Goal: Task Accomplishment & Management: Use online tool/utility

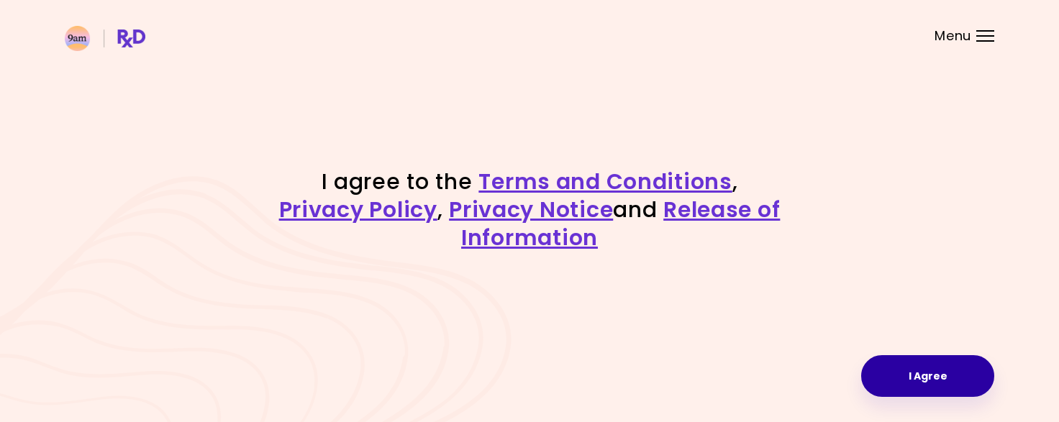
click at [932, 374] on button "I Agree" at bounding box center [927, 376] width 133 height 42
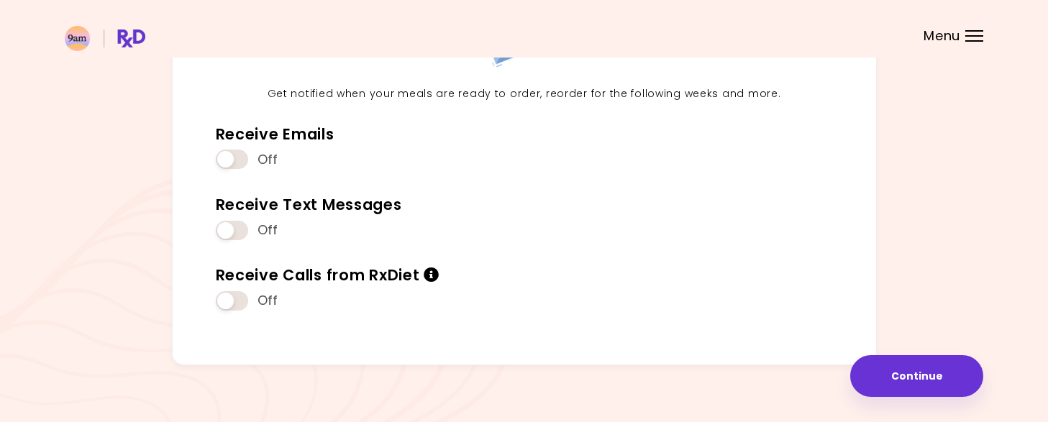
scroll to position [180, 0]
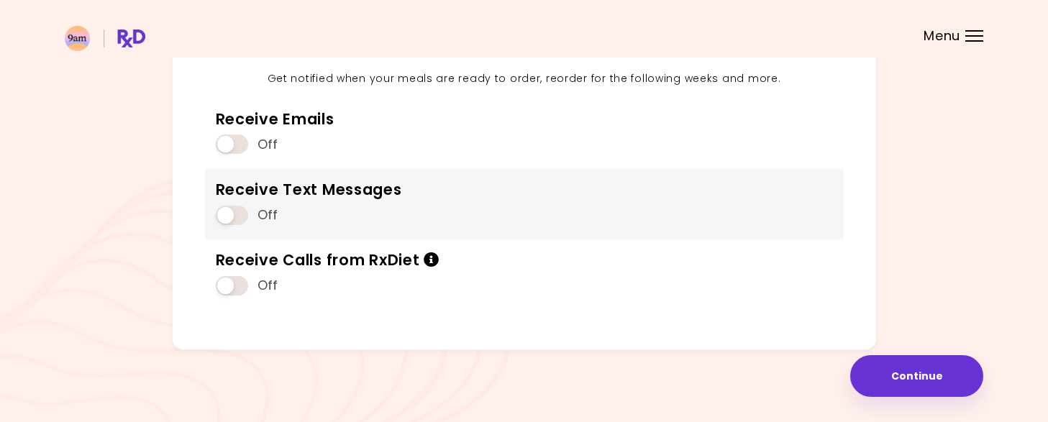
click at [222, 210] on span at bounding box center [232, 215] width 32 height 19
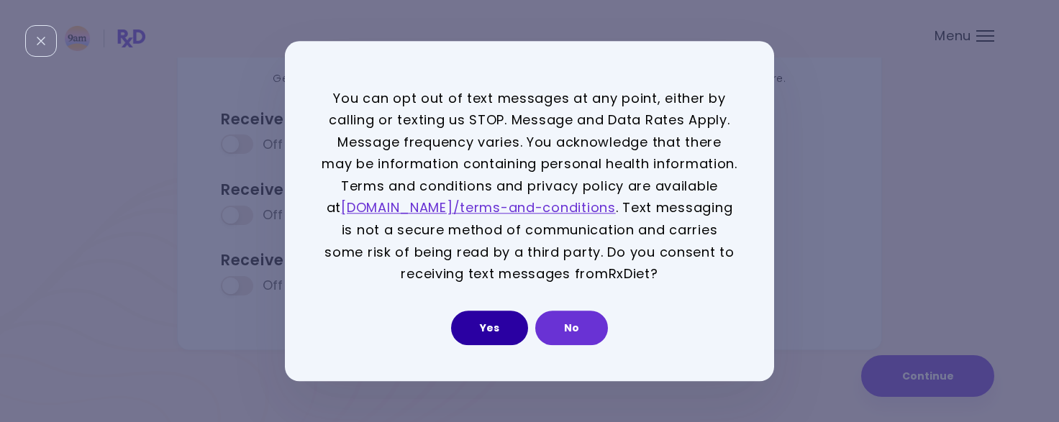
click at [500, 327] on button "Yes" at bounding box center [489, 328] width 77 height 35
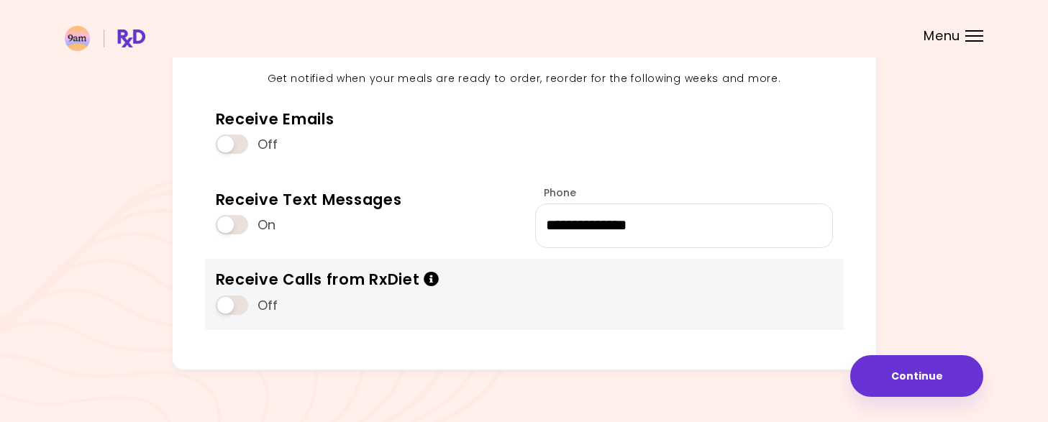
click at [432, 282] on icon "Info" at bounding box center [432, 279] width 16 height 15
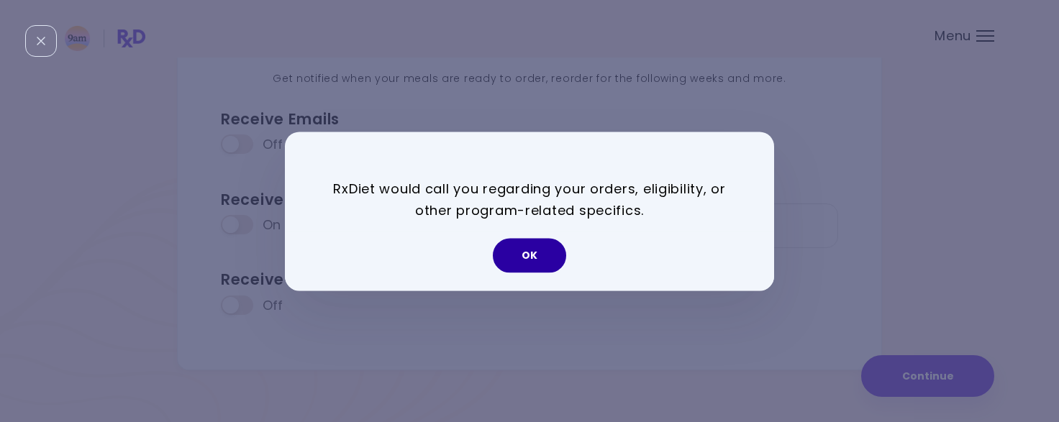
click at [530, 270] on button "OK" at bounding box center [529, 255] width 73 height 35
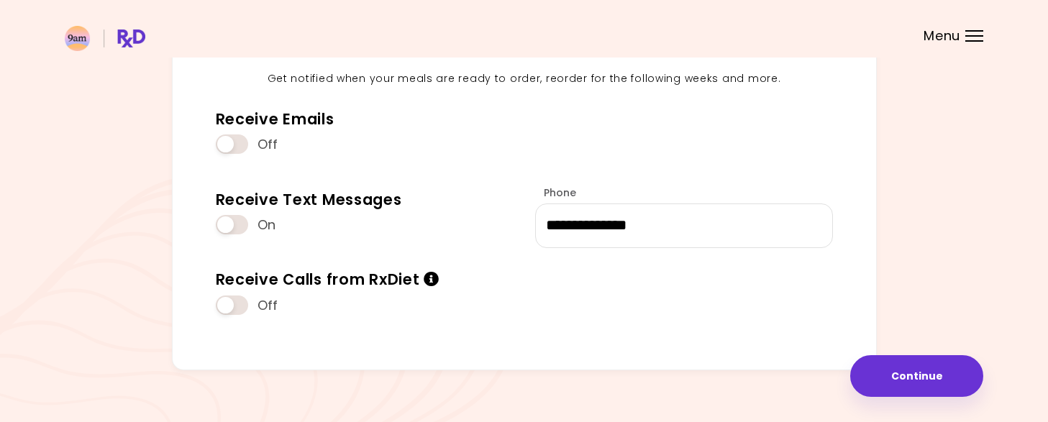
click at [971, 35] on div at bounding box center [975, 35] width 18 height 1
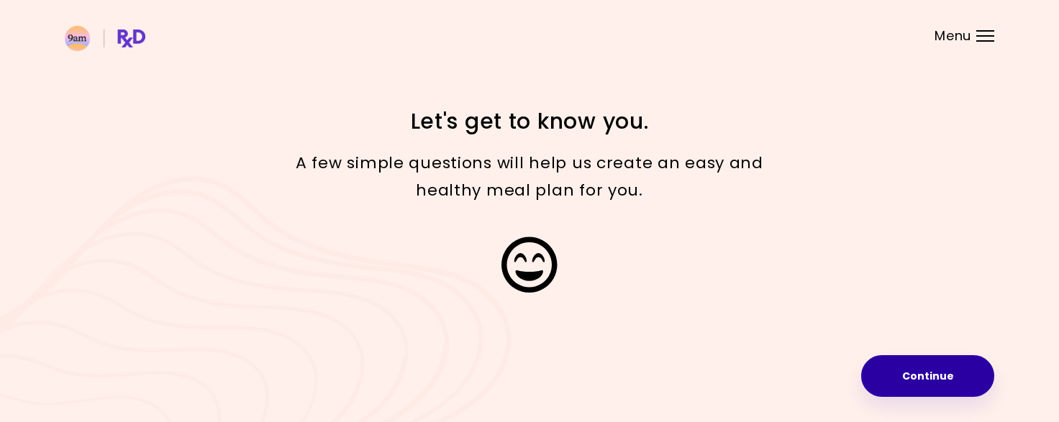
click at [937, 380] on button "Continue" at bounding box center [927, 376] width 133 height 42
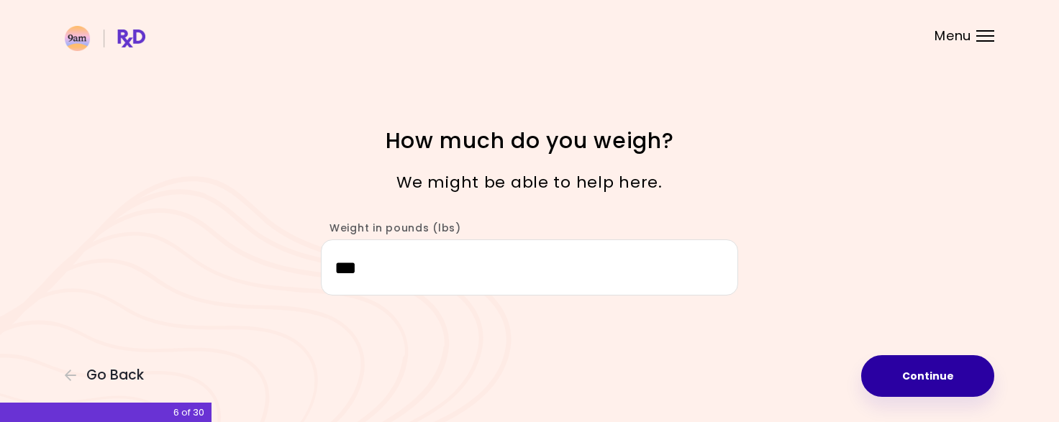
click at [937, 380] on button "Continue" at bounding box center [927, 376] width 133 height 42
select select "****"
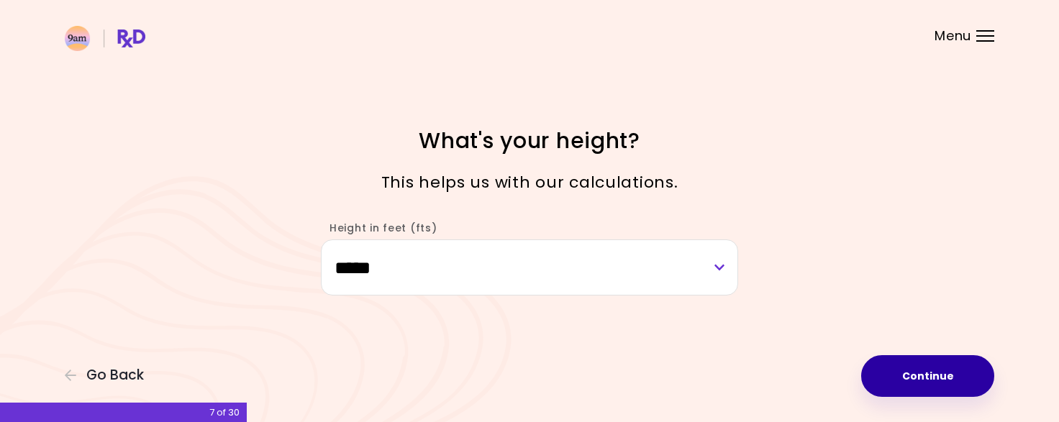
click at [949, 376] on button "Continue" at bounding box center [927, 376] width 133 height 42
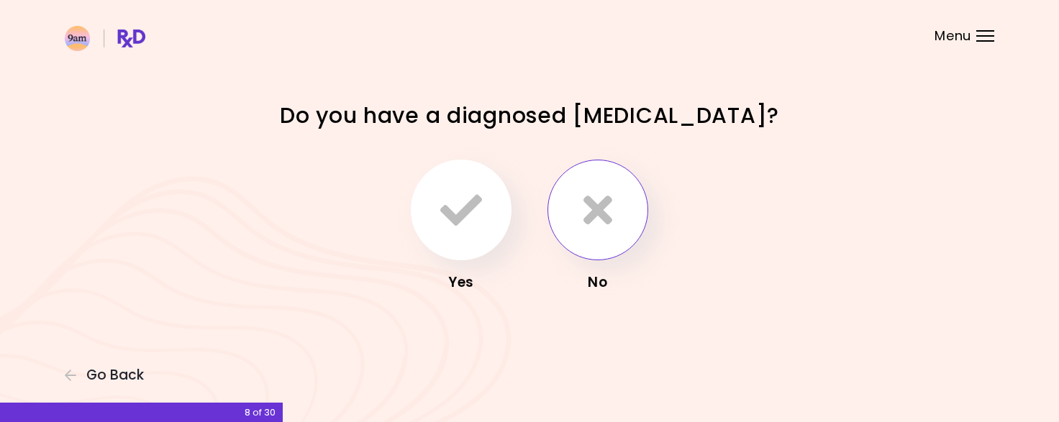
click at [615, 214] on button "button" at bounding box center [598, 210] width 101 height 101
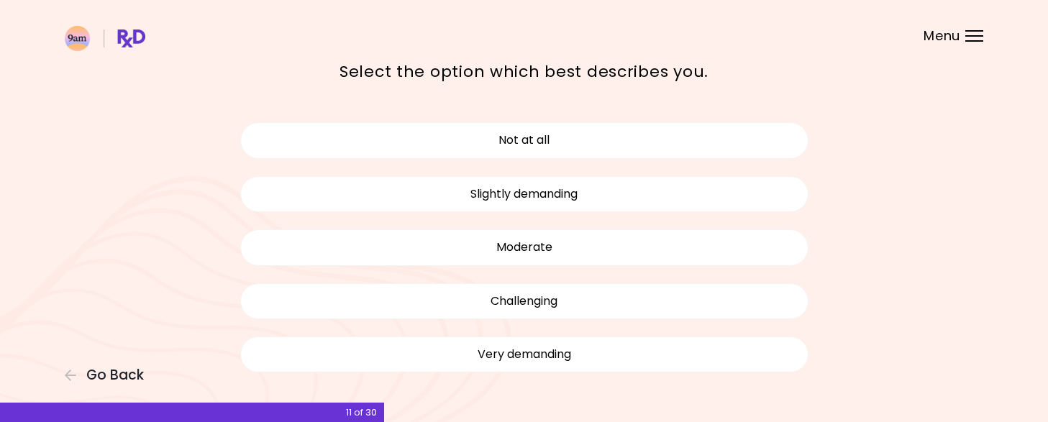
scroll to position [65, 0]
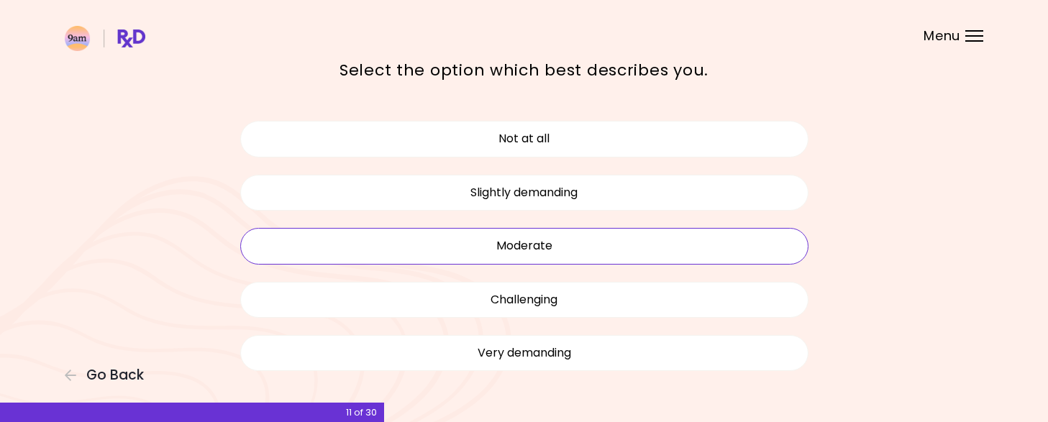
click at [659, 242] on button "Moderate" at bounding box center [524, 246] width 568 height 36
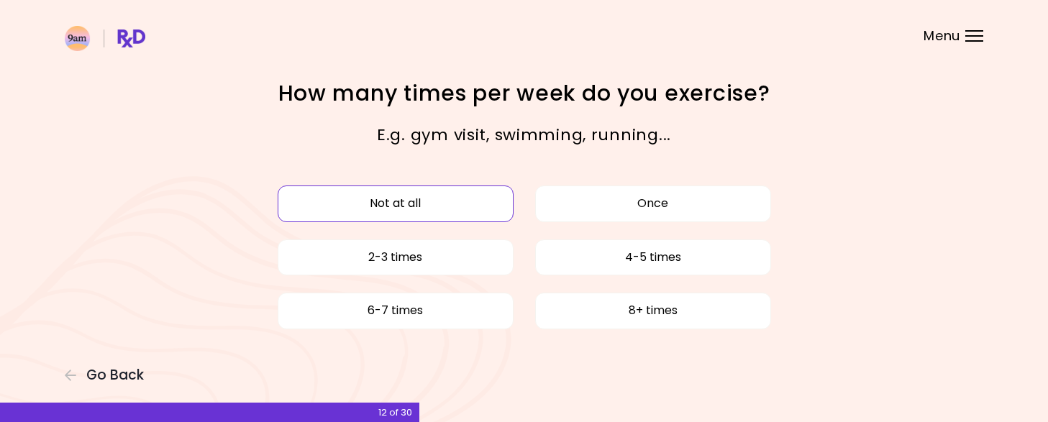
click at [484, 204] on button "Not at all" at bounding box center [396, 204] width 236 height 36
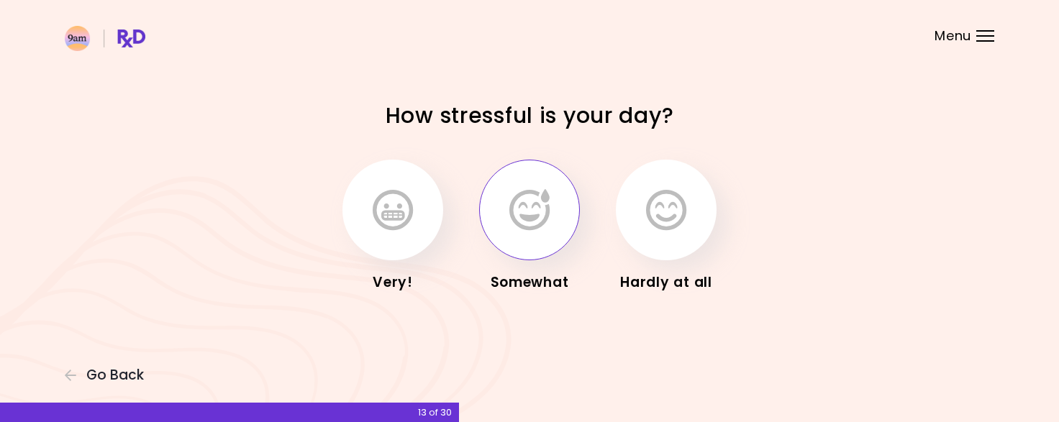
click at [538, 222] on icon "button" at bounding box center [529, 210] width 40 height 42
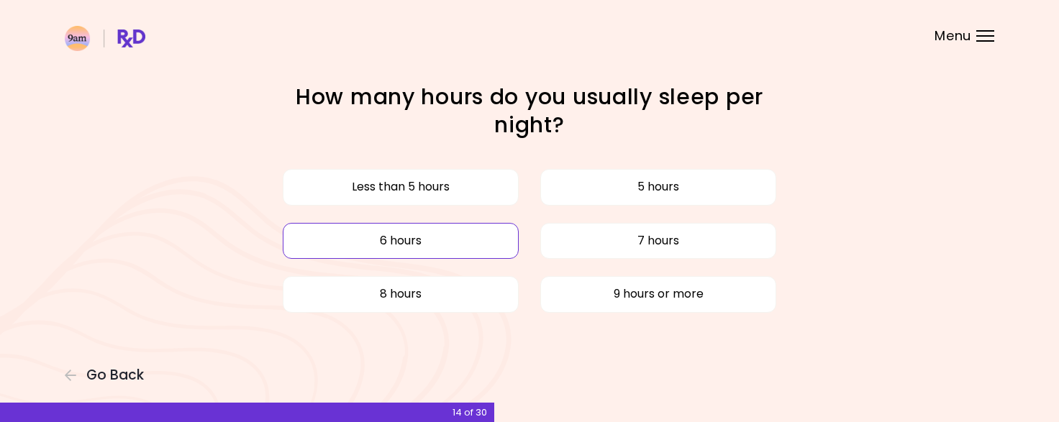
click at [470, 245] on button "6 hours" at bounding box center [401, 241] width 236 height 36
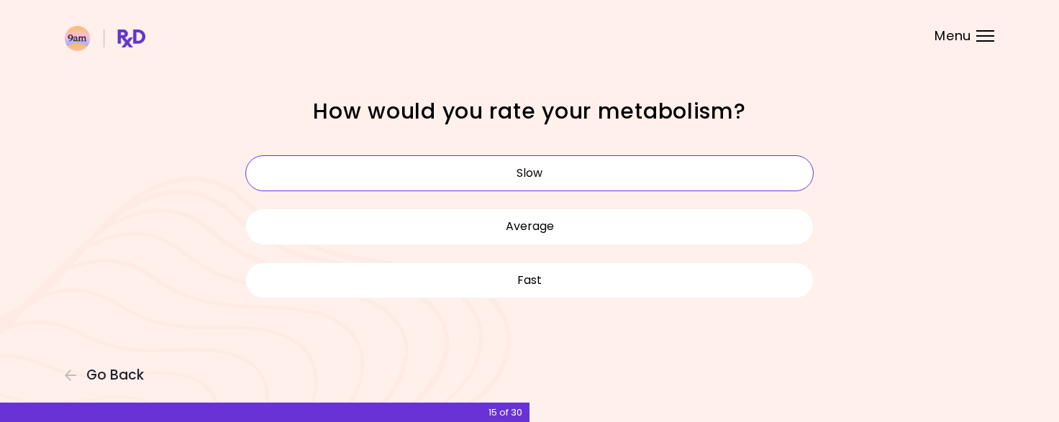
click at [774, 164] on button "Slow" at bounding box center [529, 173] width 568 height 36
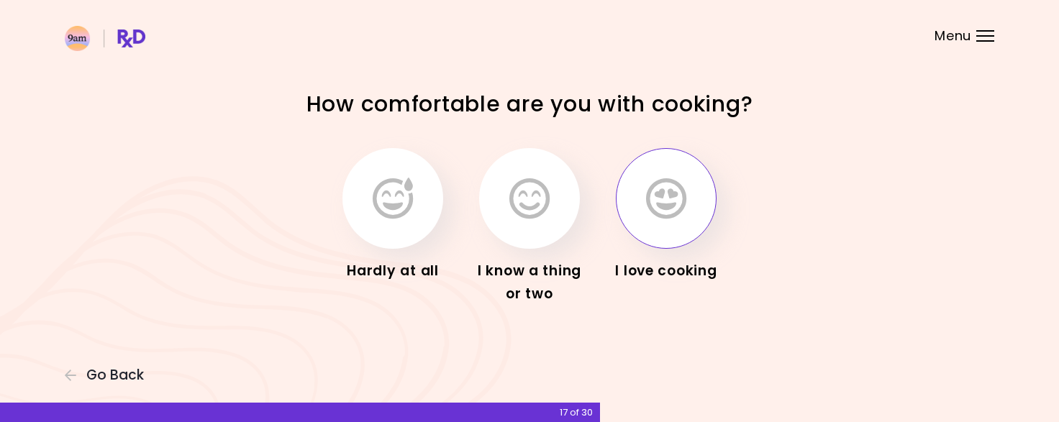
click at [666, 225] on button "button" at bounding box center [666, 198] width 101 height 101
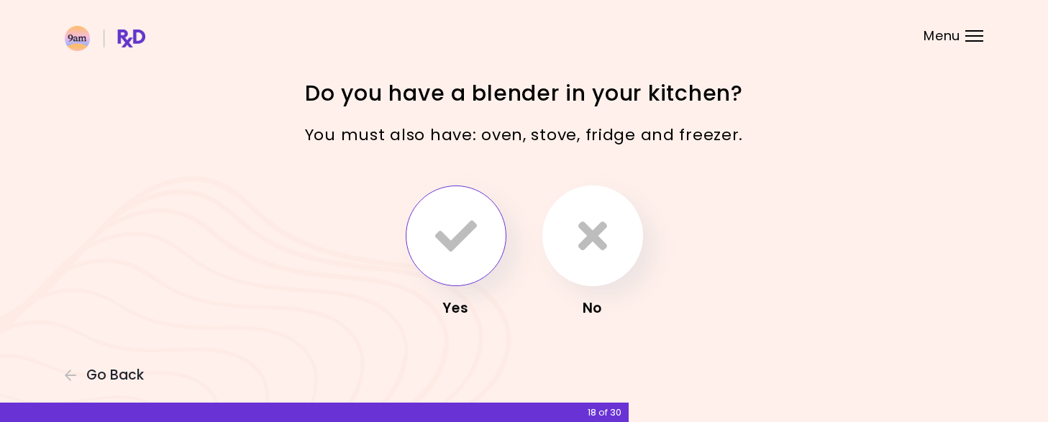
click at [446, 242] on icon "button" at bounding box center [456, 236] width 42 height 42
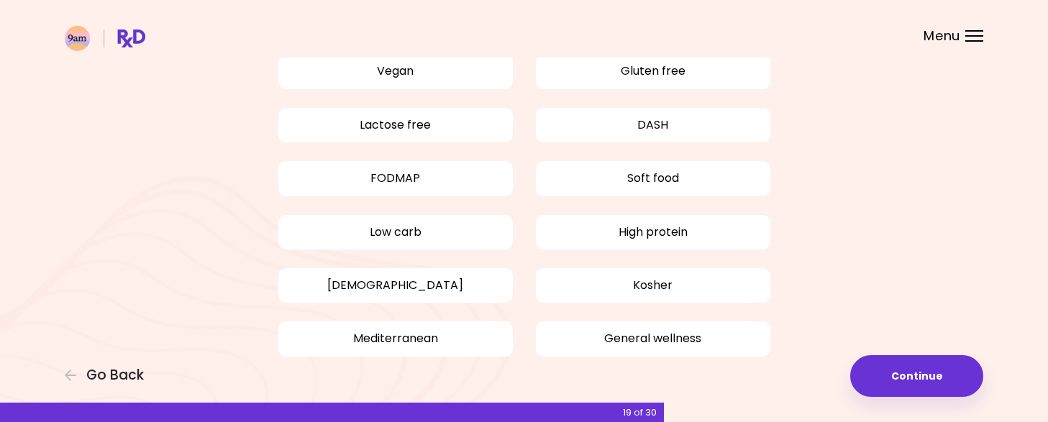
scroll to position [176, 0]
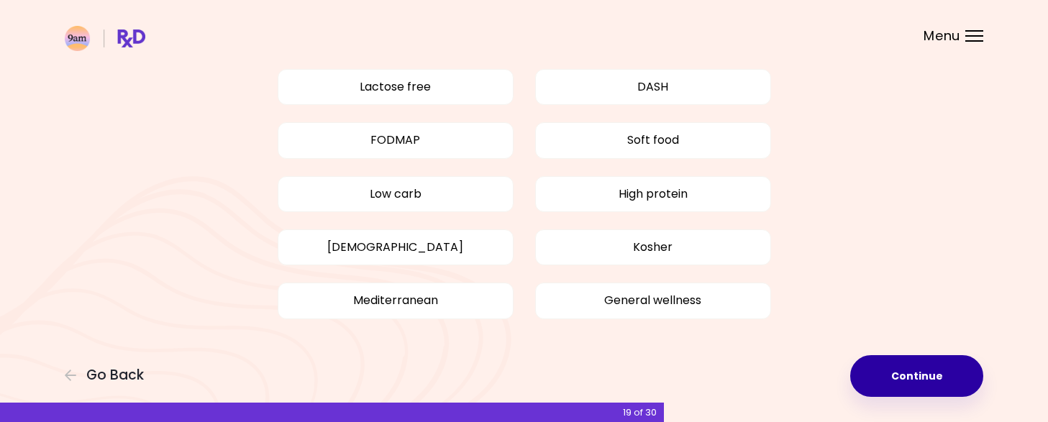
click at [904, 378] on button "Continue" at bounding box center [917, 376] width 133 height 42
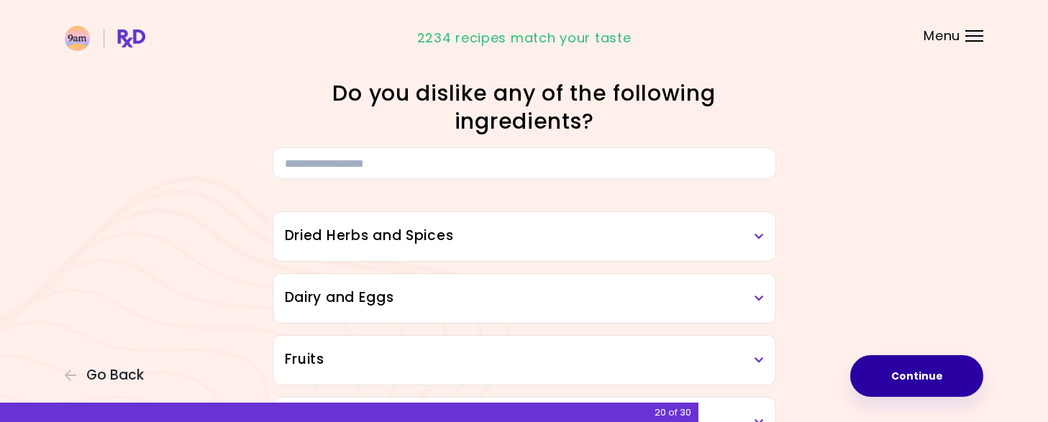
click at [905, 371] on button "Continue" at bounding box center [917, 376] width 133 height 42
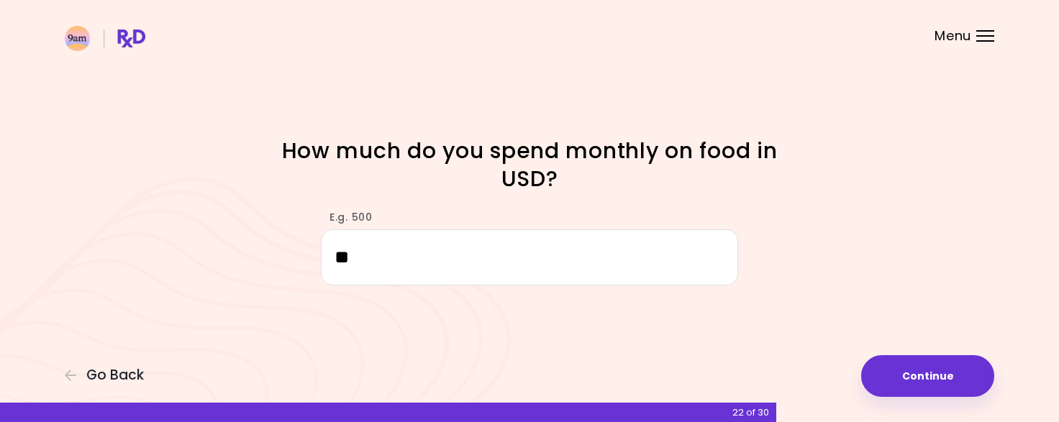
type input "***"
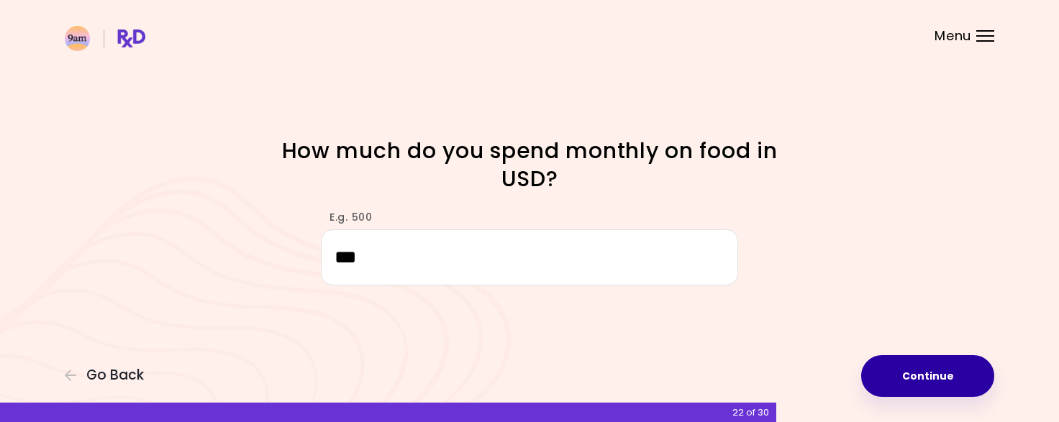
click at [945, 383] on button "Continue" at bounding box center [927, 376] width 133 height 42
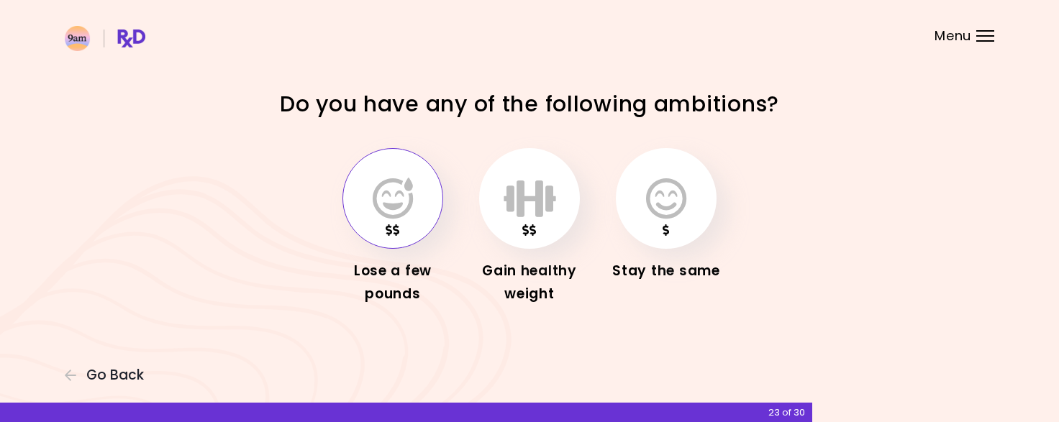
click at [414, 221] on button "button" at bounding box center [393, 198] width 101 height 101
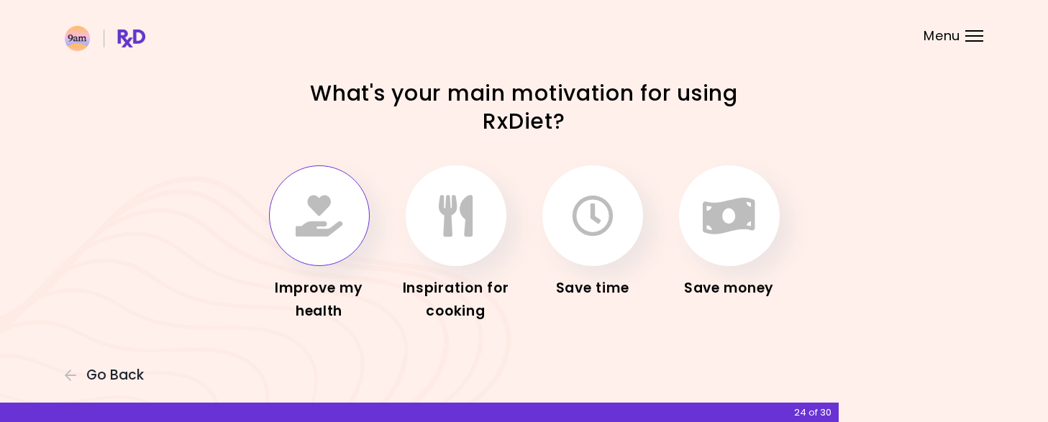
click at [327, 227] on icon "button" at bounding box center [319, 216] width 47 height 42
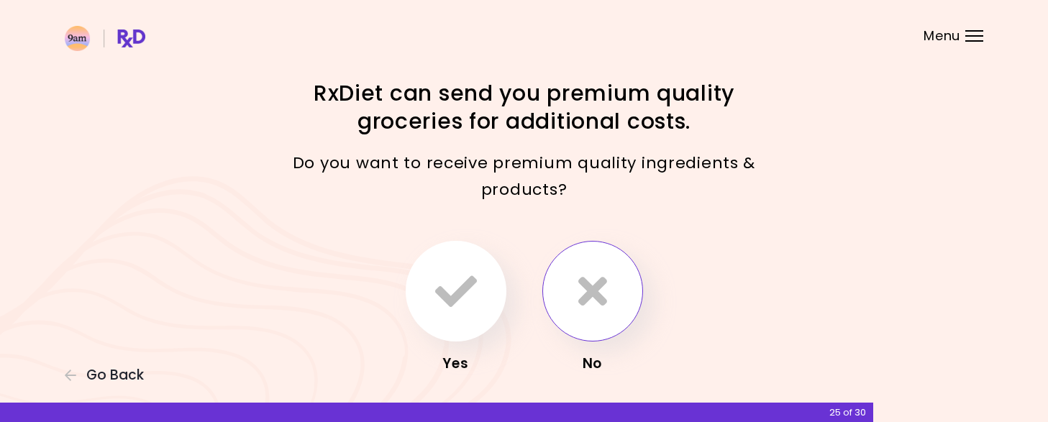
click at [581, 296] on icon "button" at bounding box center [593, 292] width 29 height 42
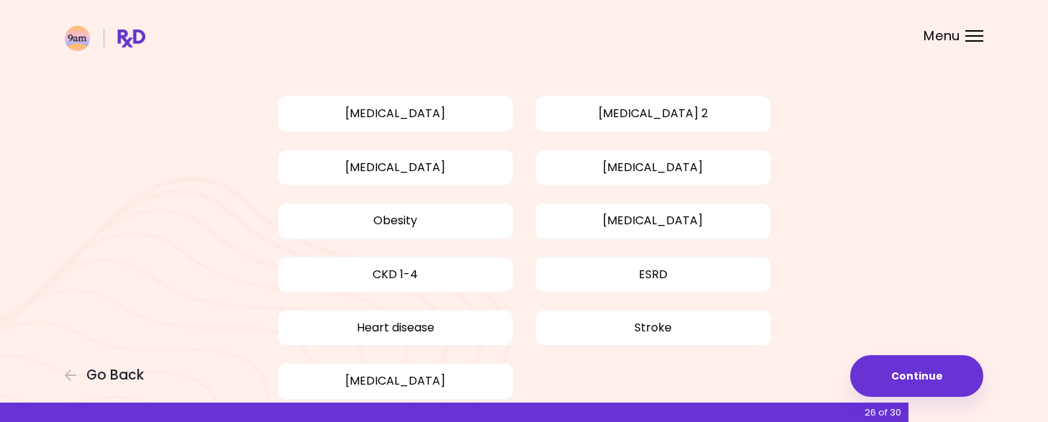
scroll to position [91, 0]
click at [730, 117] on button "[MEDICAL_DATA] 2" at bounding box center [653, 113] width 236 height 36
click at [476, 229] on button "Obesity" at bounding box center [396, 220] width 236 height 36
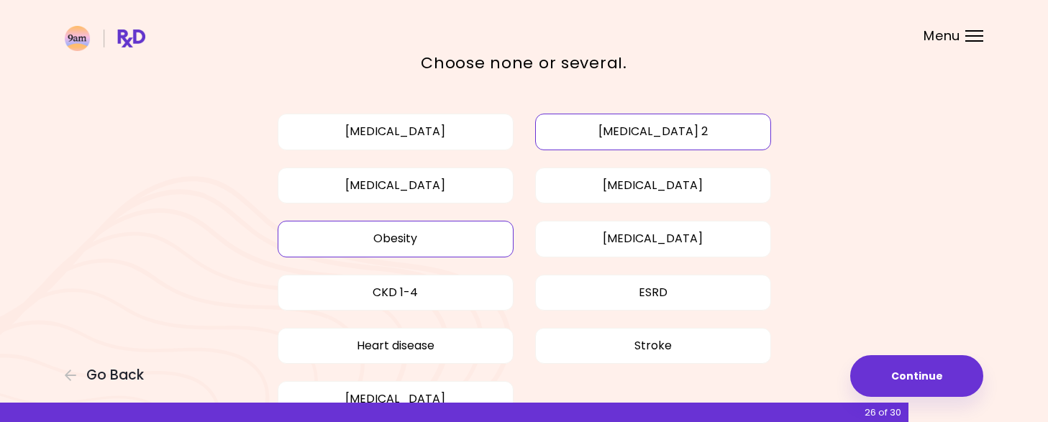
scroll to position [71, 0]
click at [748, 184] on button "[MEDICAL_DATA]" at bounding box center [653, 186] width 236 height 36
click at [939, 383] on button "Continue" at bounding box center [917, 376] width 133 height 42
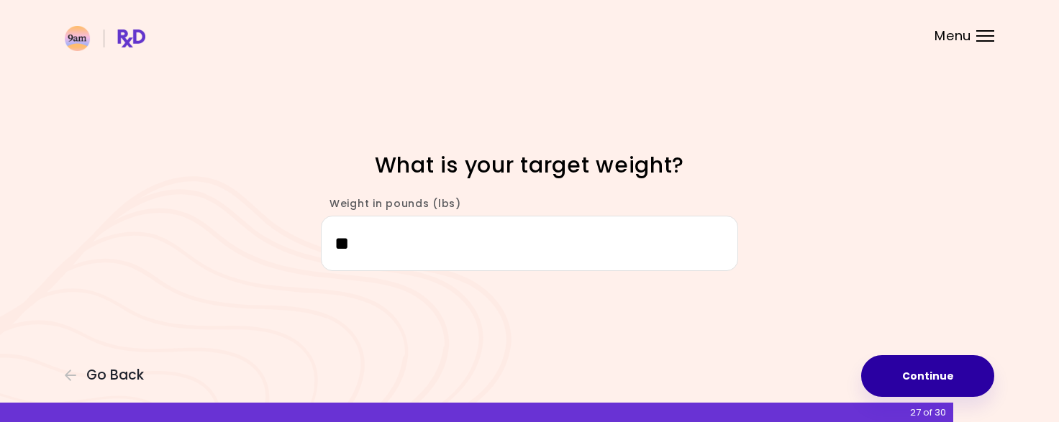
type input "***"
click at [924, 380] on button "Continue" at bounding box center [927, 376] width 133 height 42
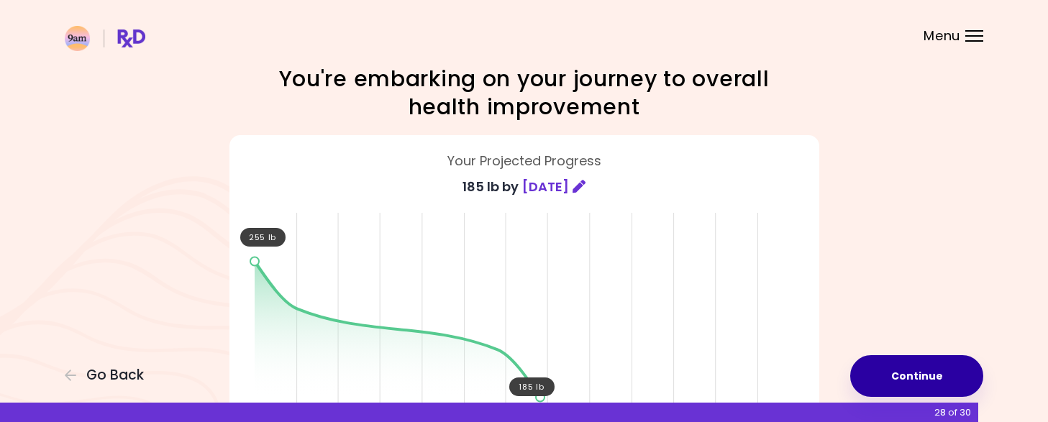
scroll to position [22, 0]
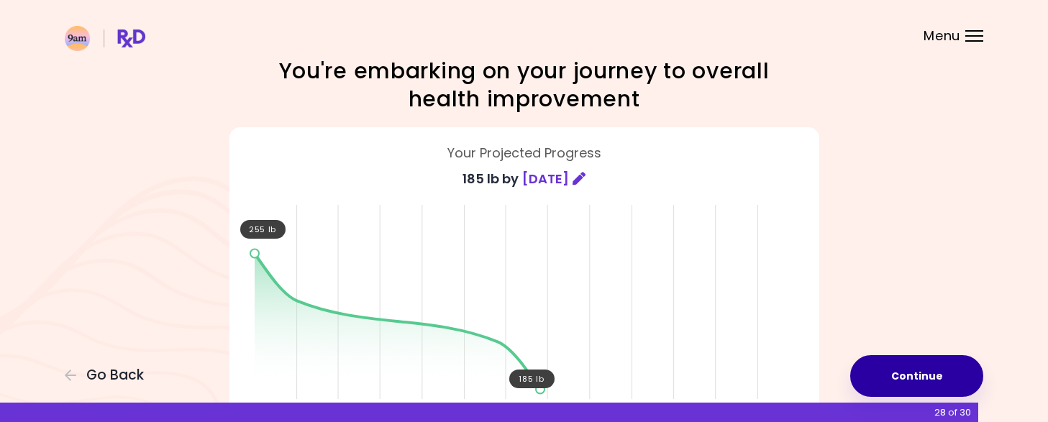
click at [918, 375] on button "Continue" at bounding box center [917, 376] width 133 height 42
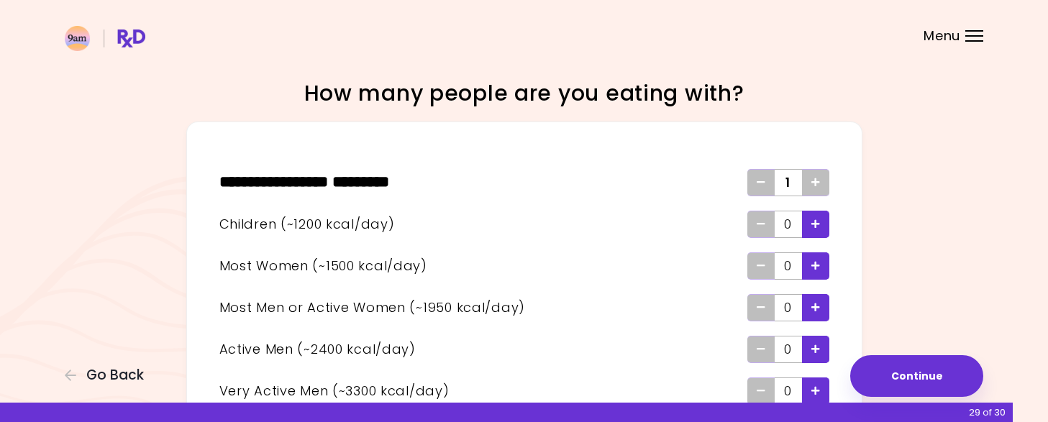
click at [815, 224] on icon "Add - Child" at bounding box center [816, 223] width 9 height 9
click at [815, 268] on icon "Add - Woman" at bounding box center [816, 265] width 9 height 9
click at [816, 311] on icon "Add - Man or Active Woman" at bounding box center [816, 307] width 9 height 9
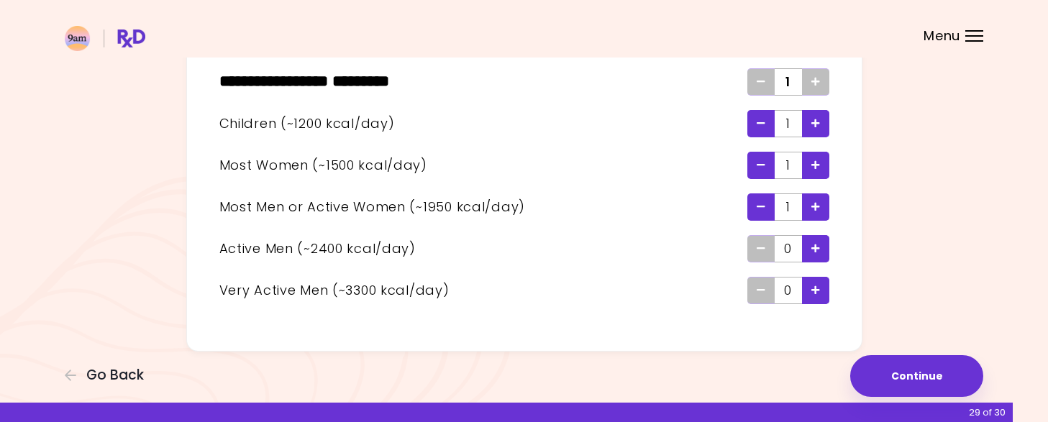
scroll to position [109, 0]
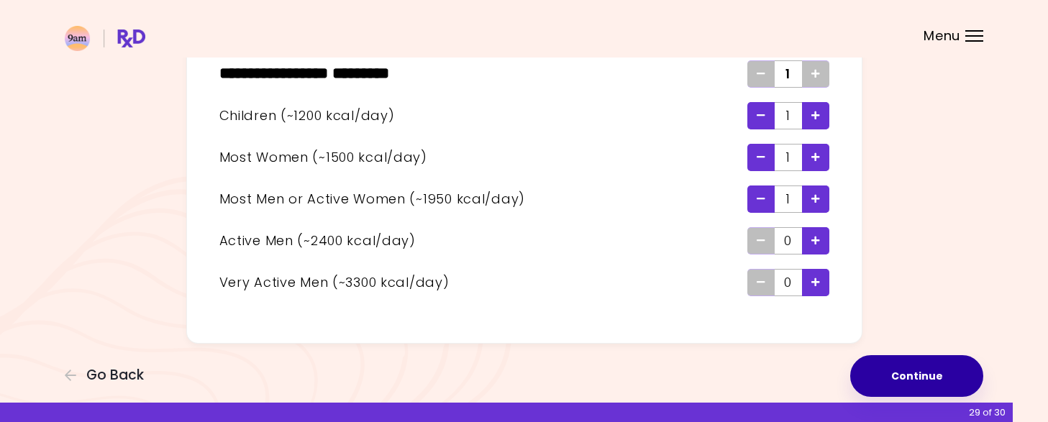
click at [910, 380] on button "Continue" at bounding box center [917, 376] width 133 height 42
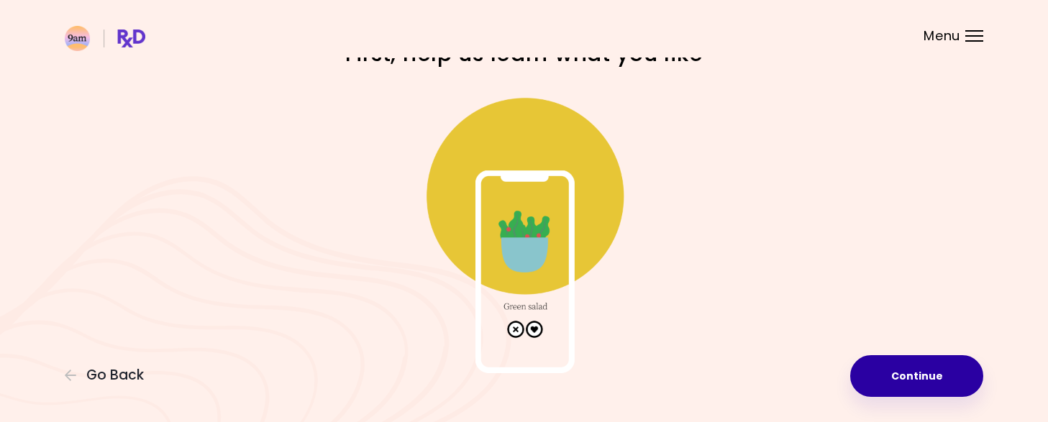
scroll to position [67, 0]
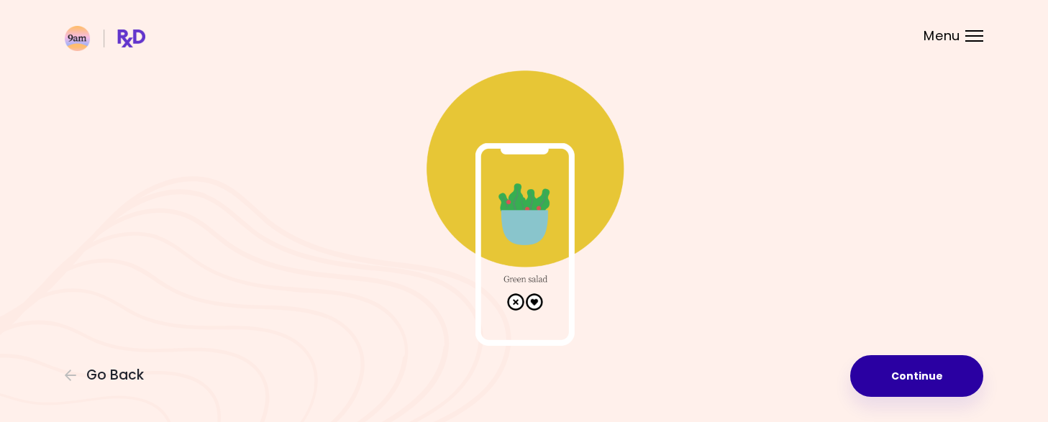
click at [921, 383] on button "Continue" at bounding box center [917, 376] width 133 height 42
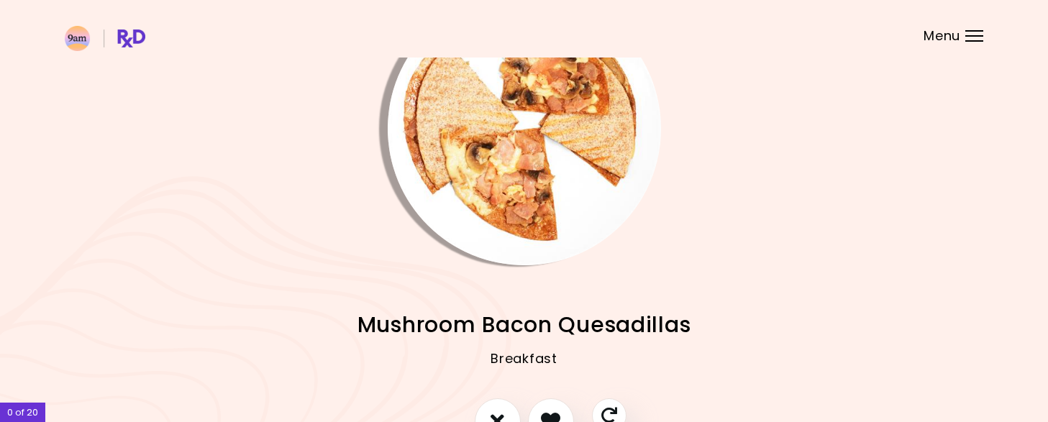
scroll to position [83, 0]
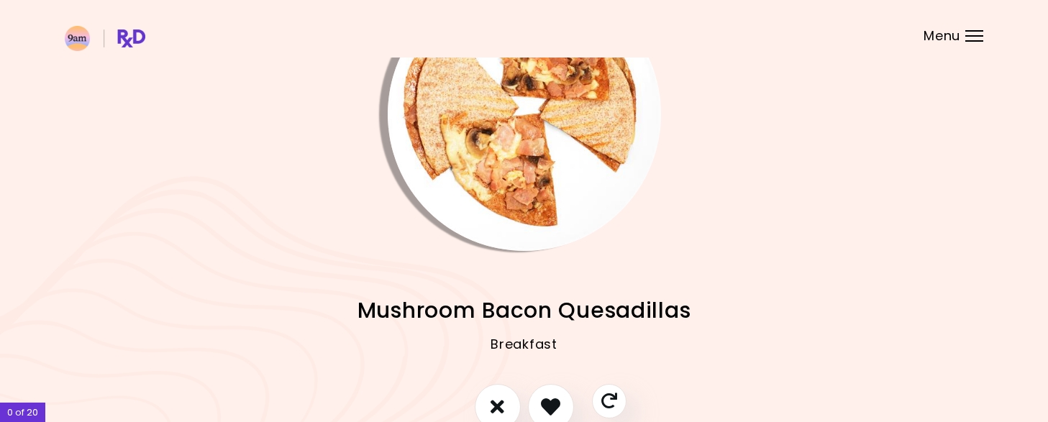
click at [417, 322] on span "Mushroom Bacon Quesadillas" at bounding box center [525, 310] width 334 height 28
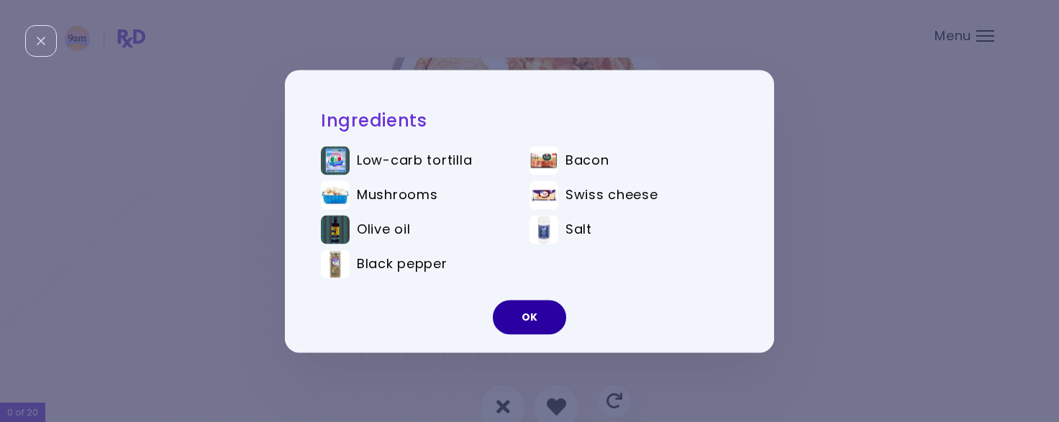
click at [537, 321] on button "OK" at bounding box center [529, 317] width 73 height 35
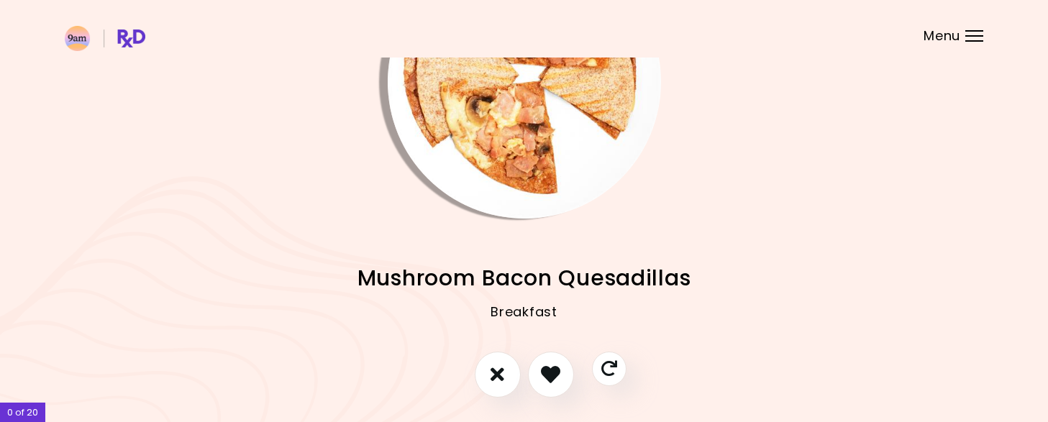
scroll to position [119, 0]
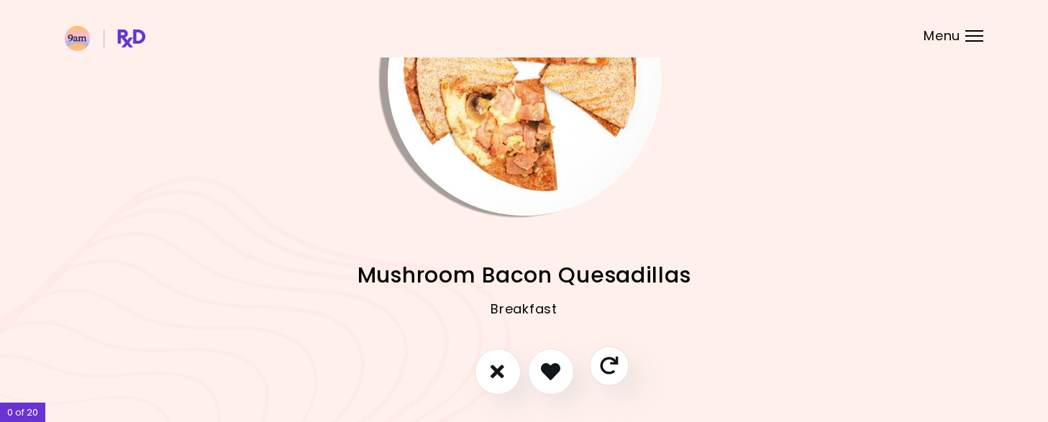
click at [607, 373] on icon "Skip" at bounding box center [609, 366] width 18 height 18
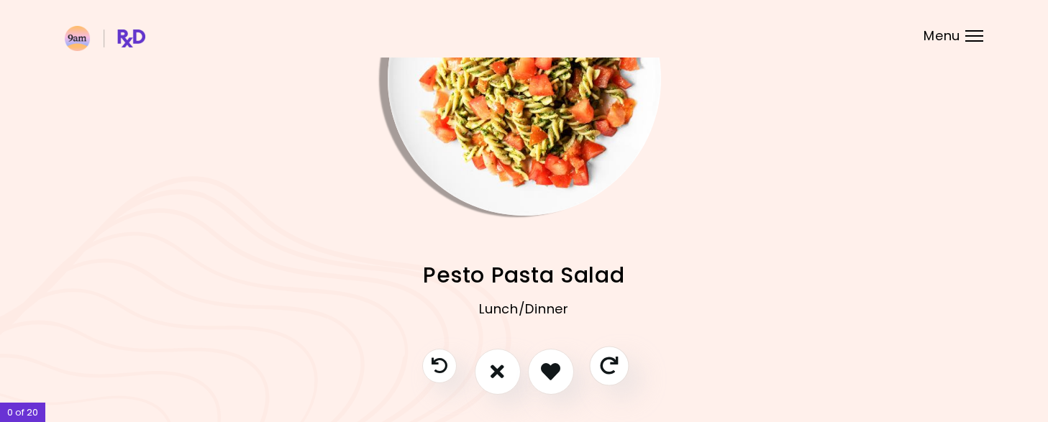
click at [543, 380] on icon "I like this recipe" at bounding box center [550, 371] width 19 height 19
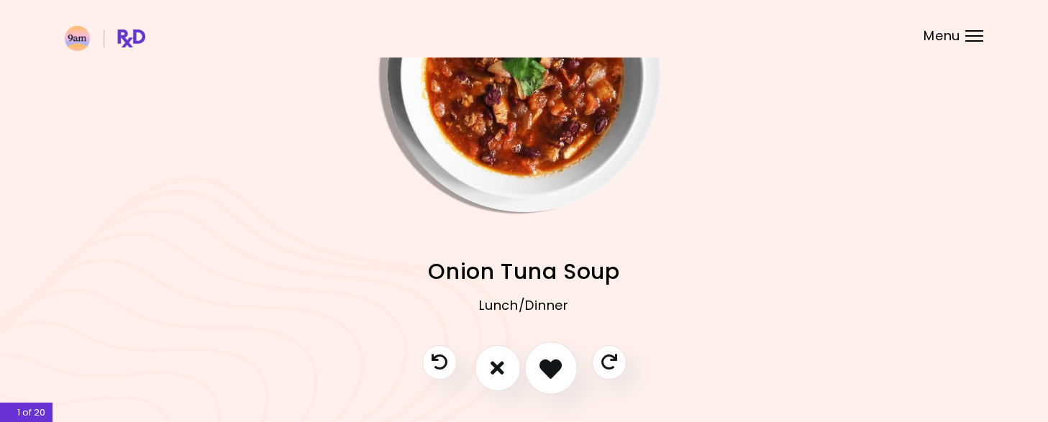
scroll to position [127, 0]
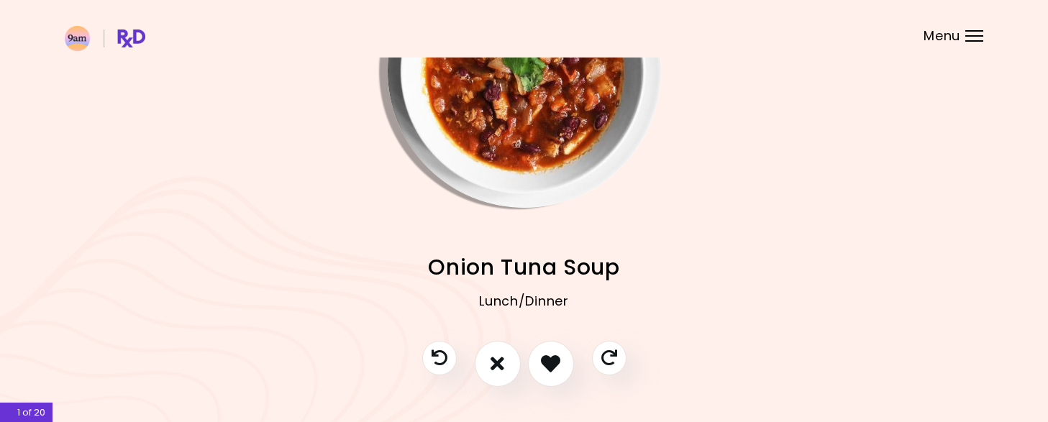
click at [601, 276] on span "Onion Tuna Soup" at bounding box center [524, 267] width 192 height 28
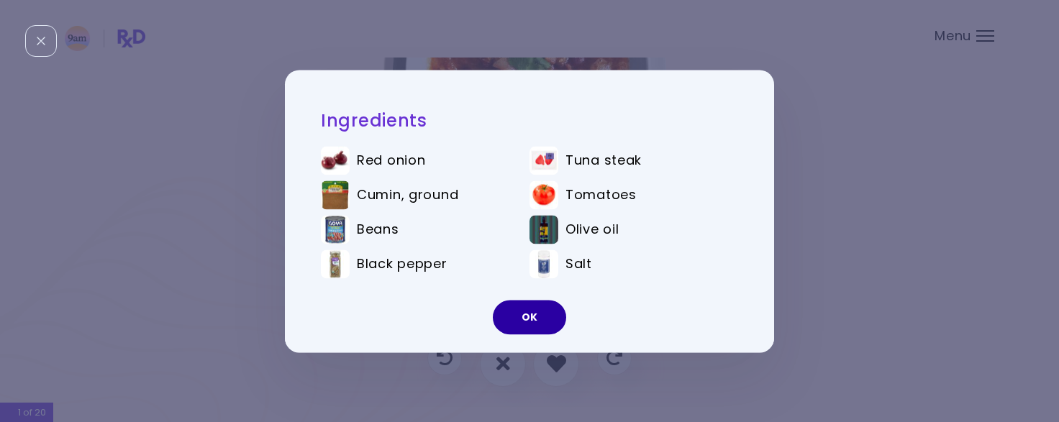
click at [517, 325] on button "OK" at bounding box center [529, 317] width 73 height 35
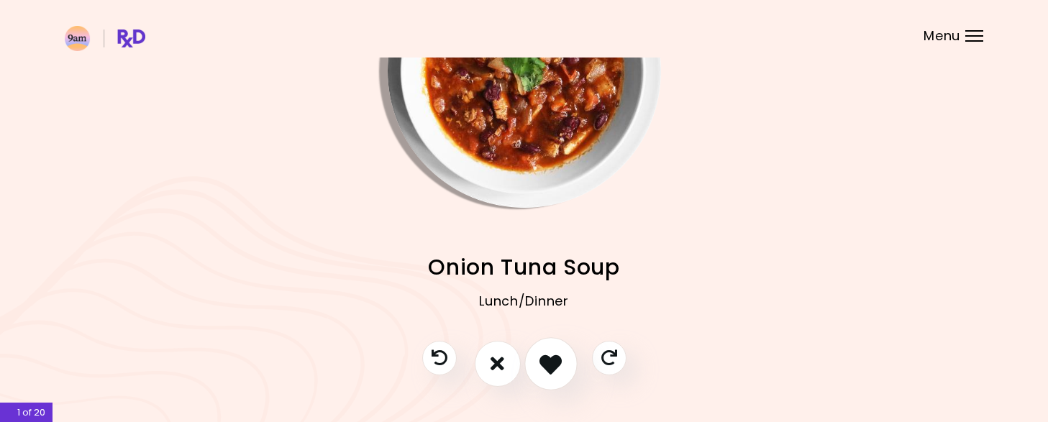
click at [541, 368] on icon "I like this recipe" at bounding box center [551, 364] width 22 height 22
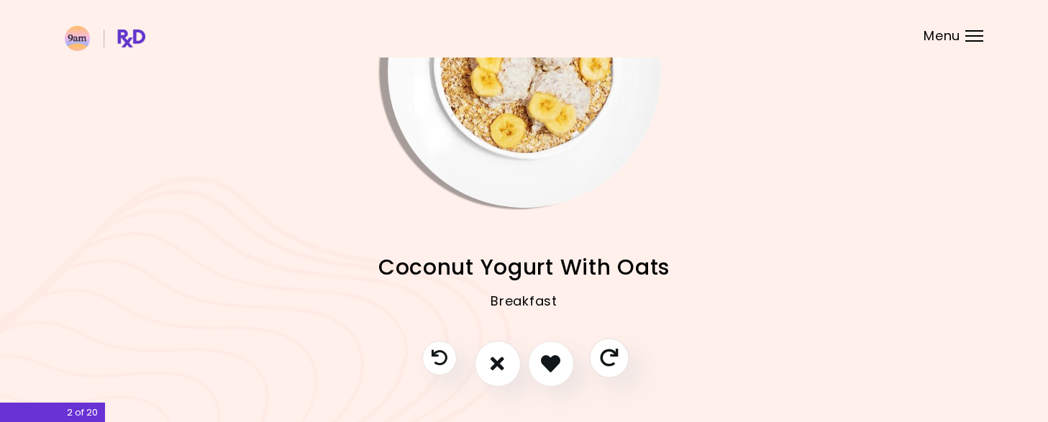
click at [619, 361] on button "Skip" at bounding box center [609, 358] width 40 height 40
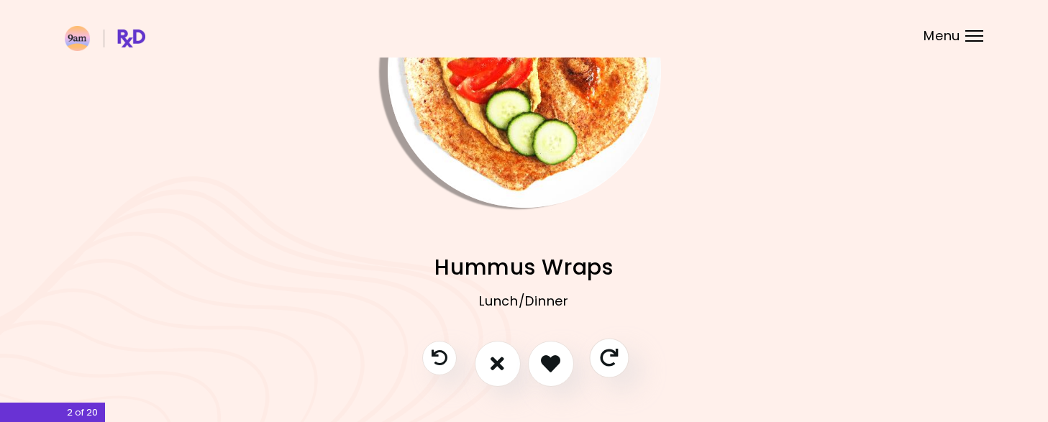
click at [550, 363] on icon "I like this recipe" at bounding box center [550, 363] width 19 height 19
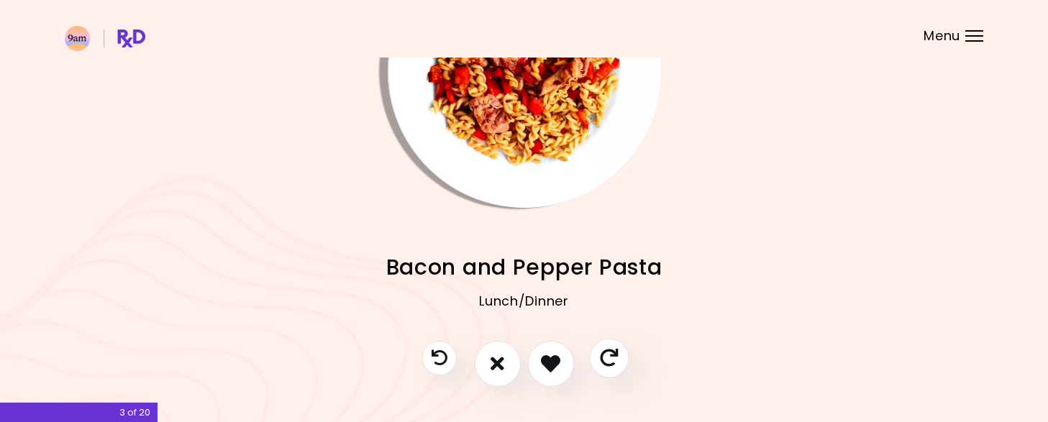
click at [610, 363] on icon "Skip" at bounding box center [609, 358] width 18 height 18
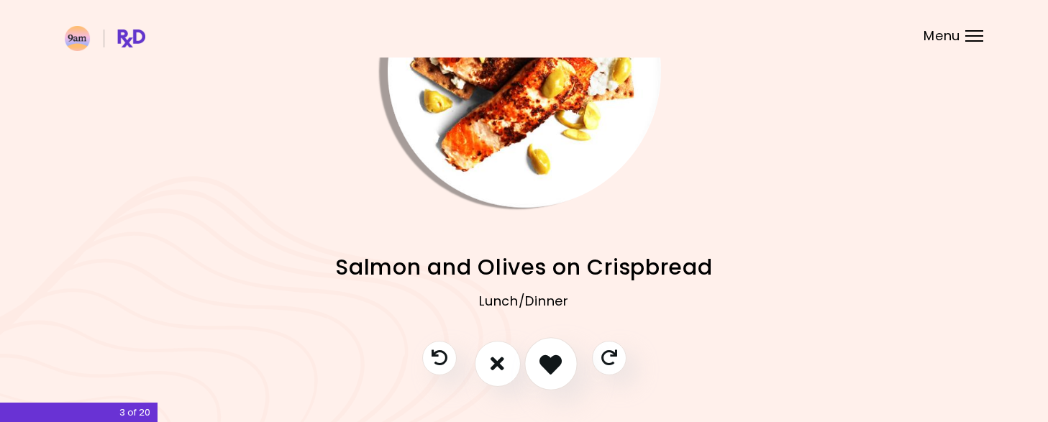
click at [544, 368] on icon "I like this recipe" at bounding box center [551, 364] width 22 height 22
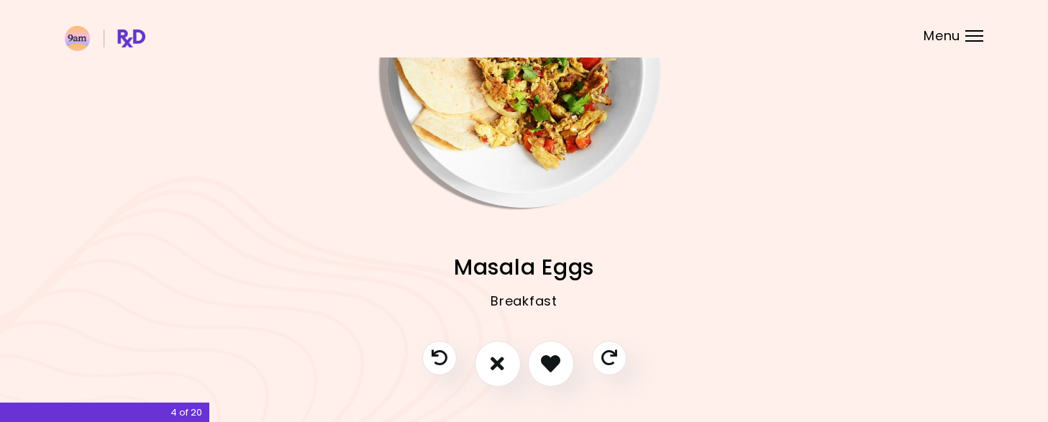
click at [520, 304] on div "Breakfast" at bounding box center [524, 313] width 919 height 58
click at [548, 279] on span "Masala Eggs" at bounding box center [524, 267] width 140 height 28
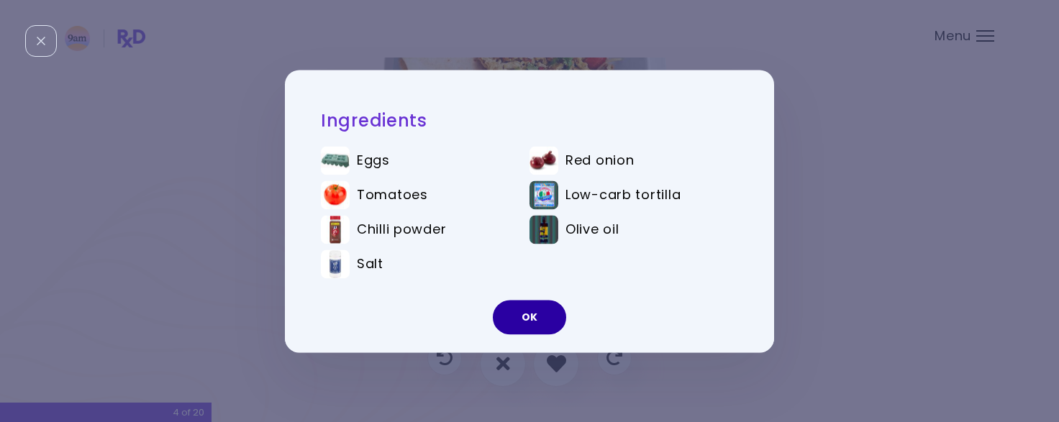
click at [520, 321] on button "OK" at bounding box center [529, 317] width 73 height 35
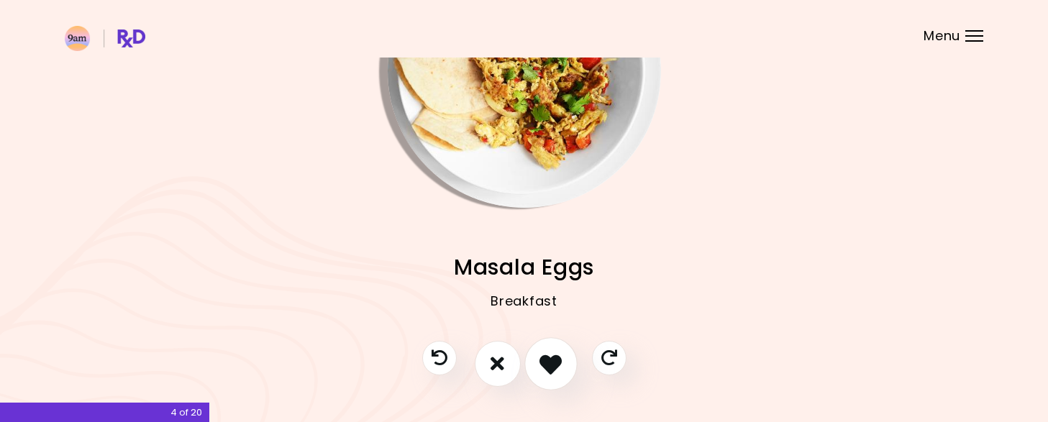
click at [545, 373] on icon "I like this recipe" at bounding box center [551, 364] width 22 height 22
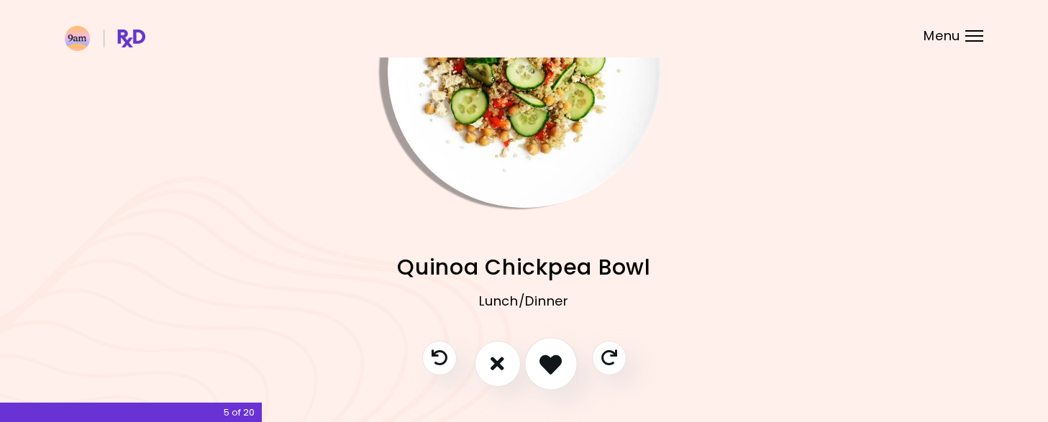
click at [545, 373] on icon "I like this recipe" at bounding box center [551, 364] width 22 height 22
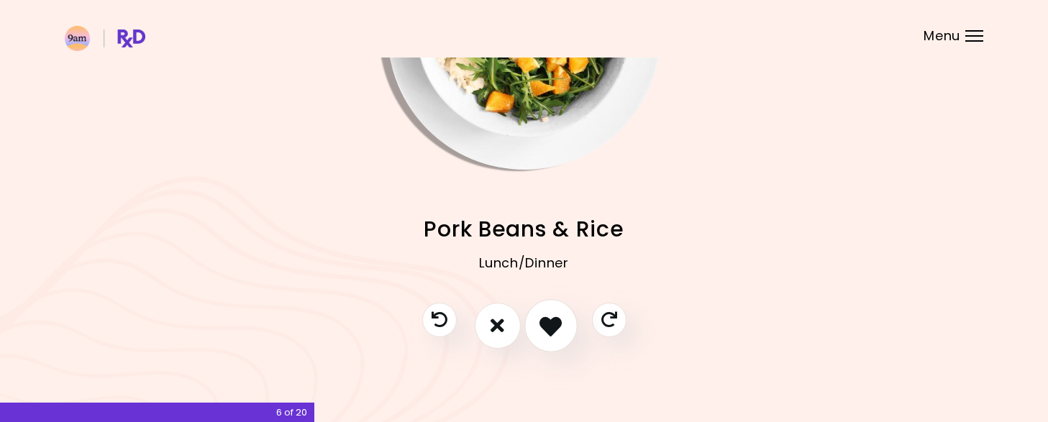
scroll to position [166, 0]
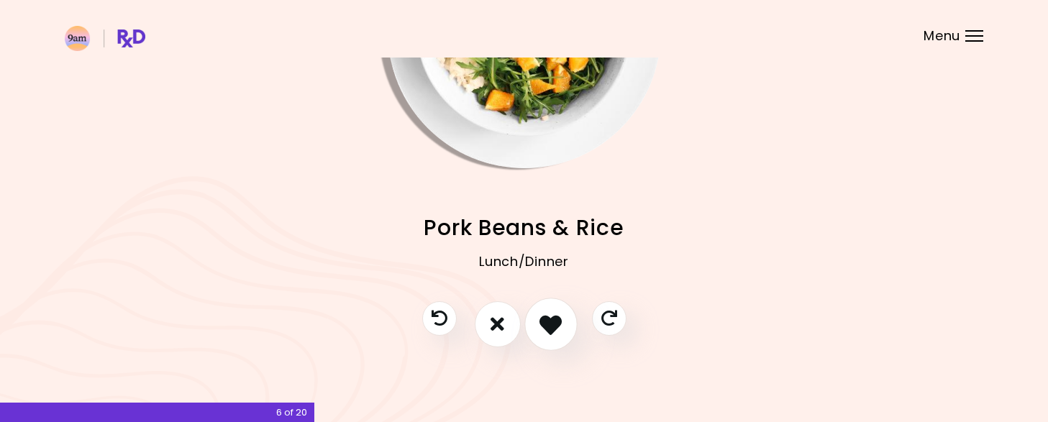
click at [545, 332] on icon "I like this recipe" at bounding box center [551, 324] width 22 height 22
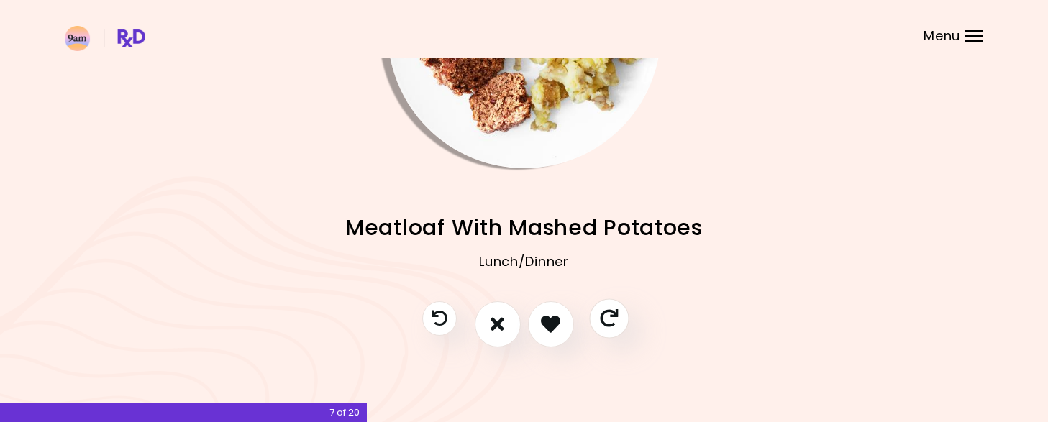
click at [604, 321] on icon "Skip" at bounding box center [609, 318] width 18 height 18
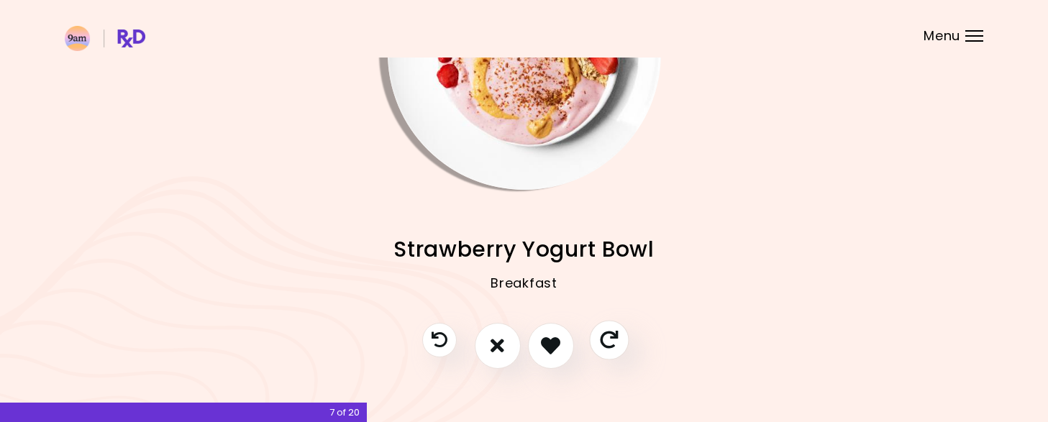
scroll to position [145, 0]
click at [550, 351] on icon "I like this recipe" at bounding box center [551, 345] width 22 height 22
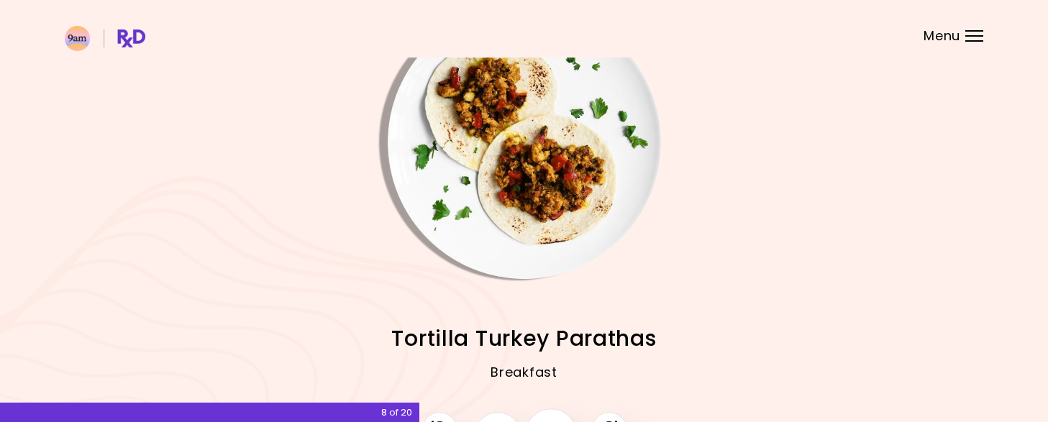
scroll to position [166, 0]
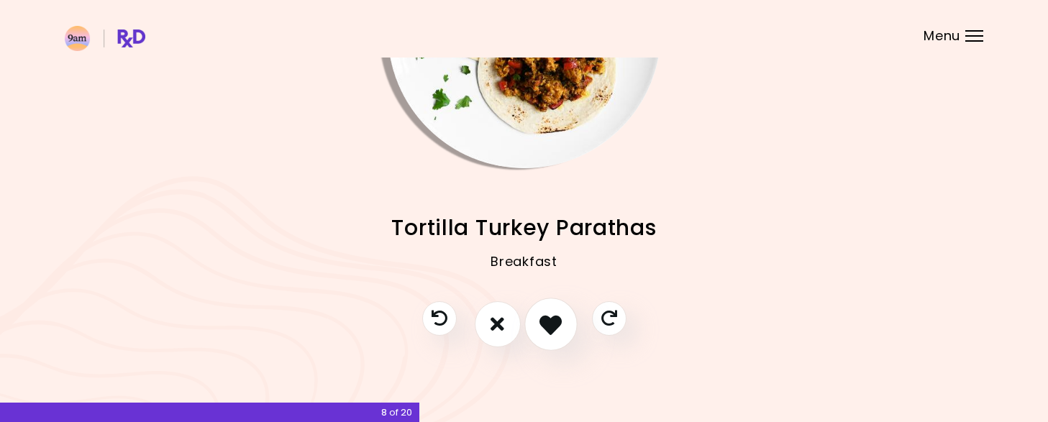
click at [546, 330] on icon "I like this recipe" at bounding box center [551, 324] width 22 height 22
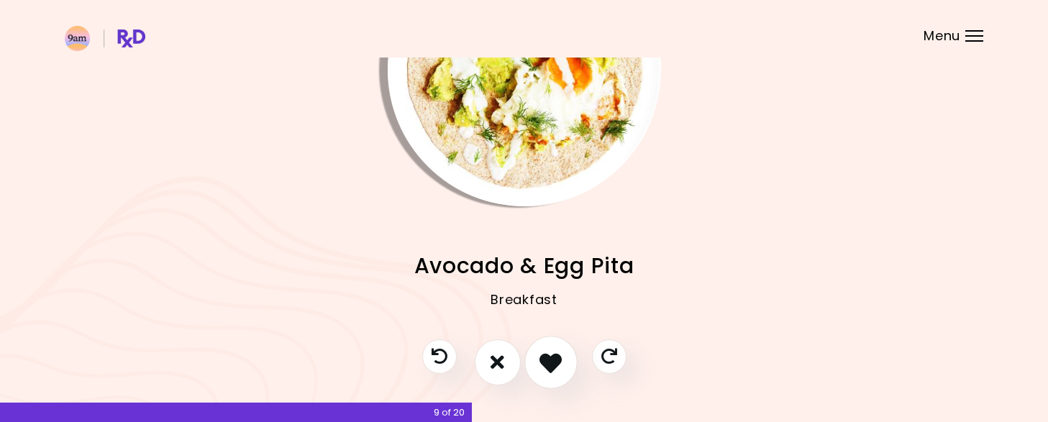
scroll to position [134, 0]
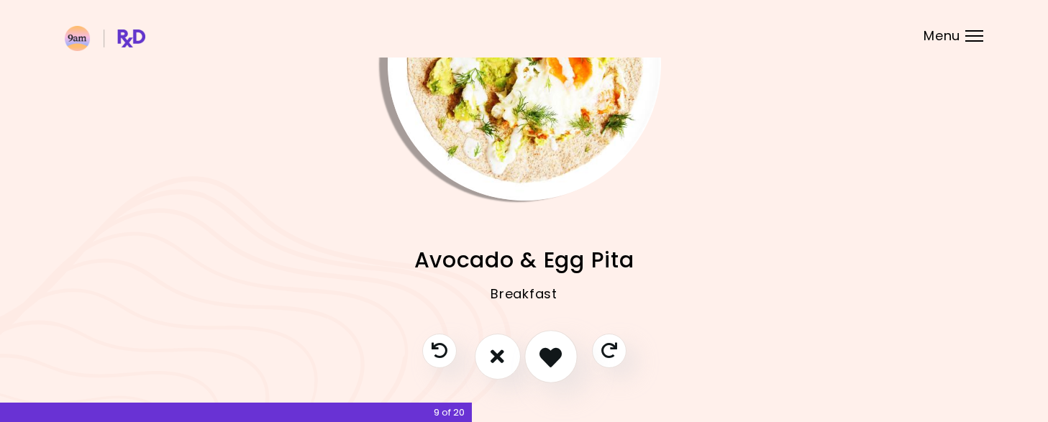
click at [551, 365] on icon "I like this recipe" at bounding box center [551, 356] width 22 height 22
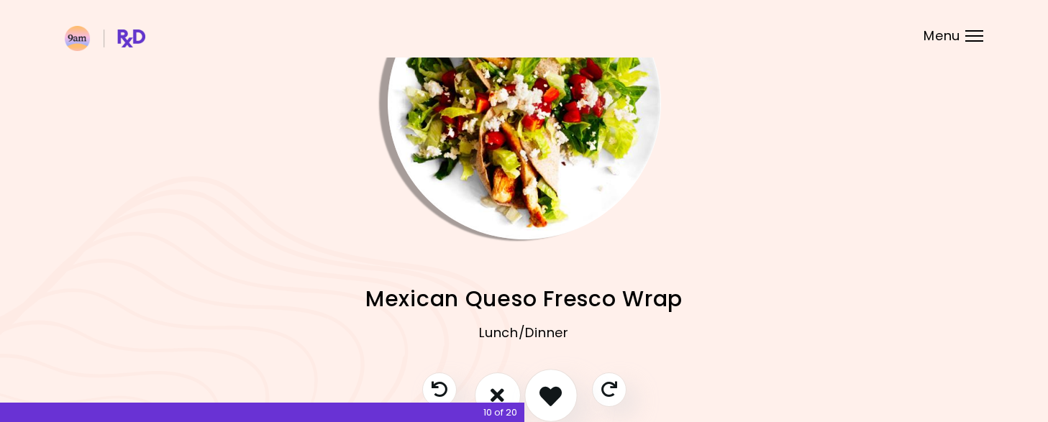
scroll to position [166, 0]
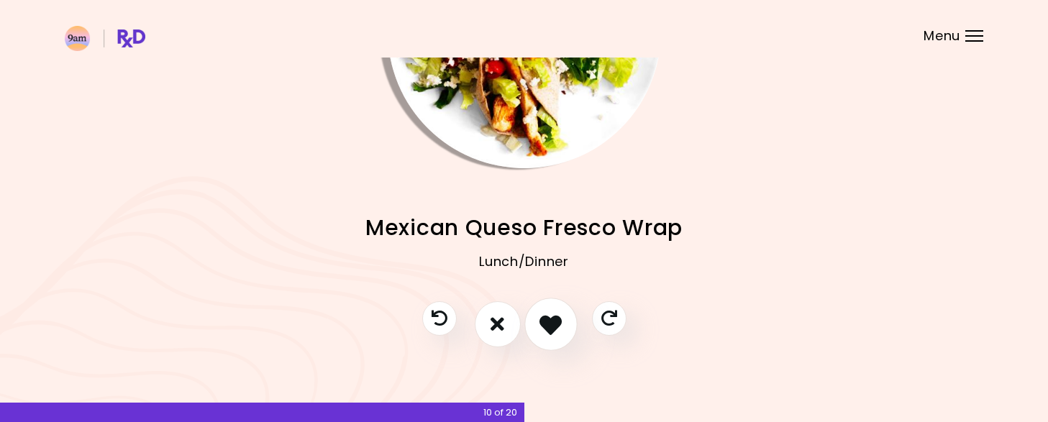
click at [558, 337] on button "I like this recipe" at bounding box center [551, 324] width 53 height 53
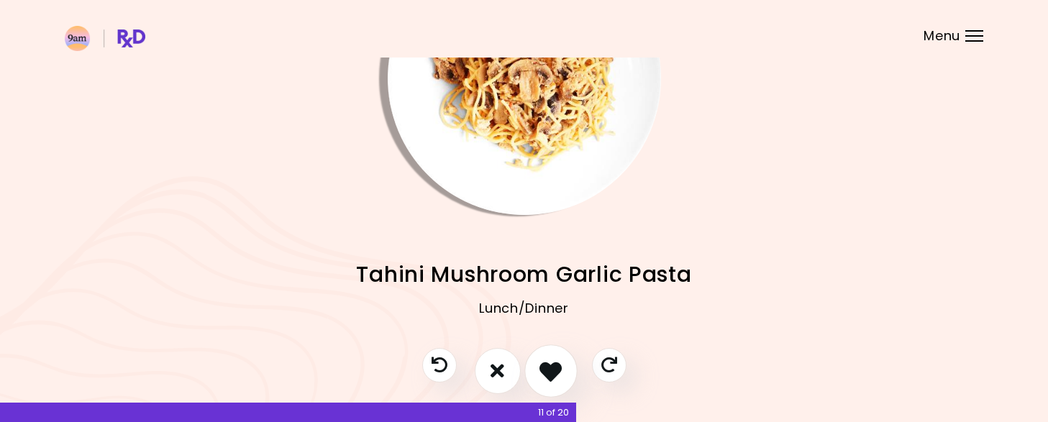
scroll to position [124, 0]
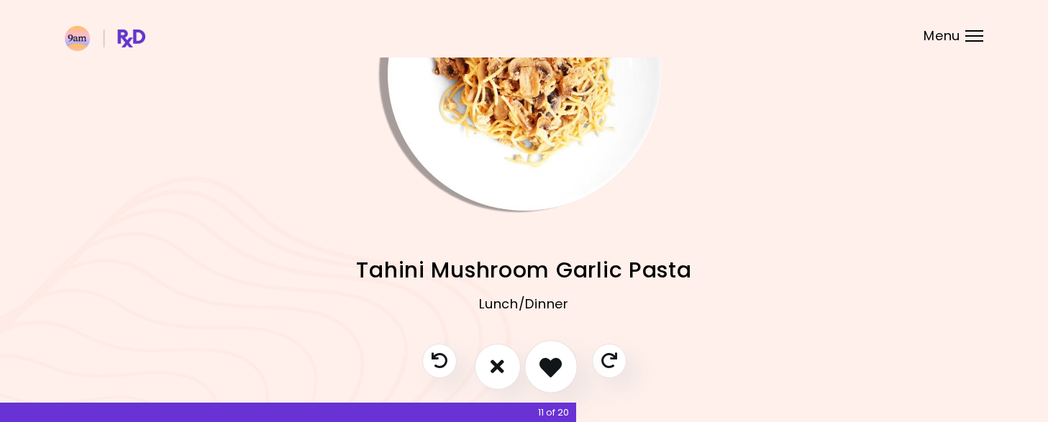
click at [545, 367] on icon "I like this recipe" at bounding box center [551, 366] width 22 height 22
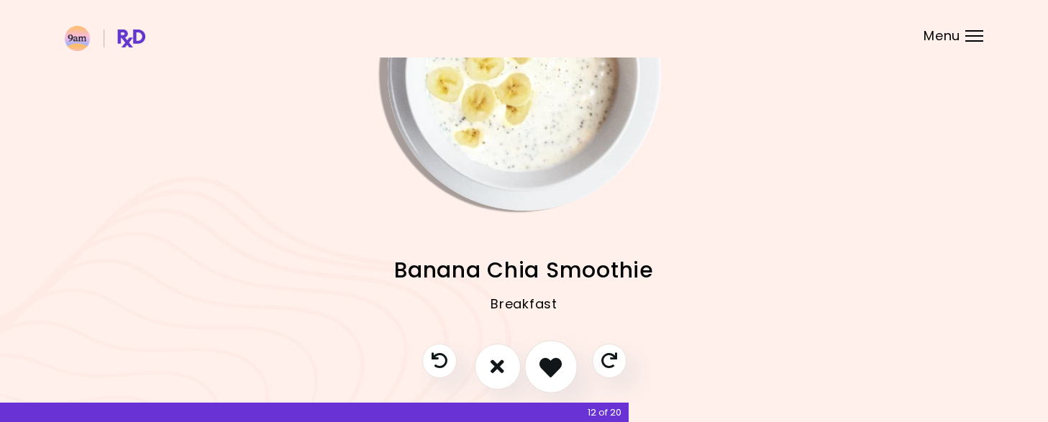
click at [556, 363] on icon "I like this recipe" at bounding box center [551, 366] width 22 height 22
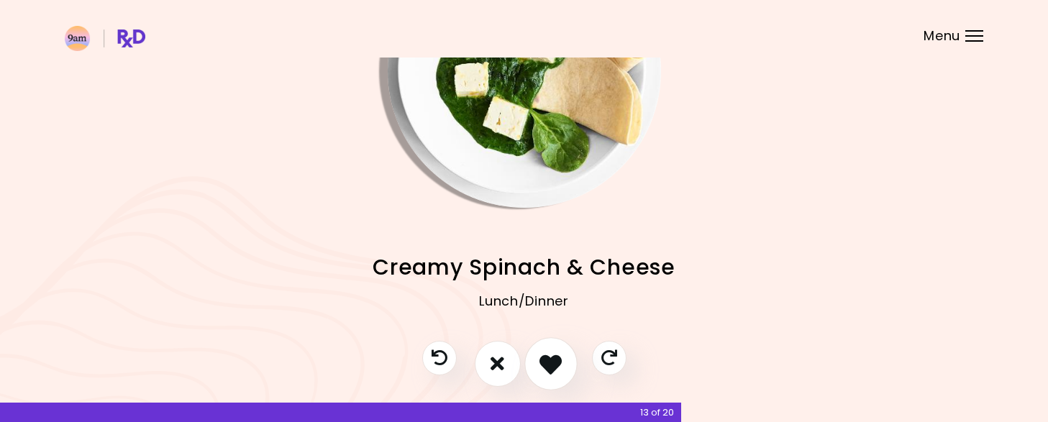
scroll to position [127, 0]
click at [556, 363] on icon "I like this recipe" at bounding box center [551, 363] width 22 height 22
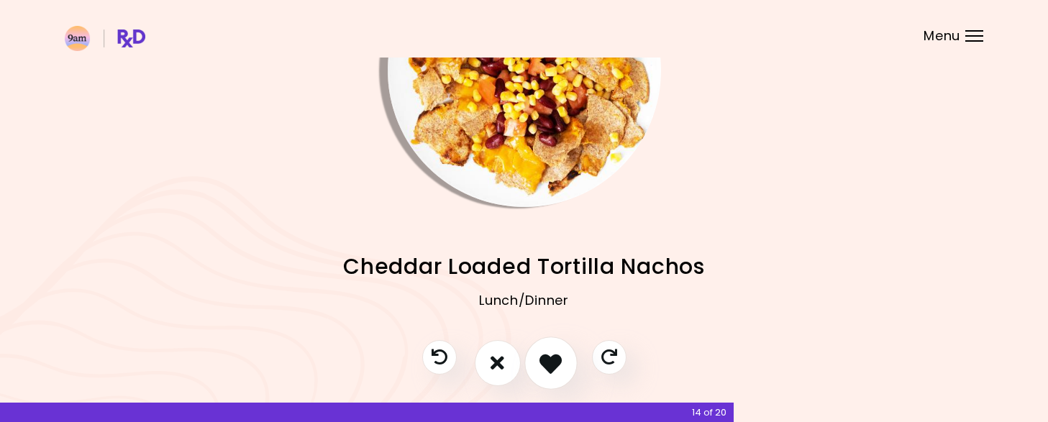
click at [550, 370] on icon "I like this recipe" at bounding box center [551, 363] width 22 height 22
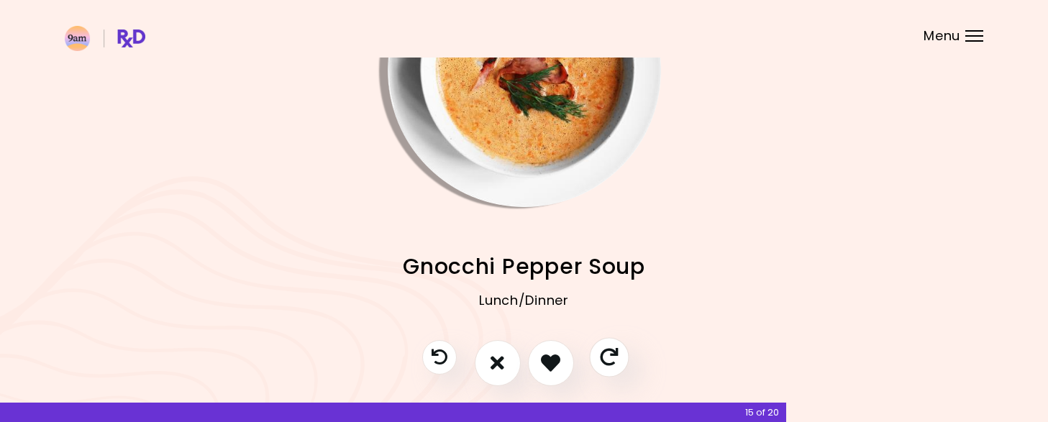
click at [616, 358] on icon "Skip" at bounding box center [609, 357] width 18 height 18
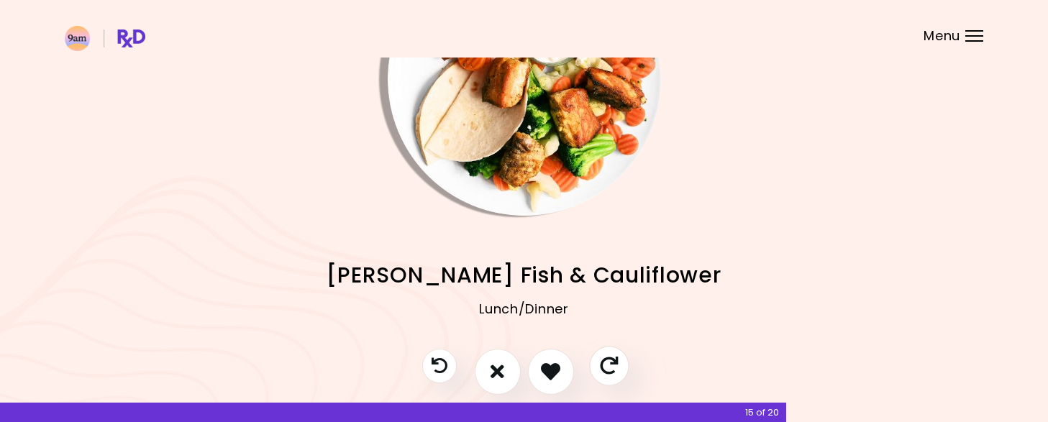
scroll to position [121, 0]
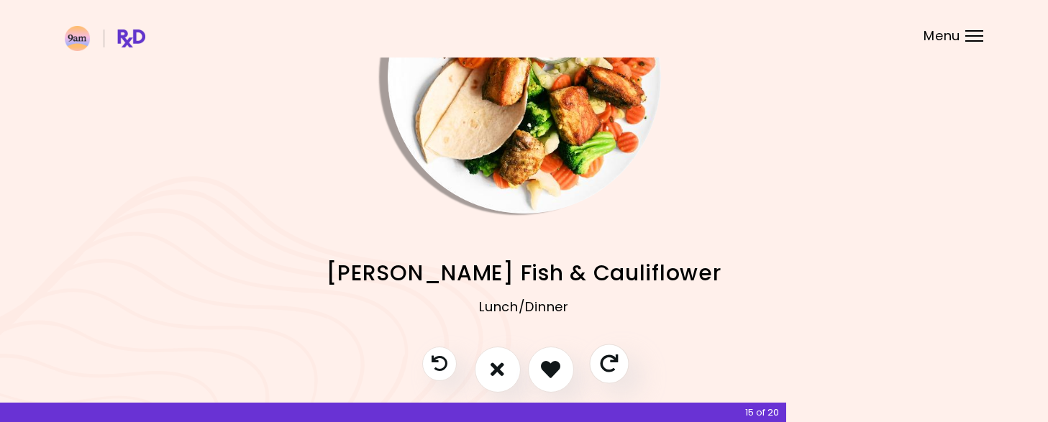
click at [612, 368] on icon "Skip" at bounding box center [609, 364] width 18 height 18
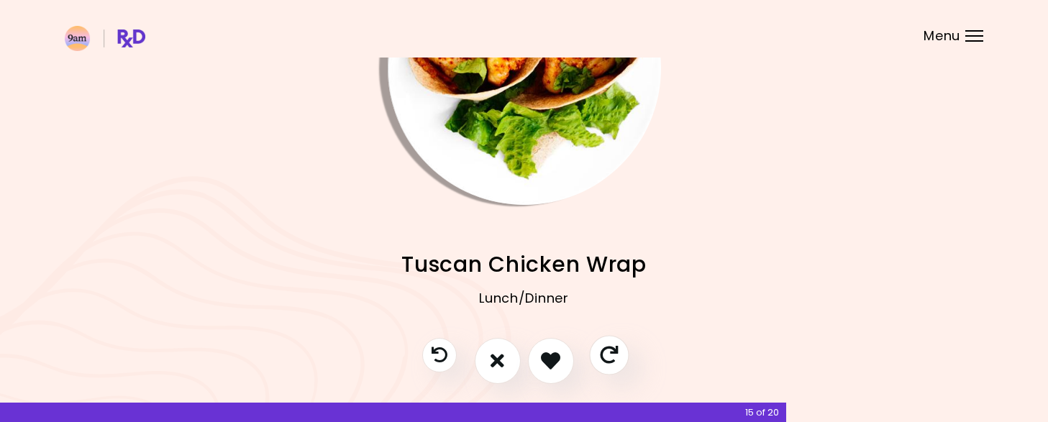
scroll to position [129, 0]
click at [550, 362] on icon "I like this recipe" at bounding box center [551, 361] width 22 height 22
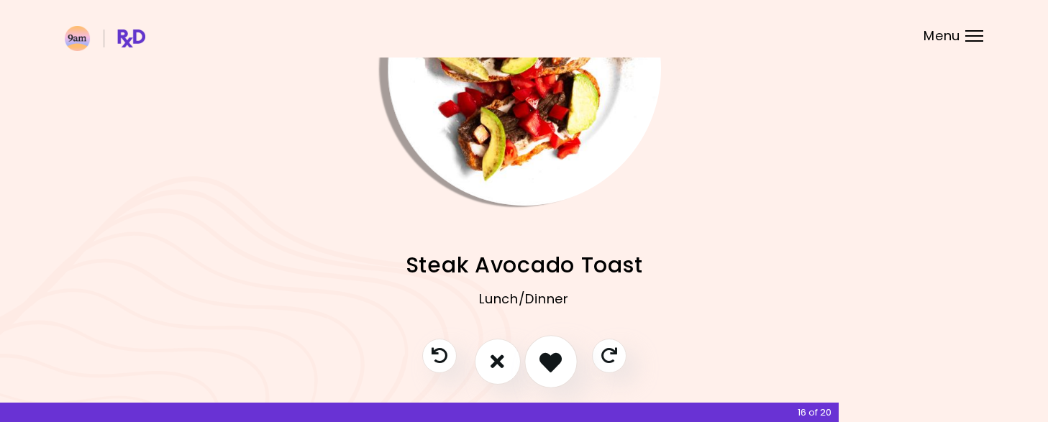
click at [550, 362] on icon "I like this recipe" at bounding box center [551, 361] width 22 height 22
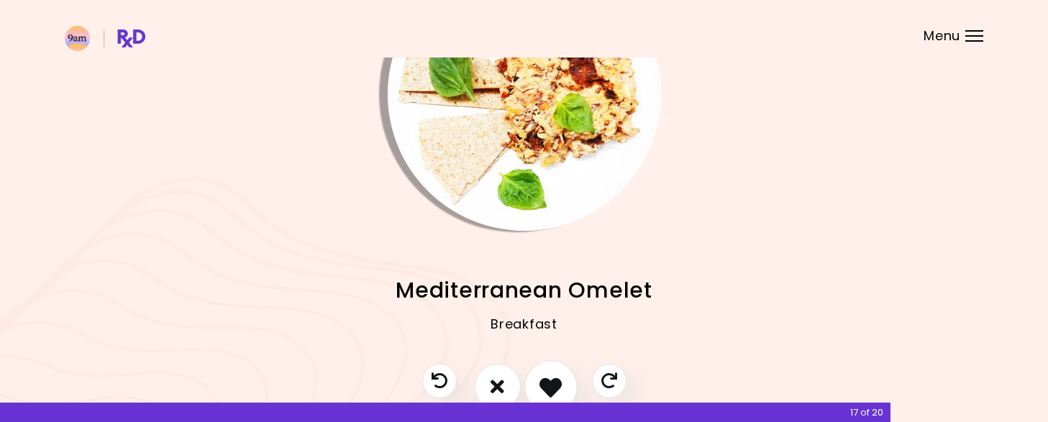
scroll to position [108, 0]
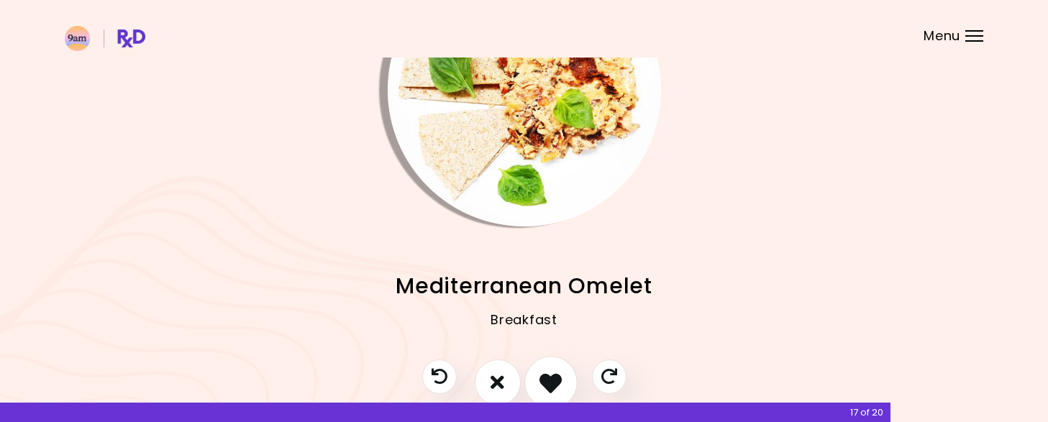
click at [552, 381] on icon "I like this recipe" at bounding box center [551, 382] width 22 height 22
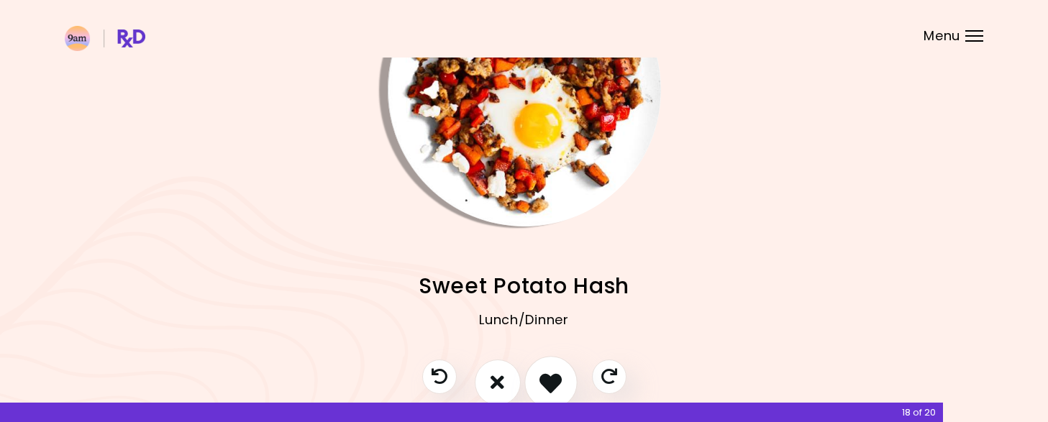
click at [553, 384] on icon "I like this recipe" at bounding box center [551, 382] width 22 height 22
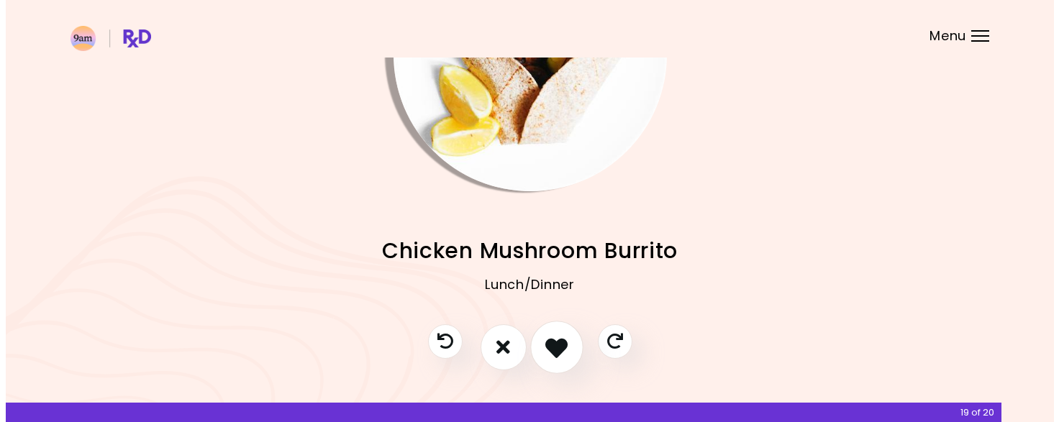
scroll to position [166, 0]
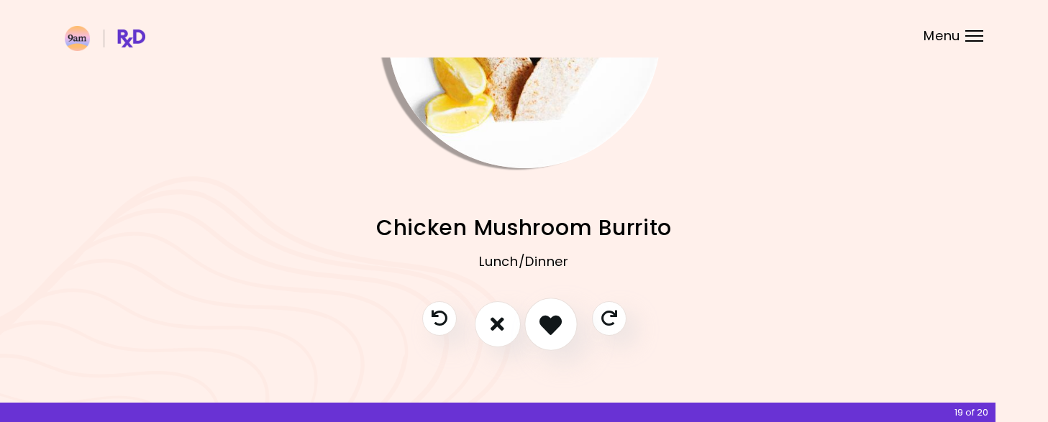
click at [550, 333] on icon "I like this recipe" at bounding box center [551, 324] width 22 height 22
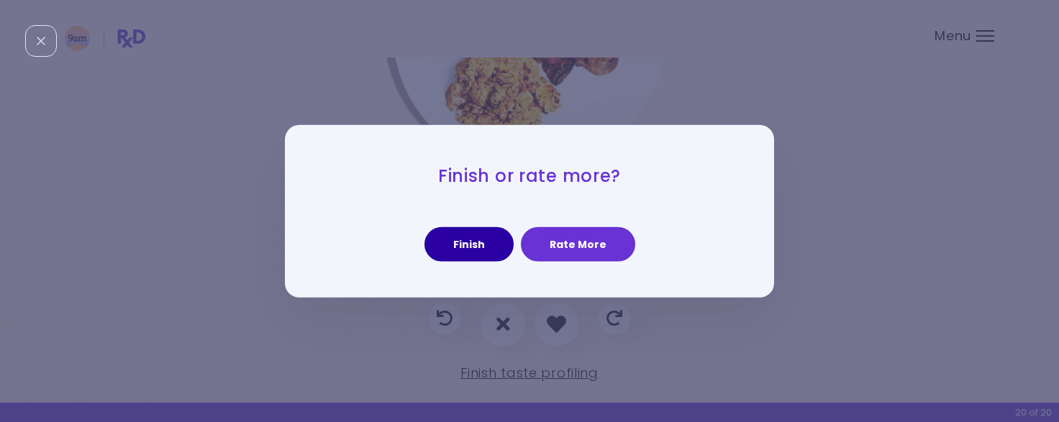
click at [473, 250] on button "Finish" at bounding box center [469, 244] width 89 height 35
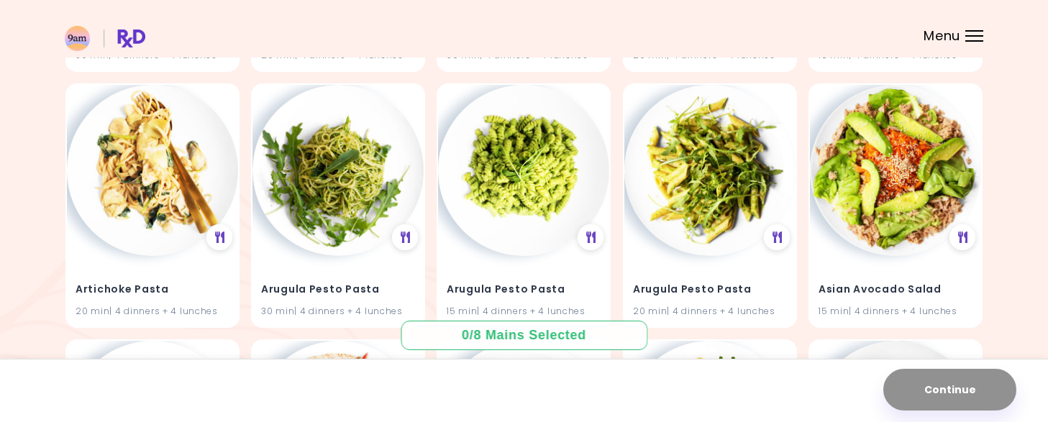
scroll to position [387, 0]
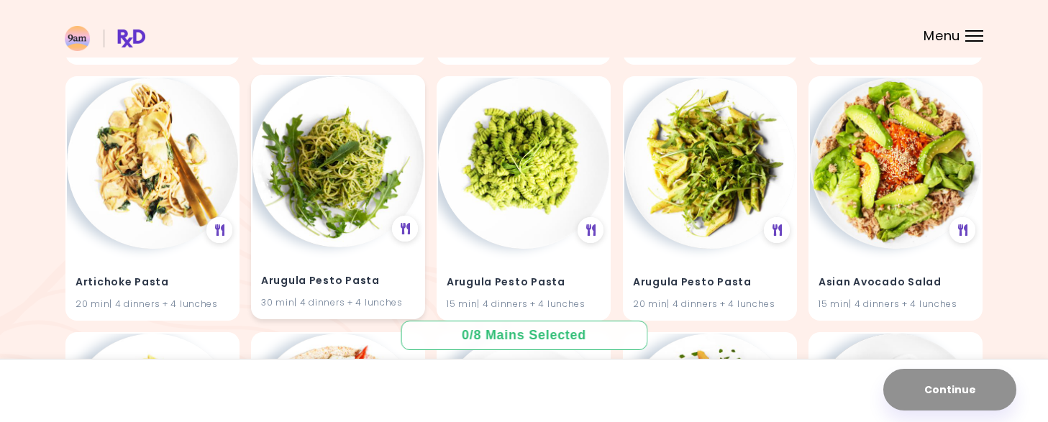
click at [339, 193] on img at bounding box center [338, 161] width 171 height 171
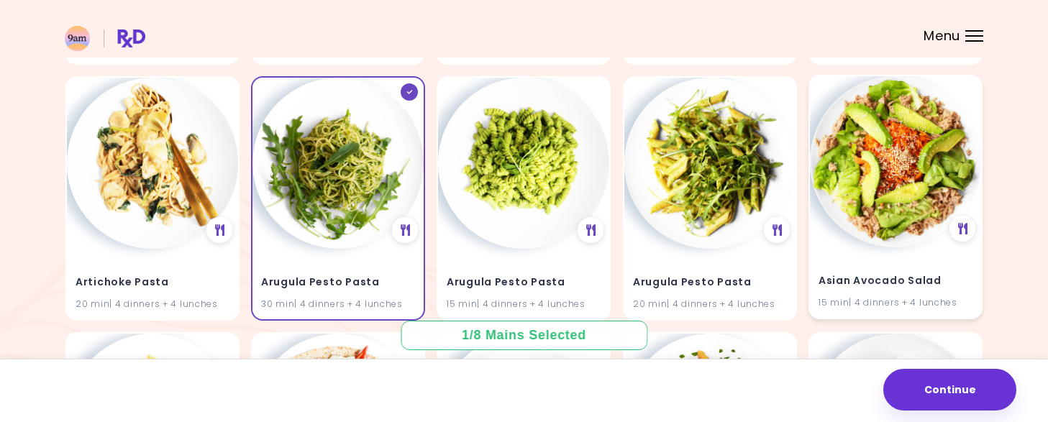
click at [910, 207] on img at bounding box center [895, 161] width 171 height 171
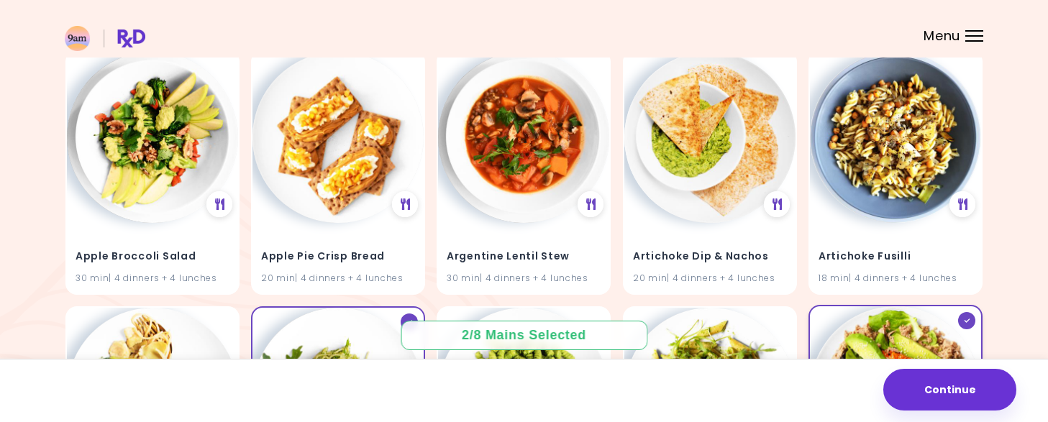
scroll to position [158, 0]
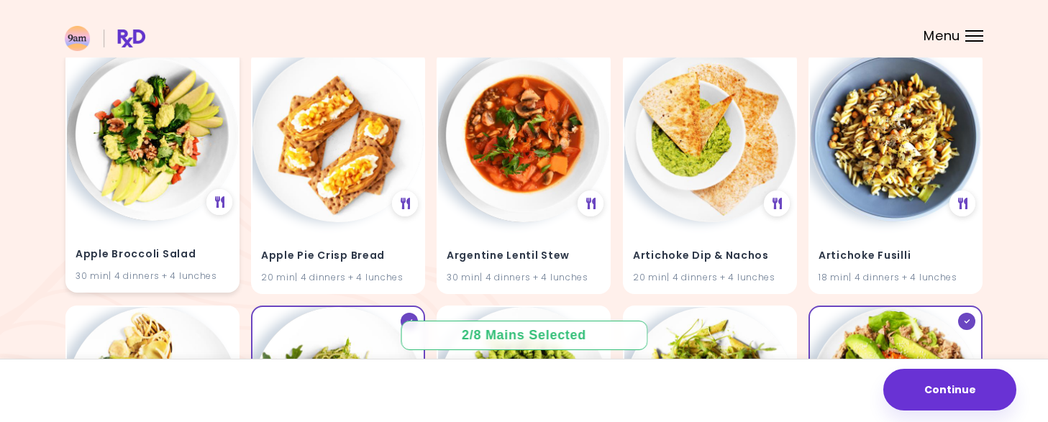
click at [141, 184] on img at bounding box center [152, 135] width 171 height 171
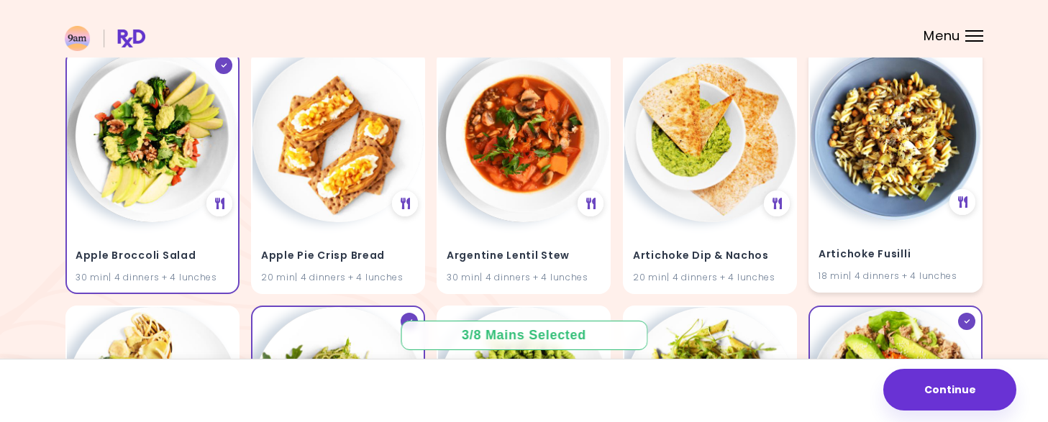
click at [892, 213] on img at bounding box center [895, 135] width 171 height 171
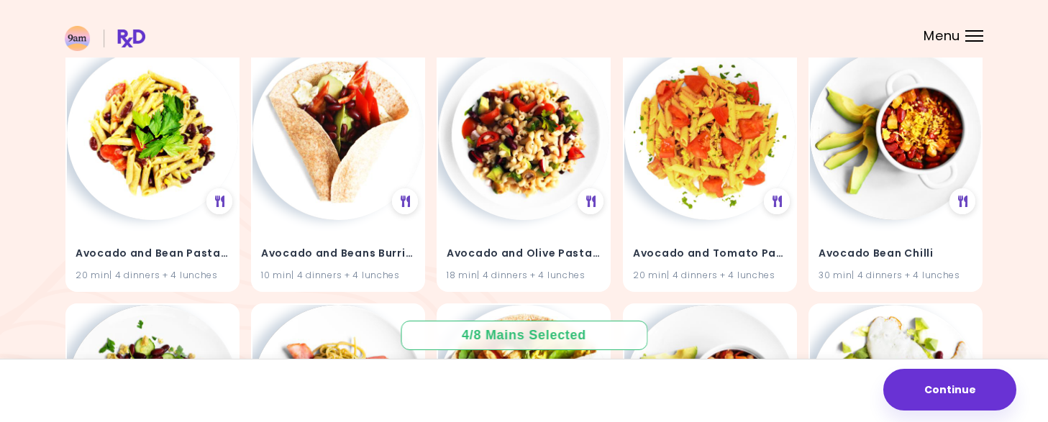
scroll to position [676, 0]
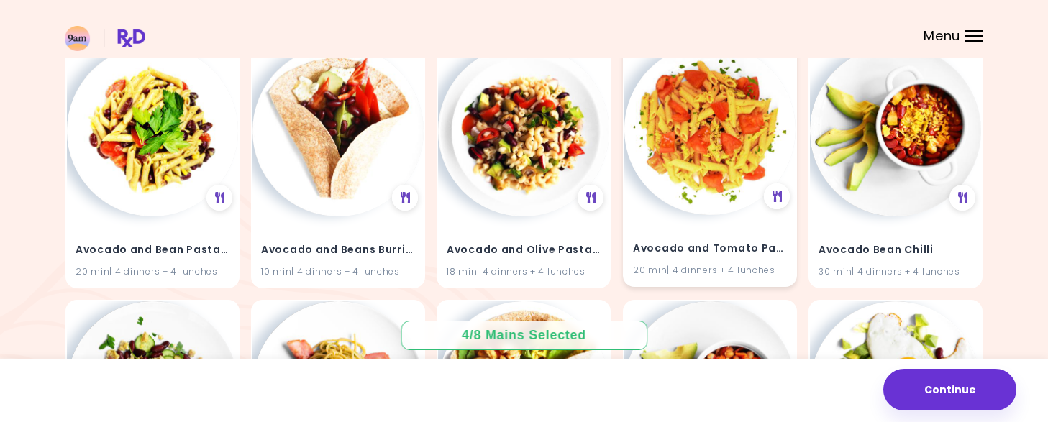
click at [708, 212] on img at bounding box center [710, 129] width 171 height 171
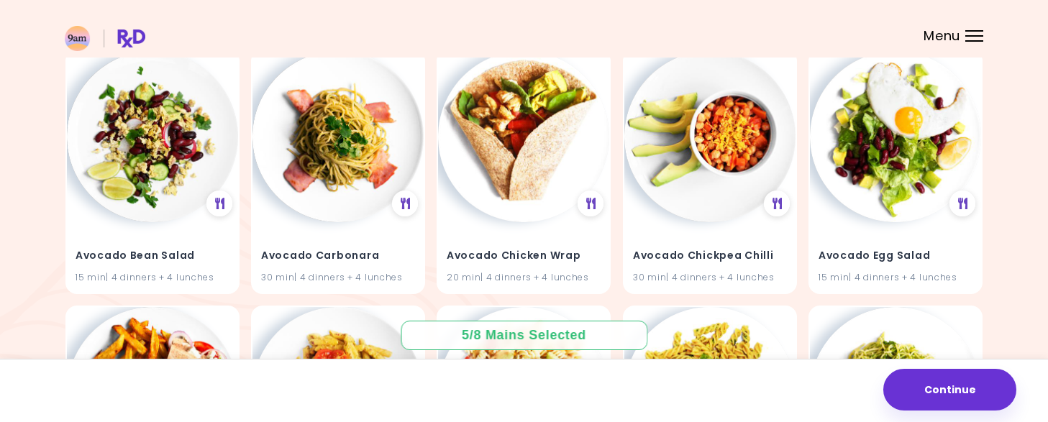
scroll to position [925, 0]
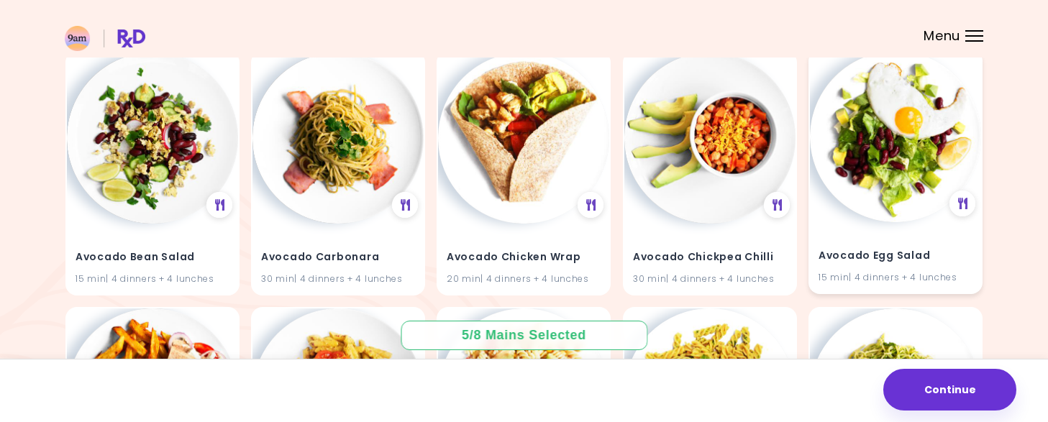
click at [889, 252] on h4 "Avocado Egg Salad" at bounding box center [896, 256] width 154 height 23
click at [871, 170] on img at bounding box center [895, 136] width 171 height 171
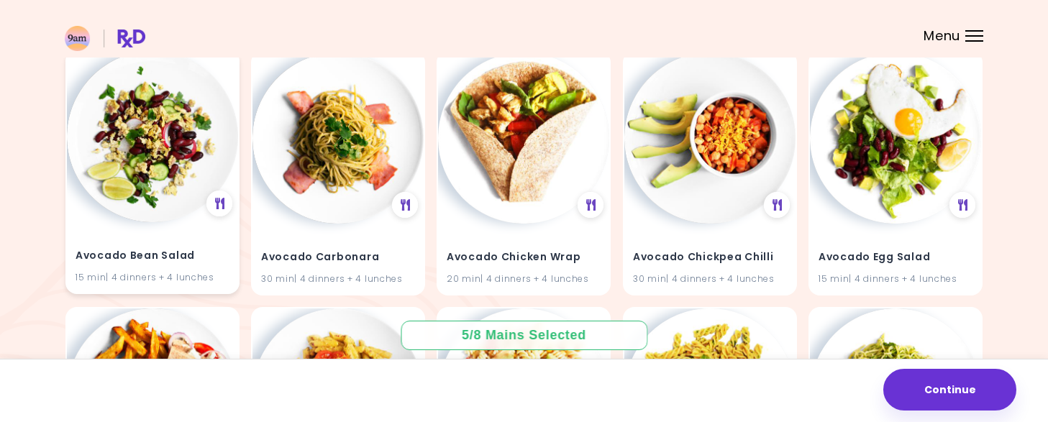
click at [132, 207] on img at bounding box center [152, 136] width 171 height 171
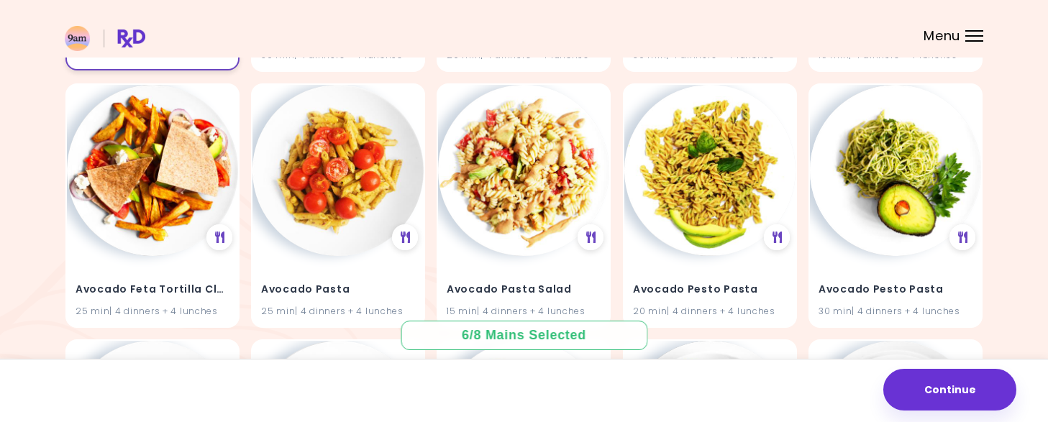
scroll to position [1152, 0]
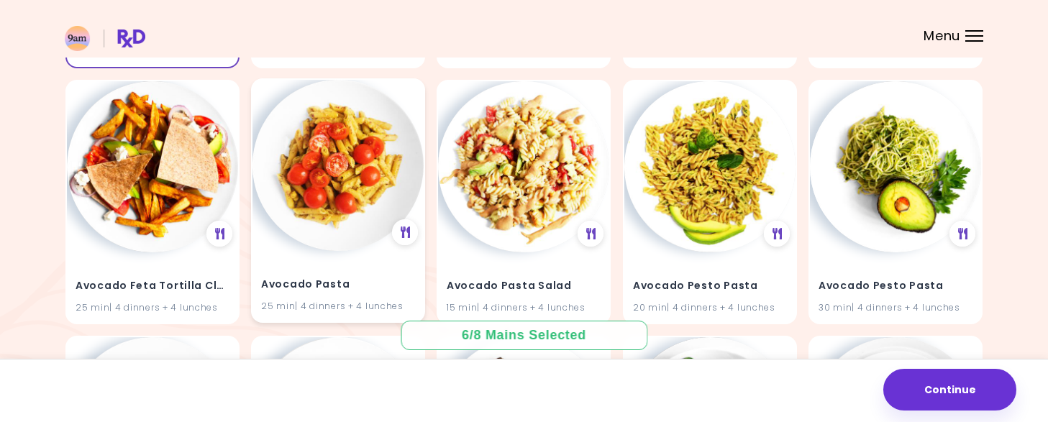
click at [321, 190] on img at bounding box center [338, 165] width 171 height 171
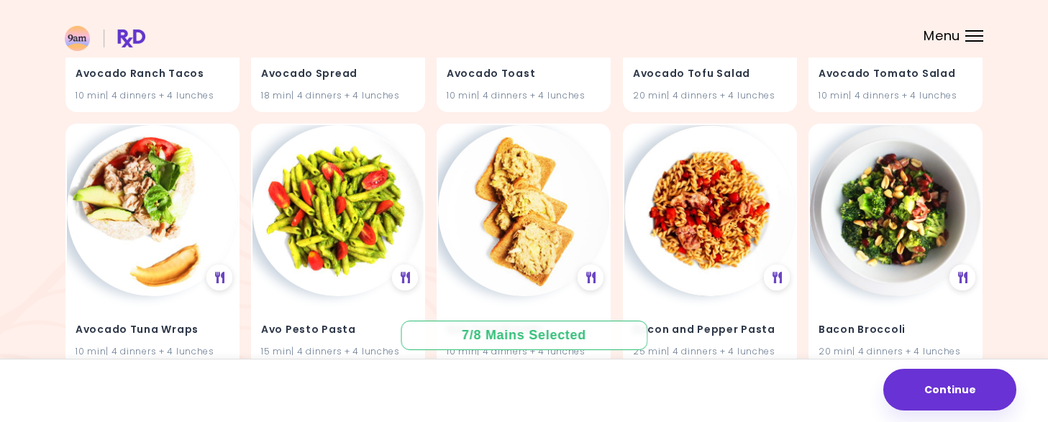
scroll to position [1623, 0]
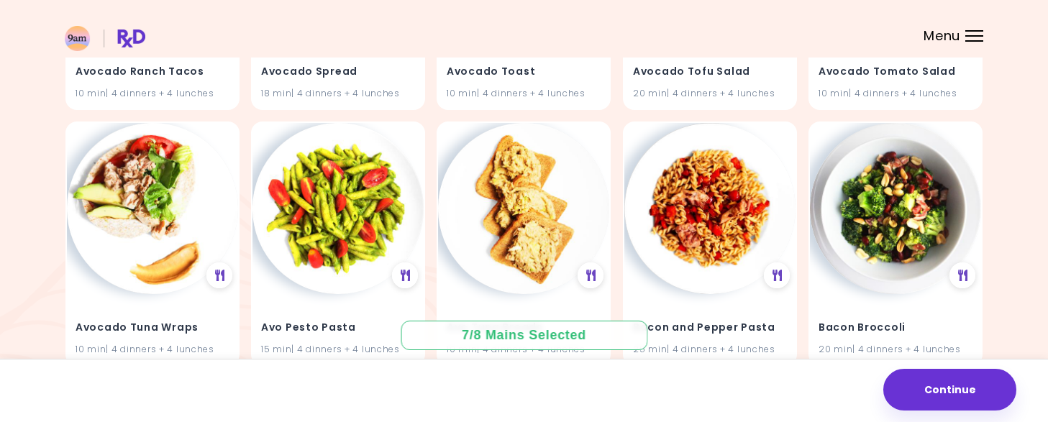
click at [306, 214] on img at bounding box center [338, 208] width 171 height 171
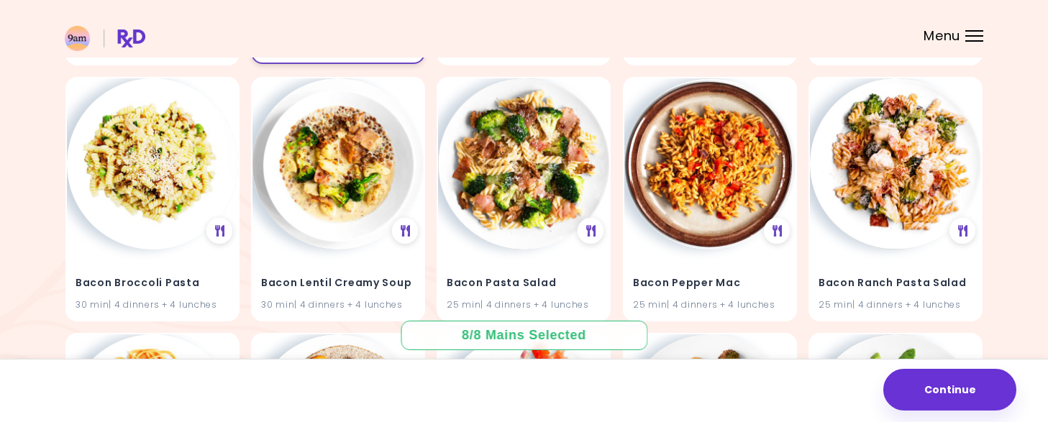
scroll to position [1921, 0]
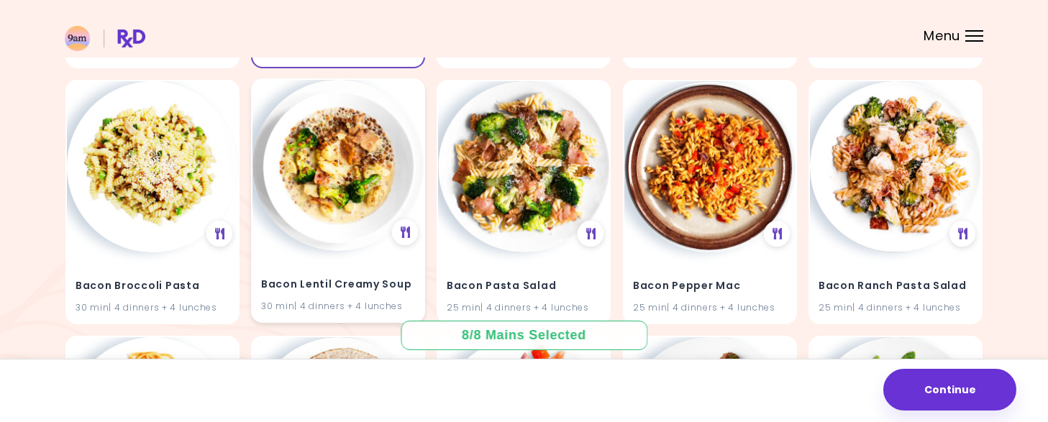
click at [340, 194] on img at bounding box center [338, 165] width 171 height 171
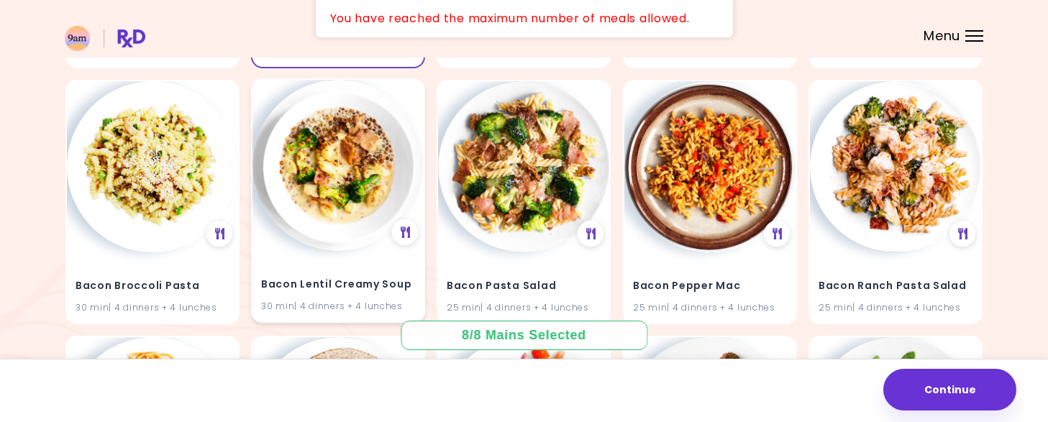
click at [343, 235] on img at bounding box center [338, 165] width 171 height 171
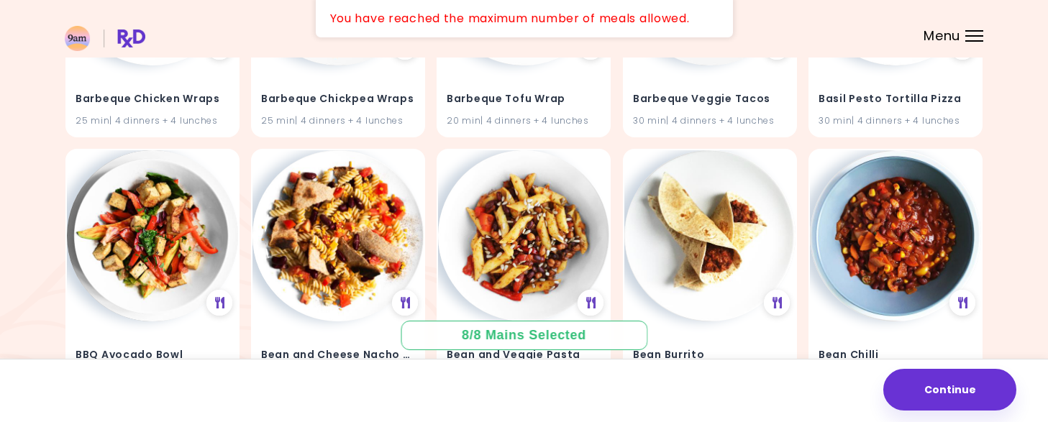
scroll to position [4027, 0]
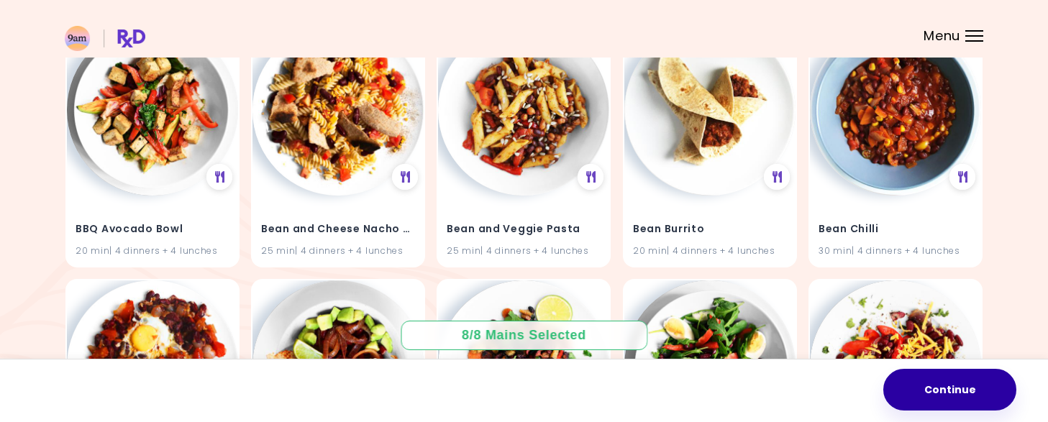
click at [960, 396] on button "Continue" at bounding box center [950, 390] width 133 height 42
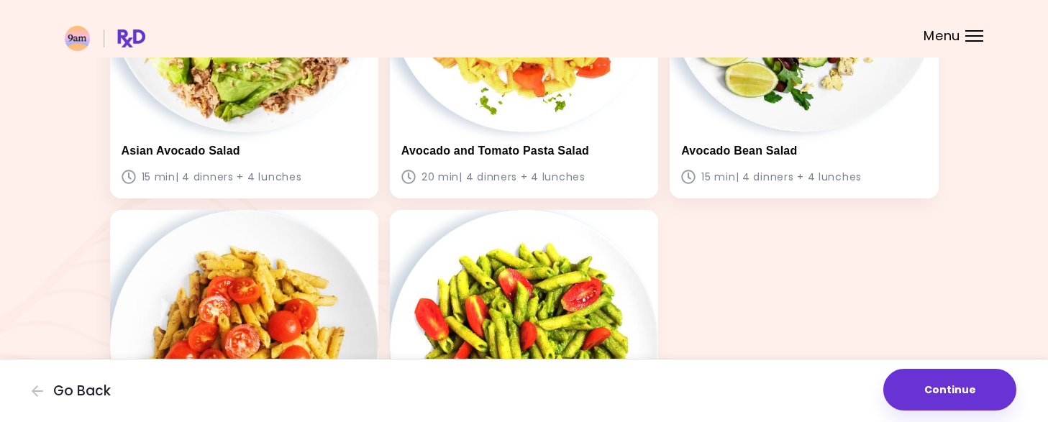
scroll to position [625, 0]
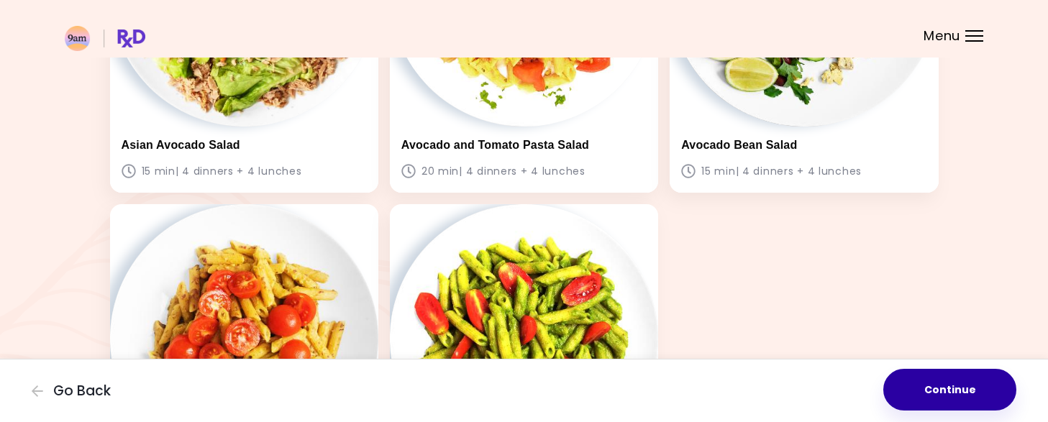
click at [950, 387] on button "Continue" at bounding box center [950, 390] width 133 height 42
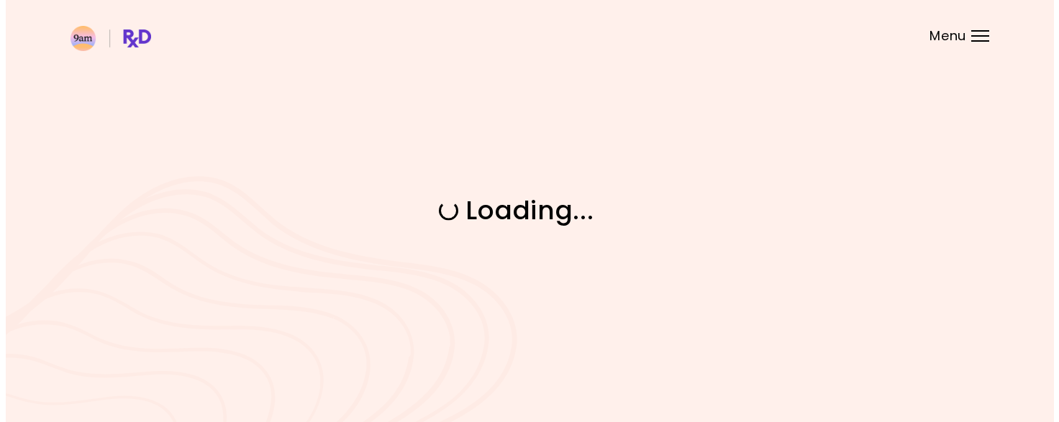
scroll to position [0, 0]
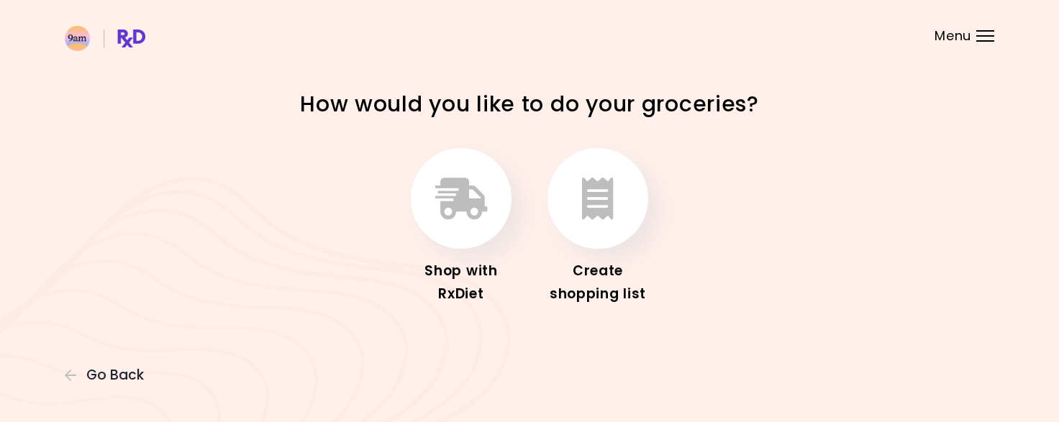
click at [1030, 3] on header at bounding box center [529, 29] width 1059 height 58
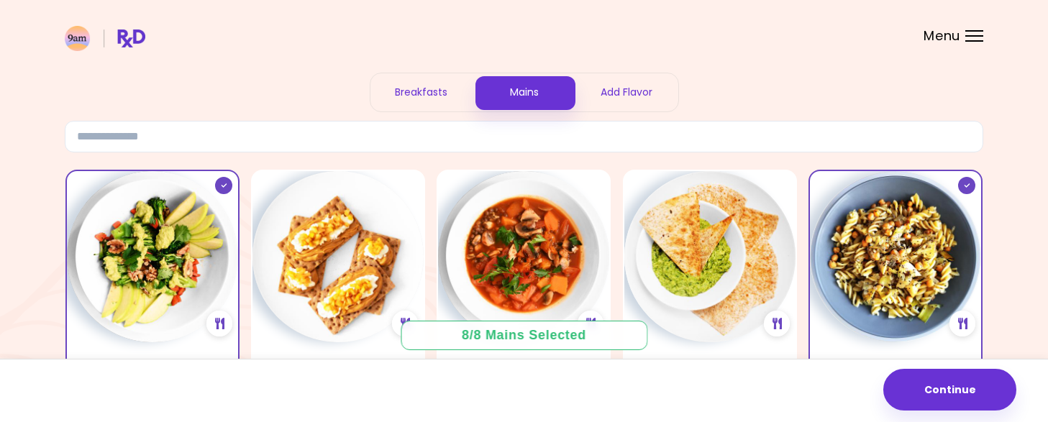
scroll to position [38, 0]
click at [417, 90] on div "Breakfasts" at bounding box center [422, 92] width 103 height 38
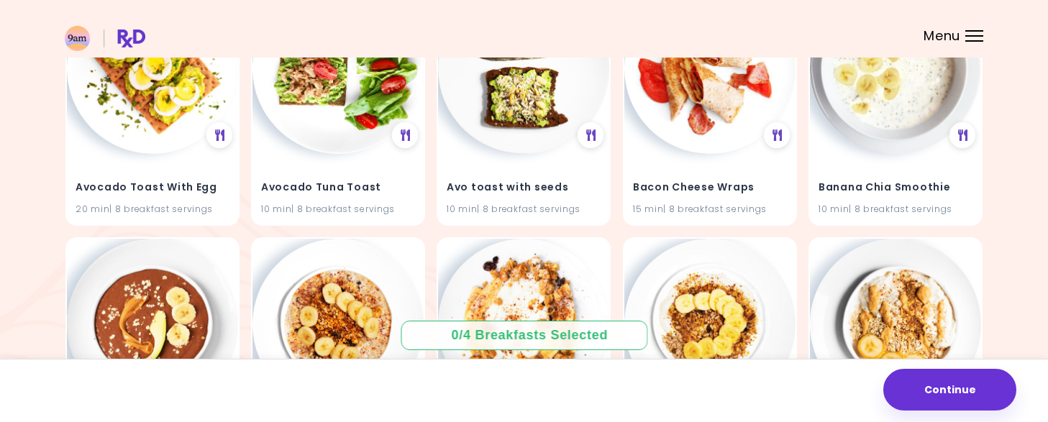
scroll to position [739, 0]
click at [946, 183] on h4 "Banana Chia Smoothie" at bounding box center [896, 185] width 154 height 23
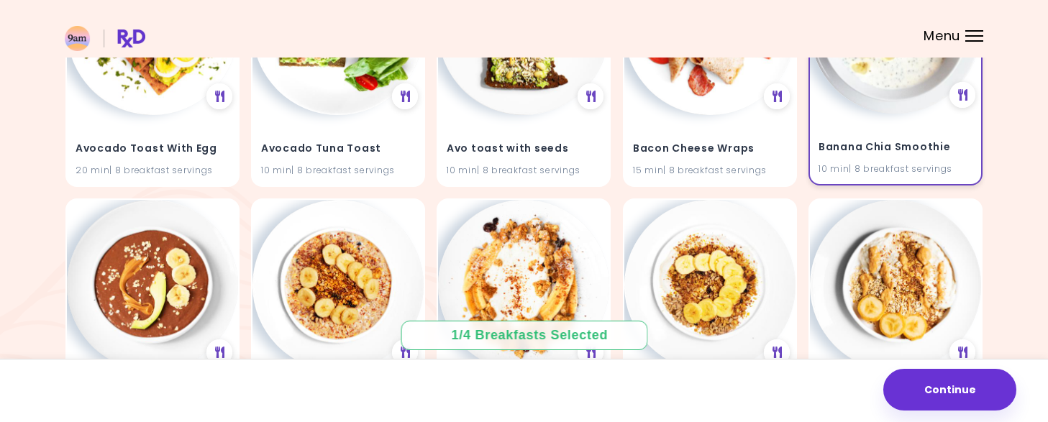
scroll to position [774, 0]
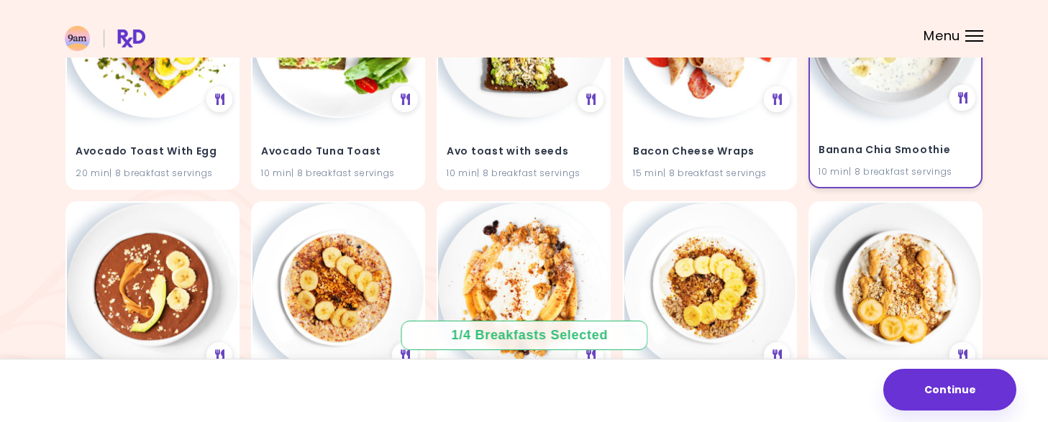
click at [898, 140] on h4 "Banana Chia Smoothie" at bounding box center [896, 150] width 154 height 23
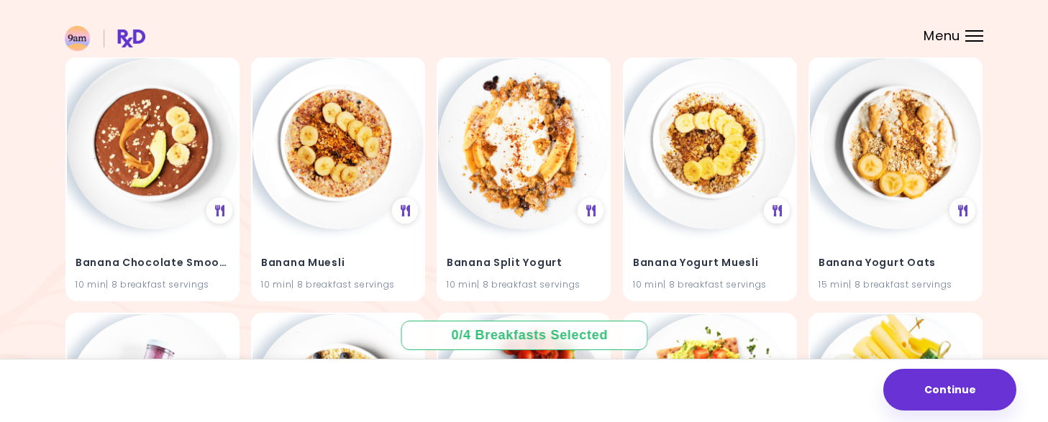
scroll to position [920, 0]
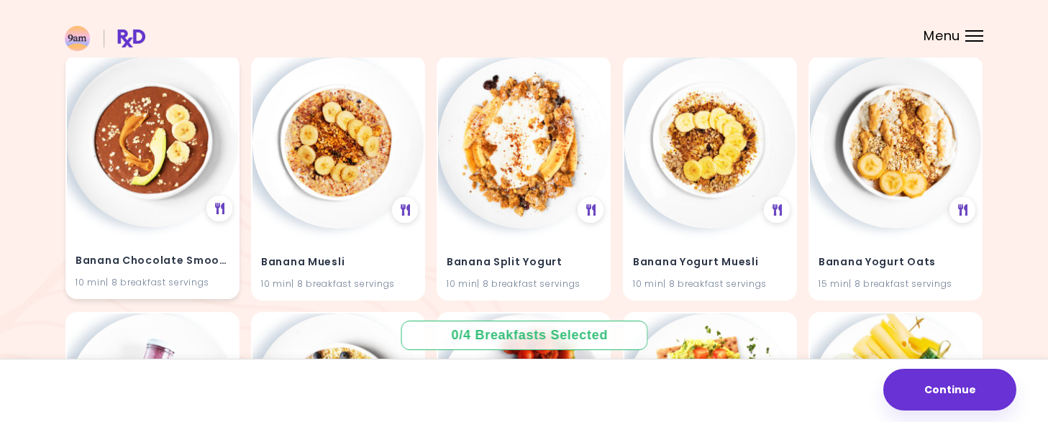
click at [124, 203] on img at bounding box center [152, 141] width 171 height 171
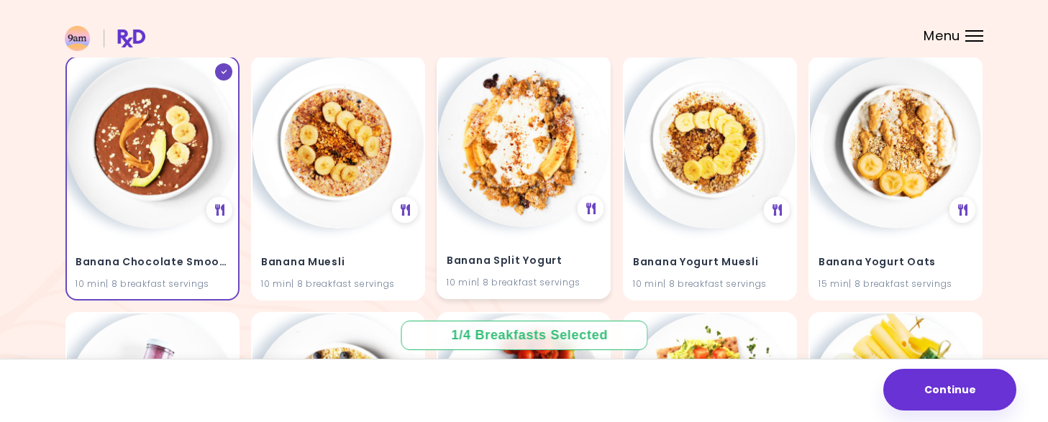
click at [504, 240] on div "Banana Split Yogurt 10 min | 8 breakfast servings" at bounding box center [523, 262] width 171 height 71
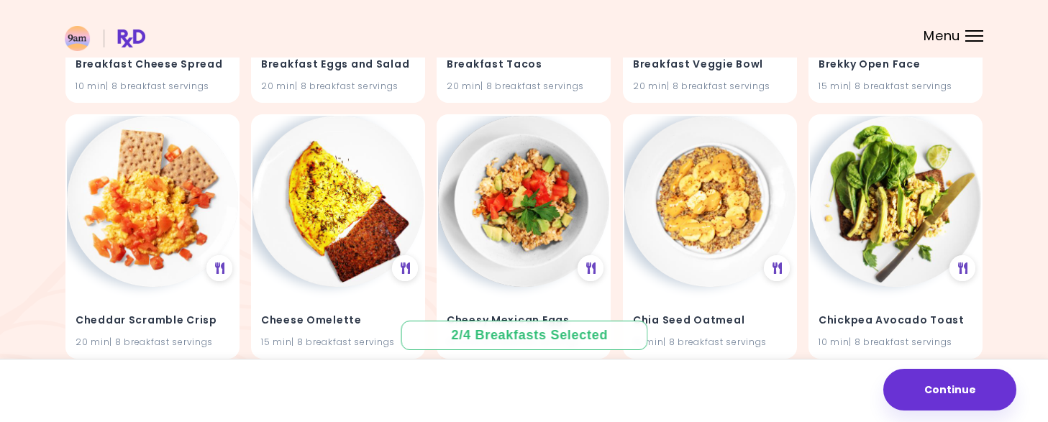
scroll to position [1633, 0]
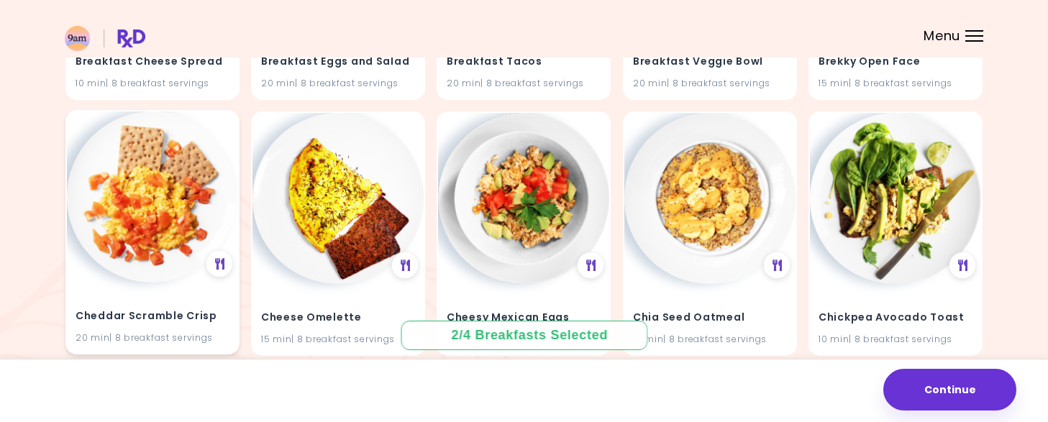
click at [118, 302] on div "Cheddar Scramble Crisp 20 min | 8 breakfast servings" at bounding box center [152, 319] width 171 height 71
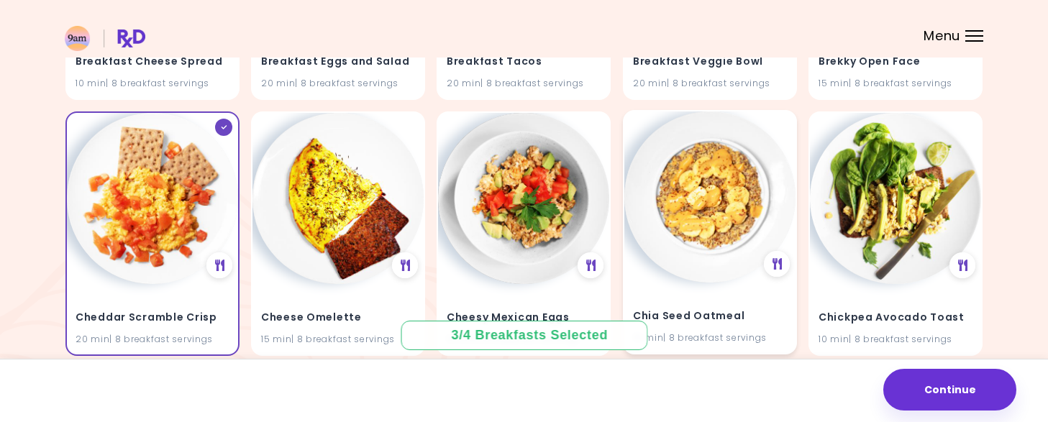
click at [699, 253] on img at bounding box center [710, 197] width 171 height 171
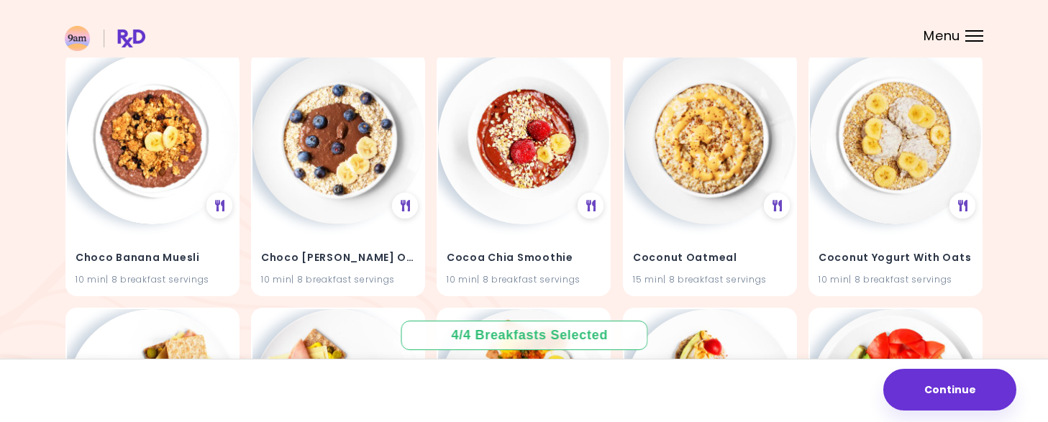
scroll to position [1953, 0]
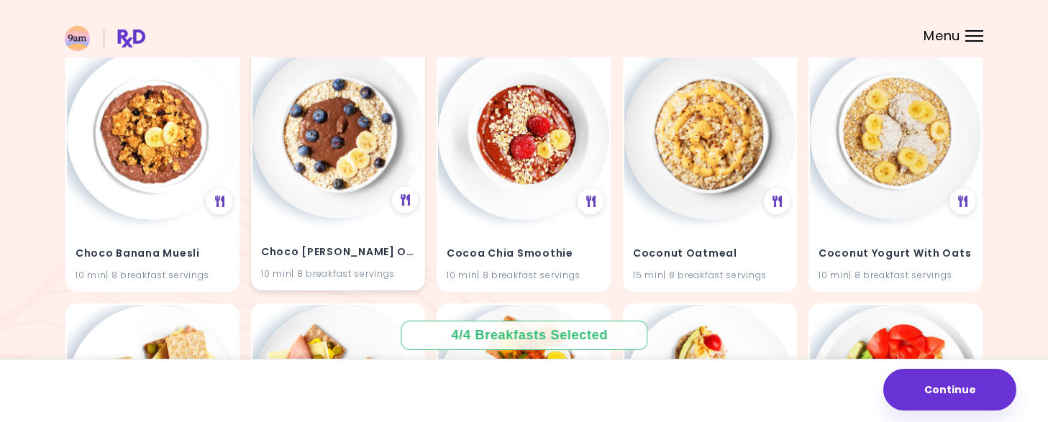
click at [311, 252] on h4 "Choco Berry Oat Bowl" at bounding box center [338, 252] width 154 height 23
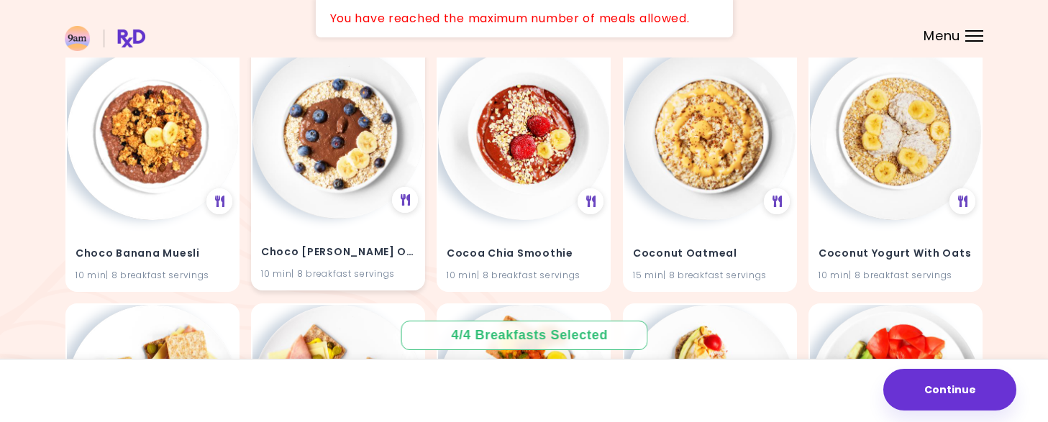
click at [311, 252] on h4 "Choco Berry Oat Bowl" at bounding box center [338, 252] width 154 height 23
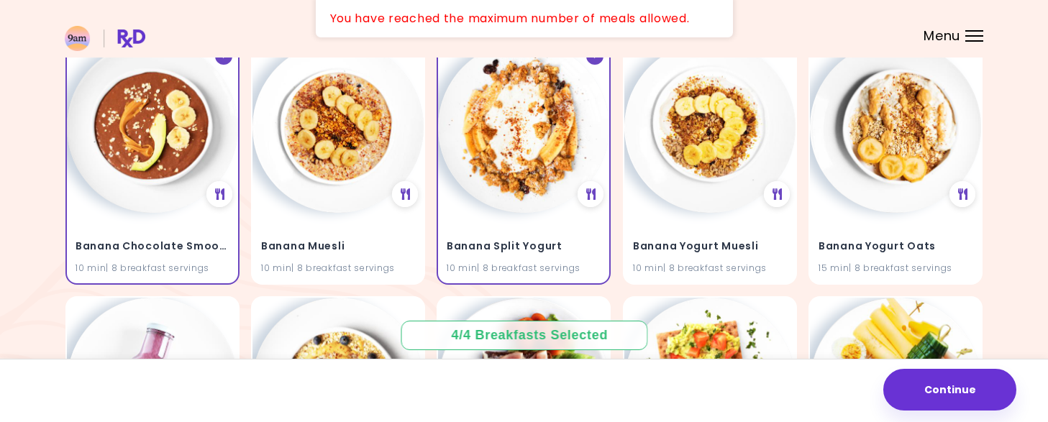
scroll to position [892, 0]
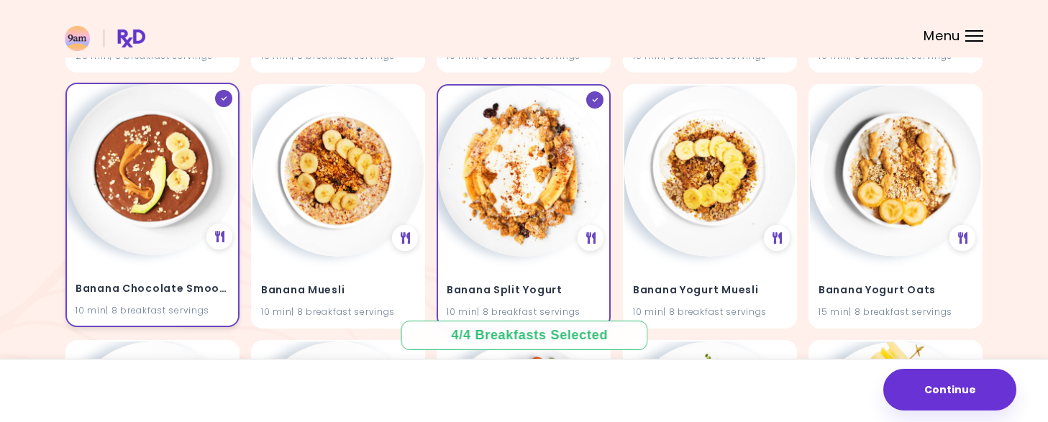
click at [117, 260] on div "Banana Chocolate Smoothie 10 min | 8 breakfast servings" at bounding box center [152, 290] width 171 height 71
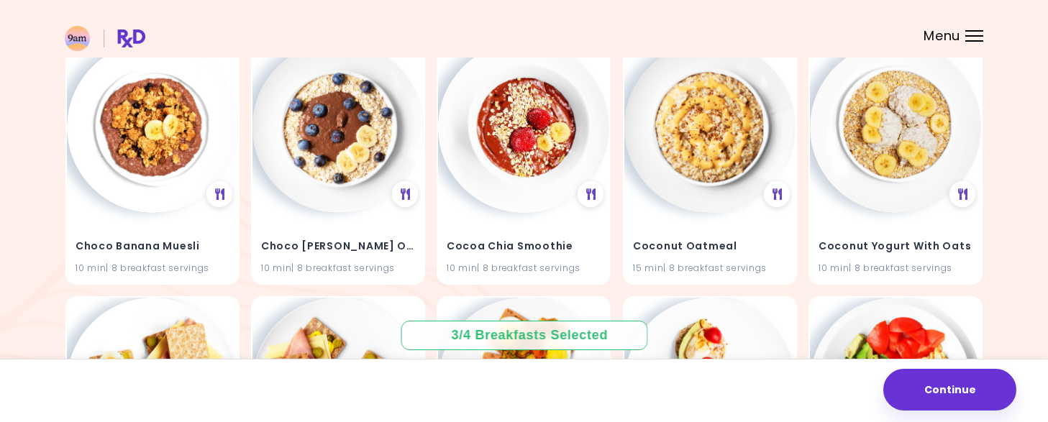
scroll to position [1958, 0]
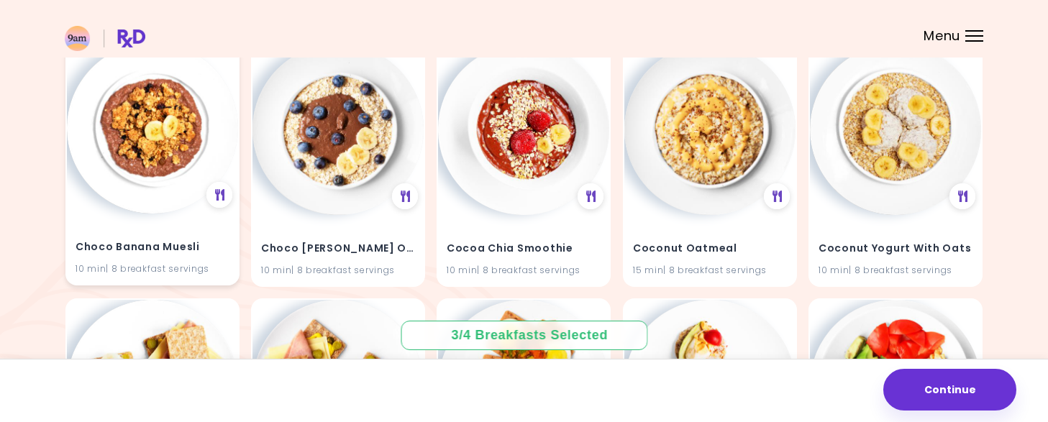
click at [125, 227] on div "Choco Banana Muesli 10 min | 8 breakfast servings" at bounding box center [152, 249] width 171 height 71
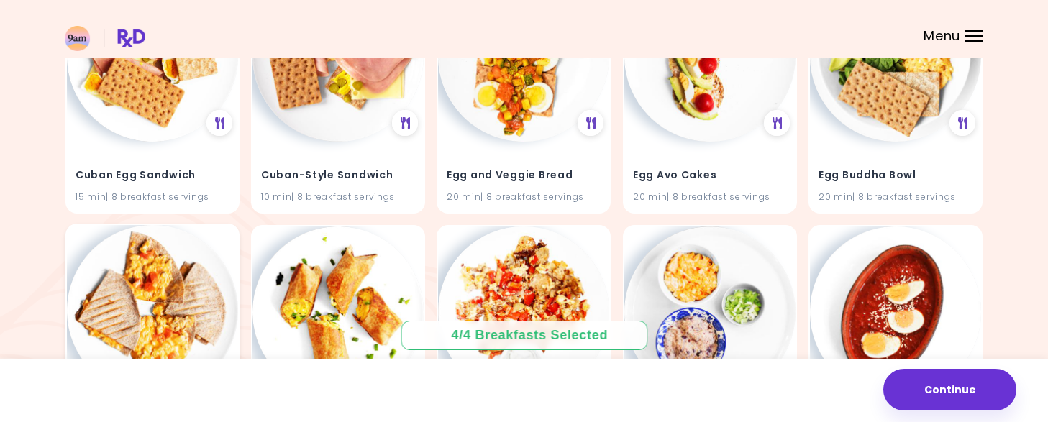
click at [67, 260] on div "Egg Quesadillas 20 min | 8 breakfast servings" at bounding box center [152, 346] width 174 height 245
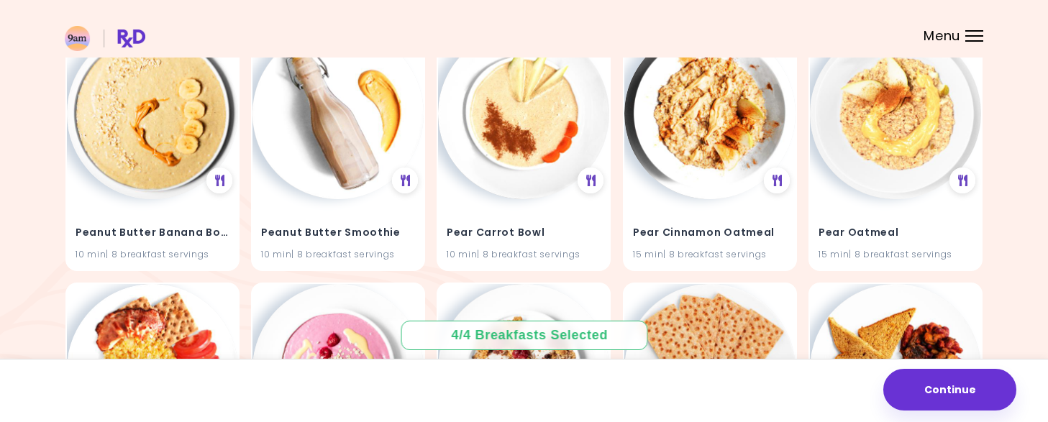
scroll to position [4281, 0]
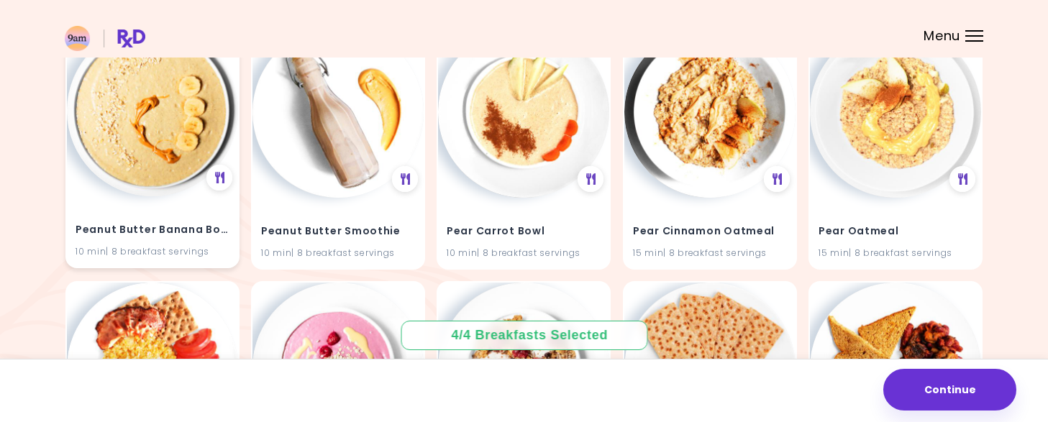
click at [133, 243] on div "Peanut Butter Banana Bowl 10 min | 8 breakfast servings" at bounding box center [152, 231] width 171 height 71
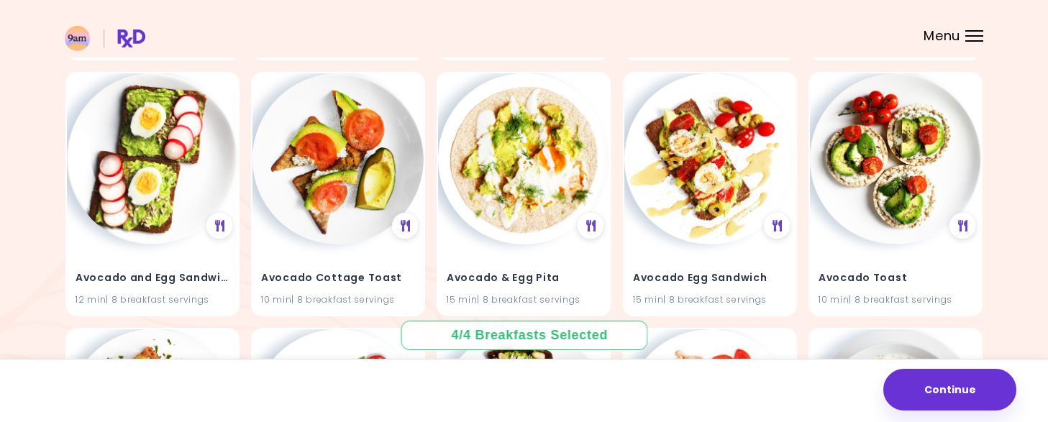
scroll to position [0, 0]
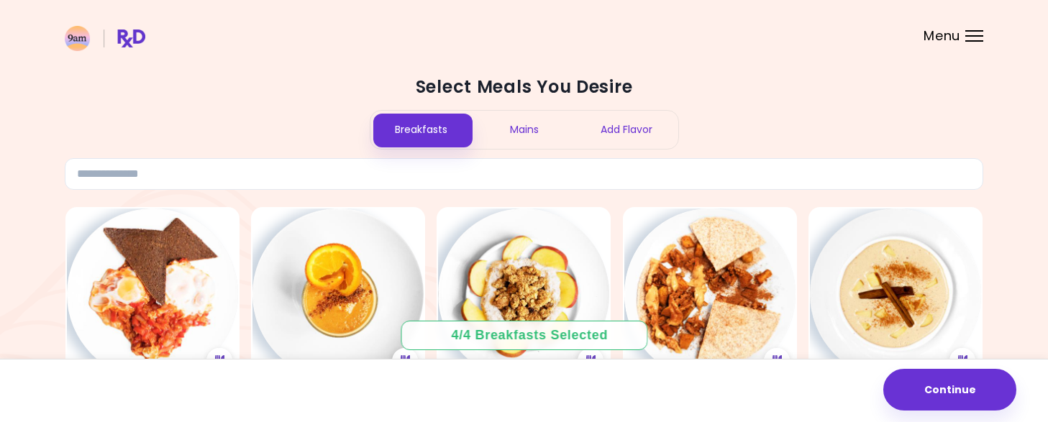
click at [530, 131] on div "Mains" at bounding box center [524, 130] width 103 height 38
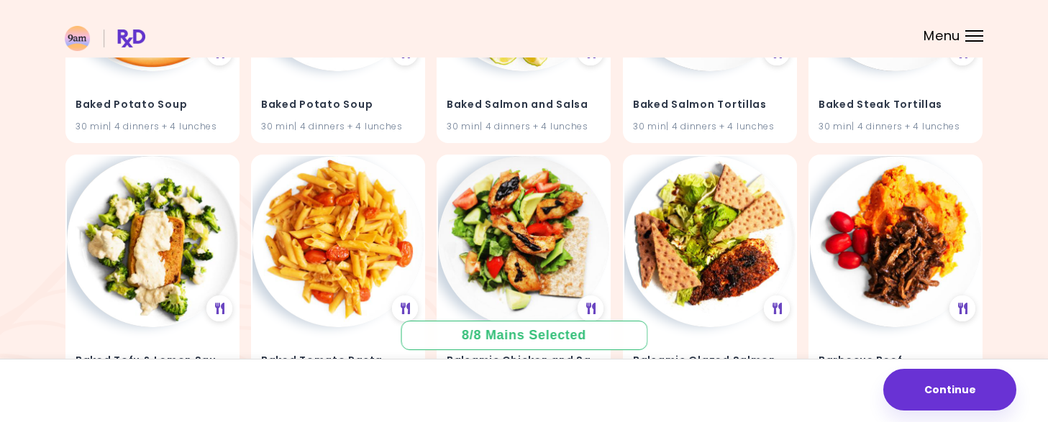
scroll to position [3003, 0]
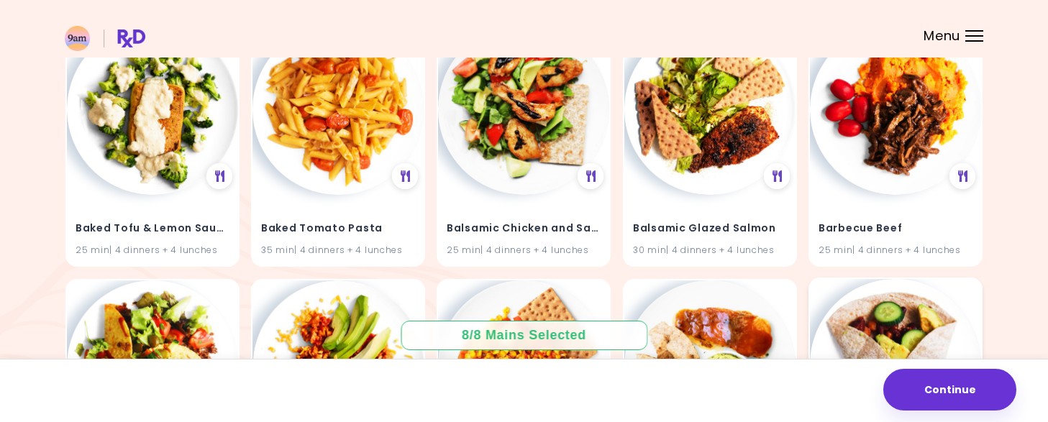
click at [869, 294] on img at bounding box center [895, 364] width 171 height 171
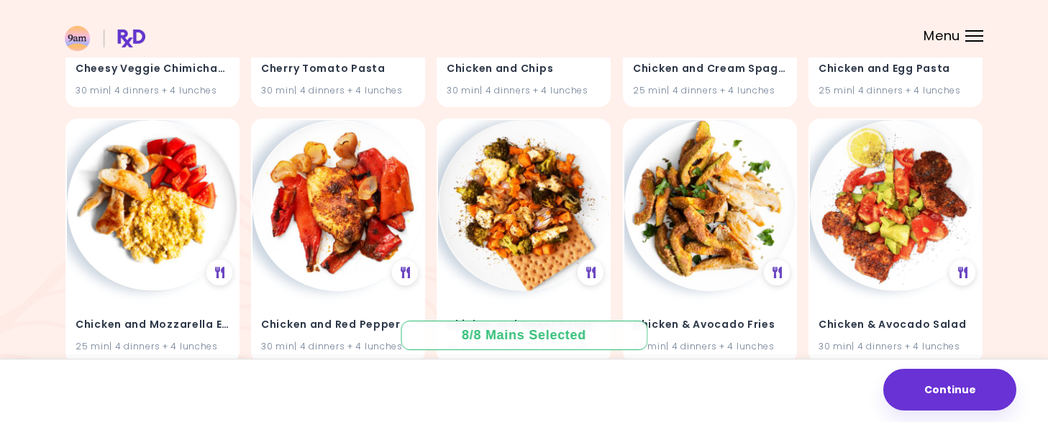
scroll to position [12396, 0]
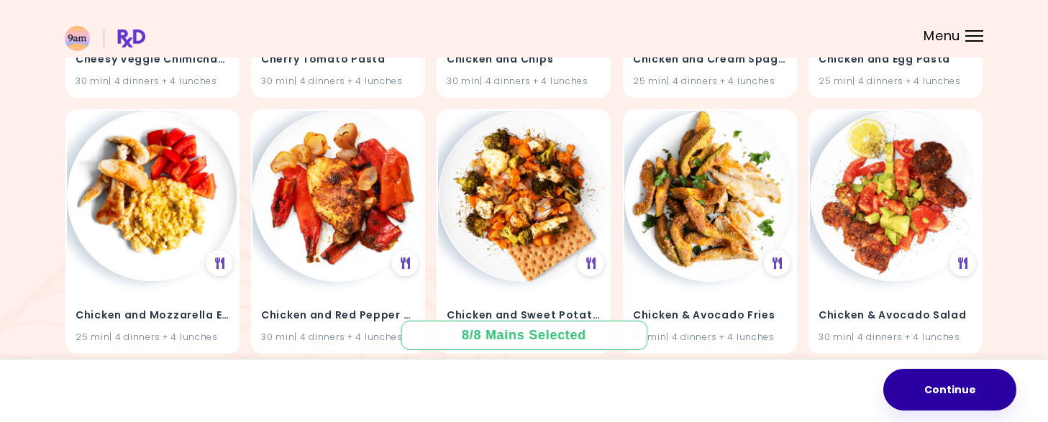
click at [949, 398] on button "Continue" at bounding box center [950, 390] width 133 height 42
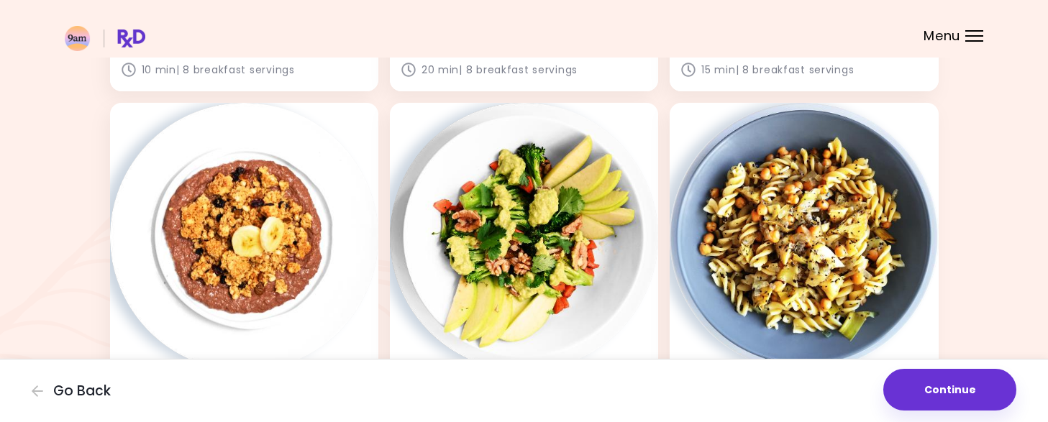
scroll to position [380, 0]
click at [964, 394] on button "Continue" at bounding box center [950, 390] width 133 height 42
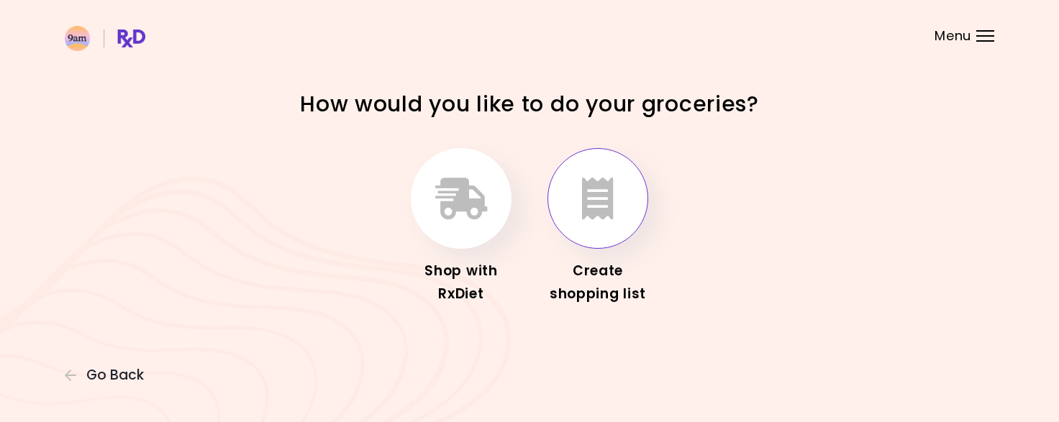
click at [589, 225] on button "button" at bounding box center [598, 198] width 101 height 101
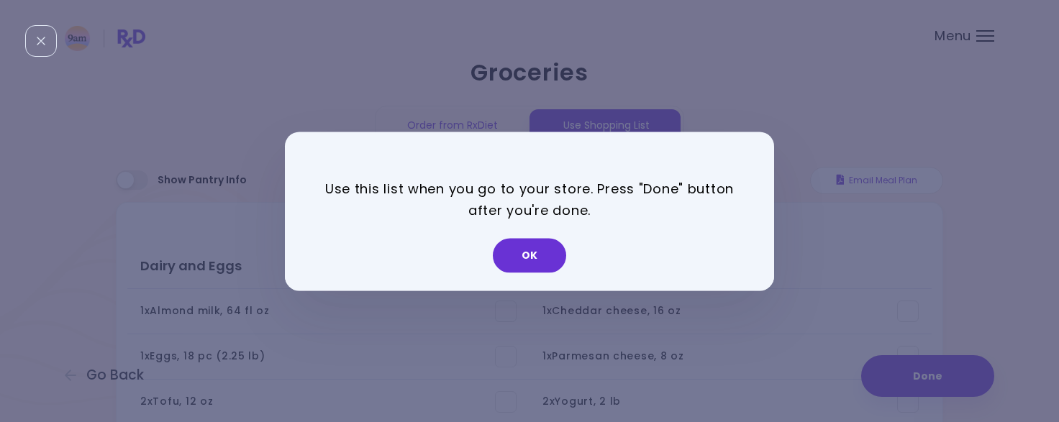
click at [536, 262] on button "OK" at bounding box center [529, 255] width 73 height 35
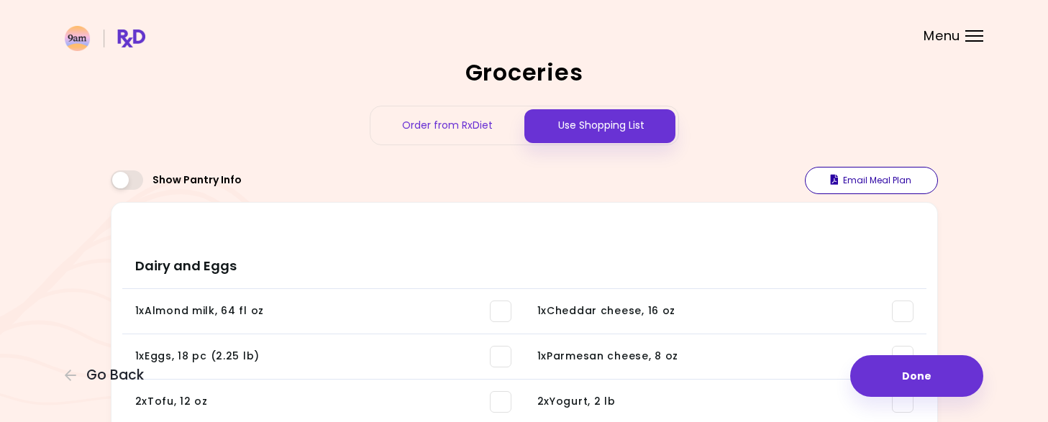
click at [869, 193] on button "Email Meal Plan" at bounding box center [871, 180] width 133 height 27
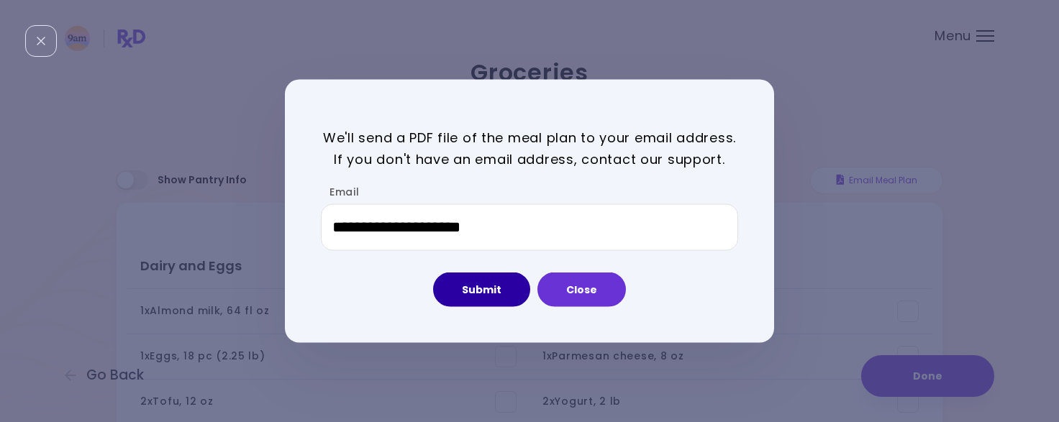
click at [491, 304] on button "Submit" at bounding box center [481, 290] width 97 height 35
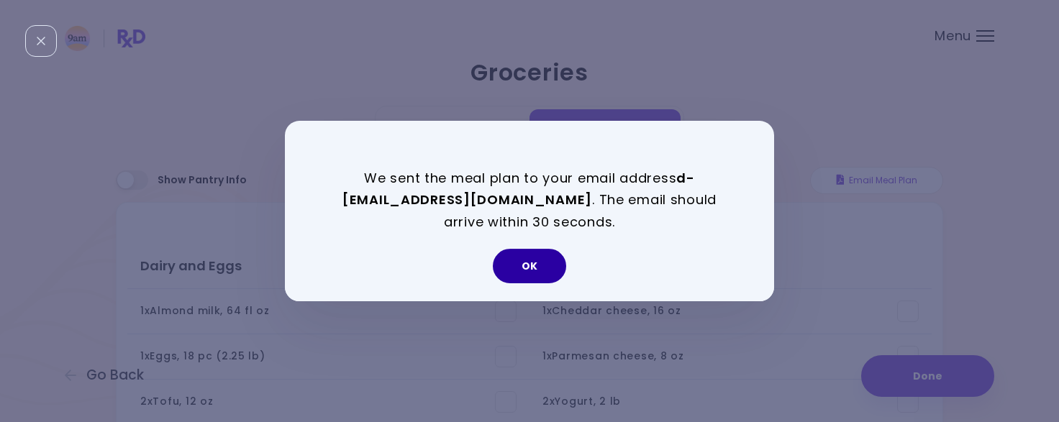
click at [533, 270] on button "OK" at bounding box center [529, 266] width 73 height 35
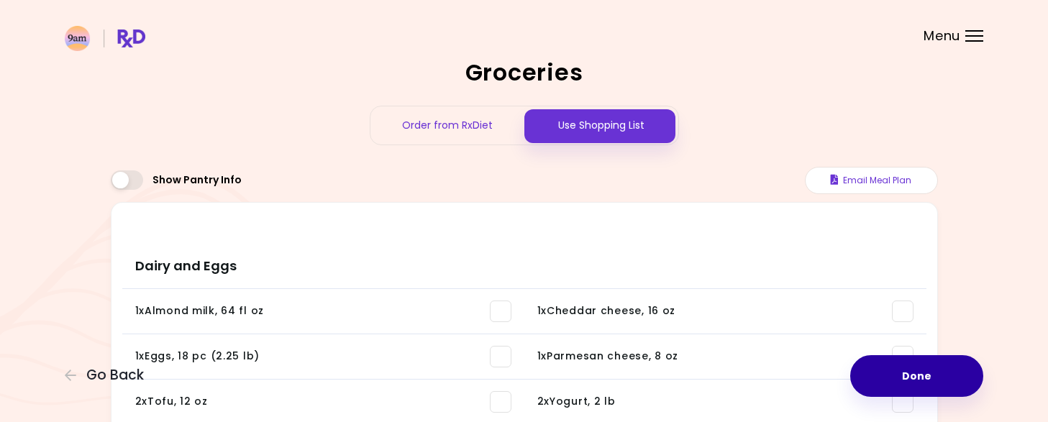
click at [935, 383] on button "Done" at bounding box center [917, 376] width 133 height 42
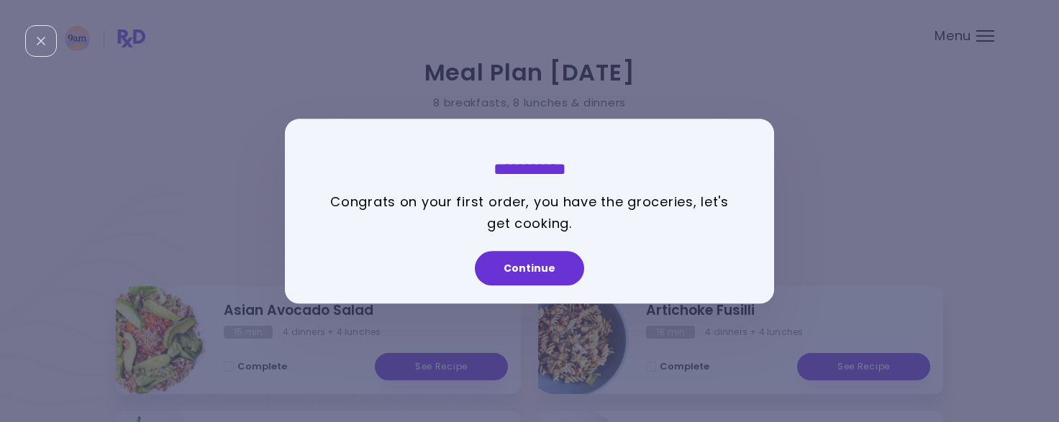
click at [547, 268] on button "Continue" at bounding box center [529, 268] width 109 height 35
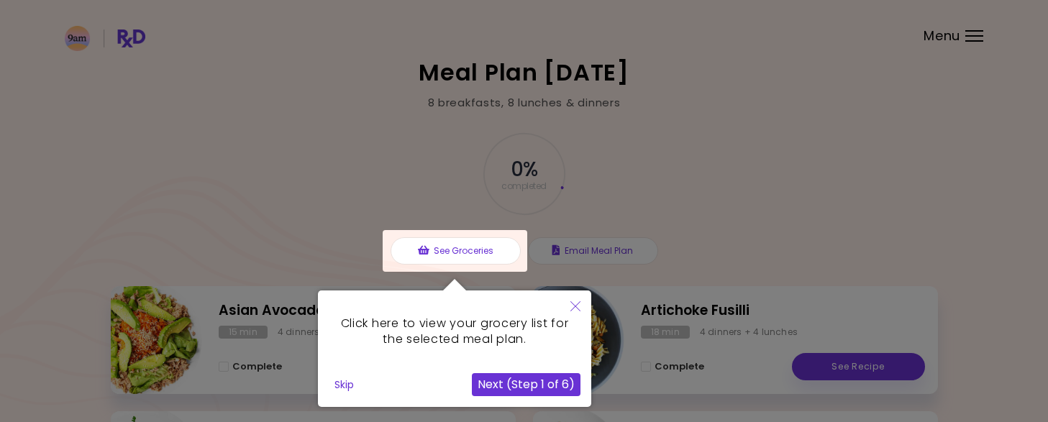
click at [543, 387] on button "Next (Step 1 of 6)" at bounding box center [526, 384] width 109 height 23
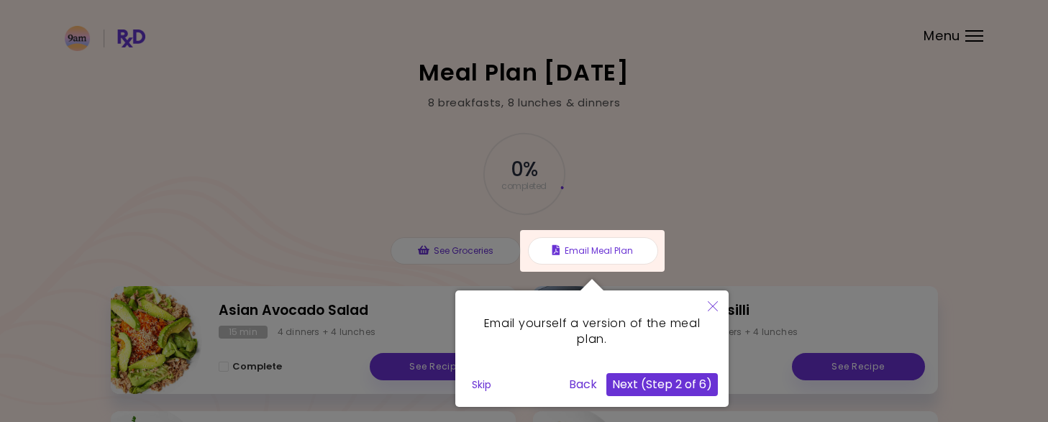
click at [682, 386] on button "Next (Step 2 of 6)" at bounding box center [663, 384] width 112 height 23
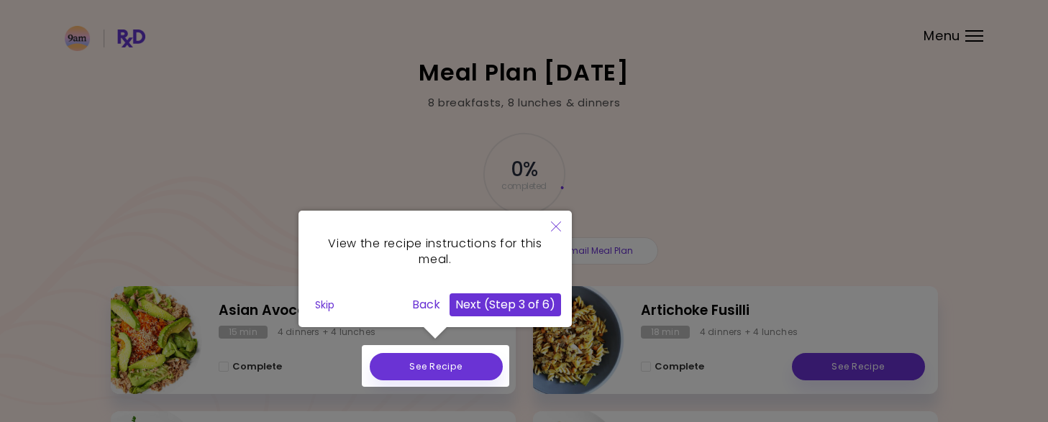
click at [555, 224] on icon "Close" at bounding box center [556, 227] width 10 height 10
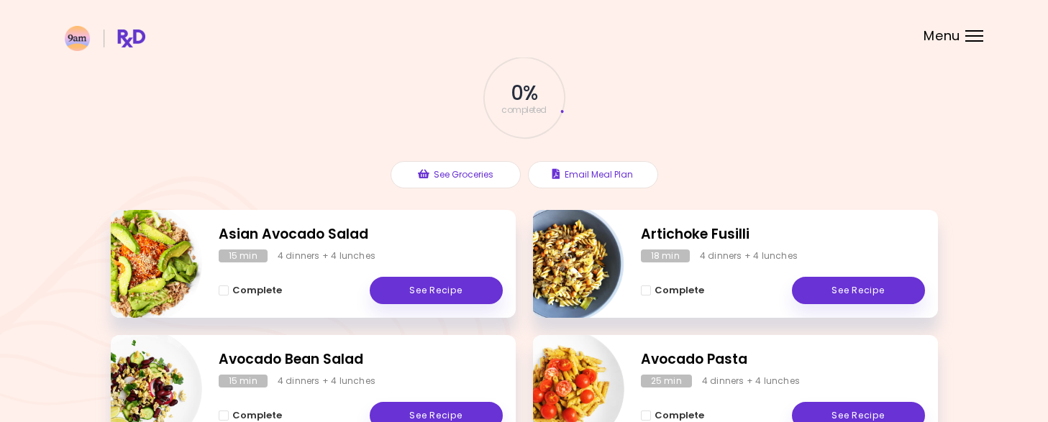
scroll to position [78, 0]
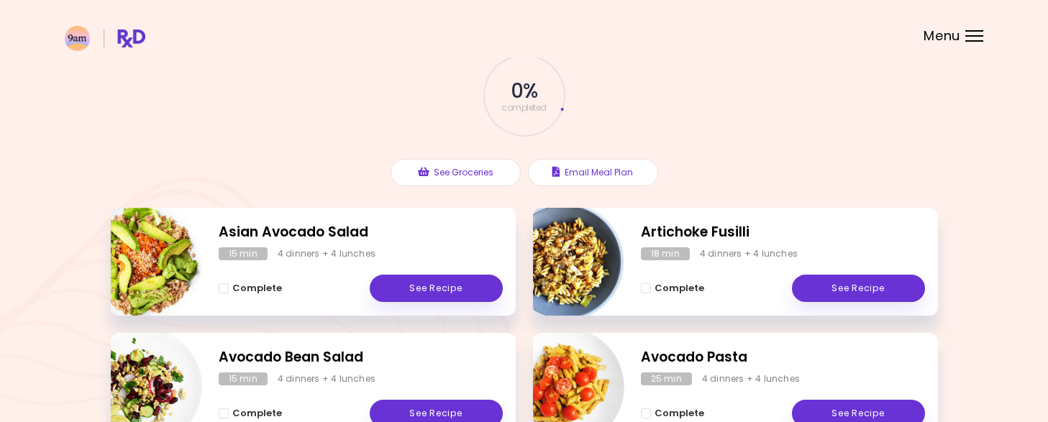
click at [970, 33] on div "Menu" at bounding box center [975, 36] width 18 height 12
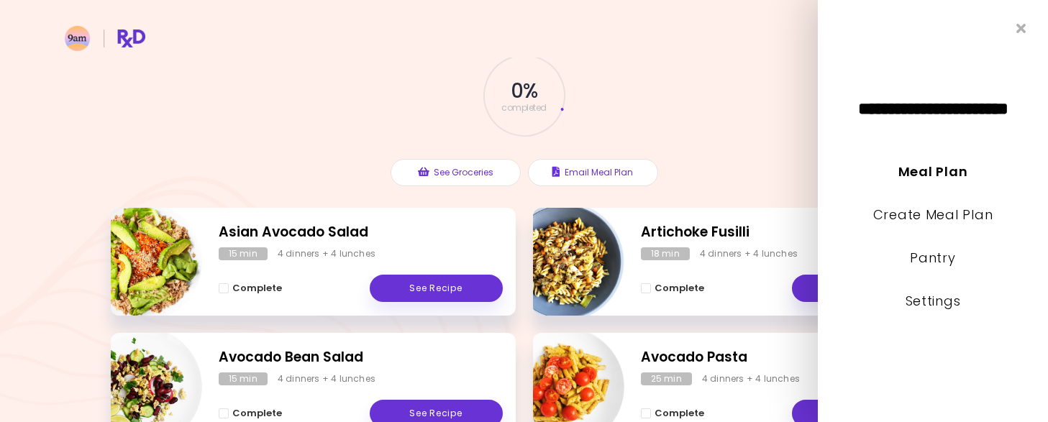
click at [998, 337] on div "**********" at bounding box center [933, 211] width 230 height 422
click at [1019, 34] on icon "Close" at bounding box center [1022, 29] width 14 height 10
